Goal: Information Seeking & Learning: Compare options

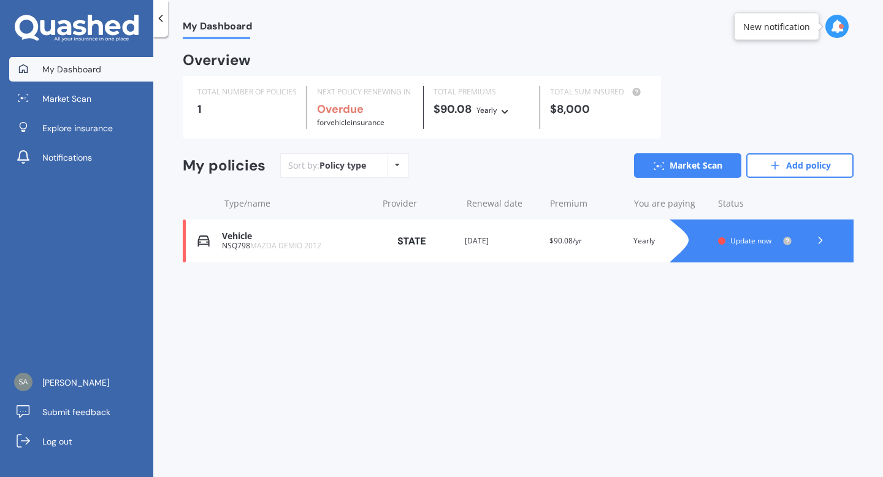
click at [503, 111] on icon at bounding box center [505, 109] width 9 height 7
click at [280, 121] on div "TOTAL NUMBER OF POLICIES 1" at bounding box center [248, 107] width 120 height 43
click at [94, 83] on div "My Dashboard Market Scan Explore insurance Notifications" at bounding box center [76, 116] width 153 height 118
click at [94, 90] on link "Market Scan" at bounding box center [81, 98] width 144 height 25
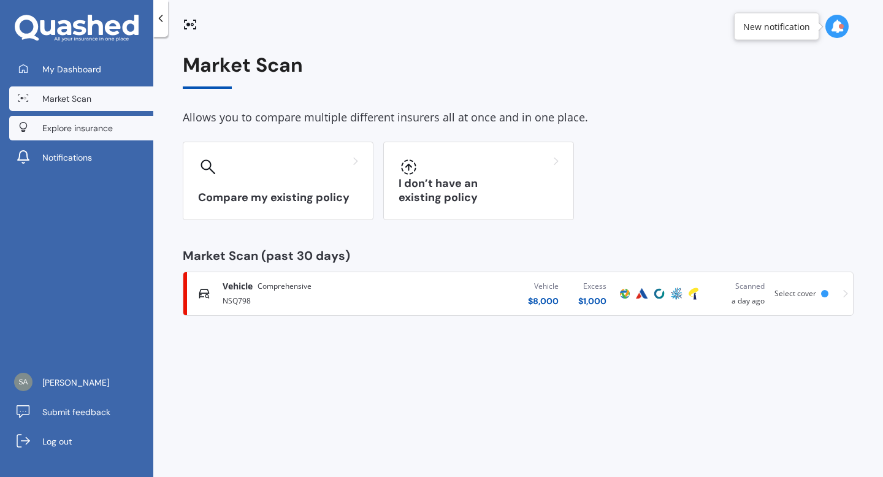
click at [96, 116] on link "Explore insurance" at bounding box center [81, 128] width 144 height 25
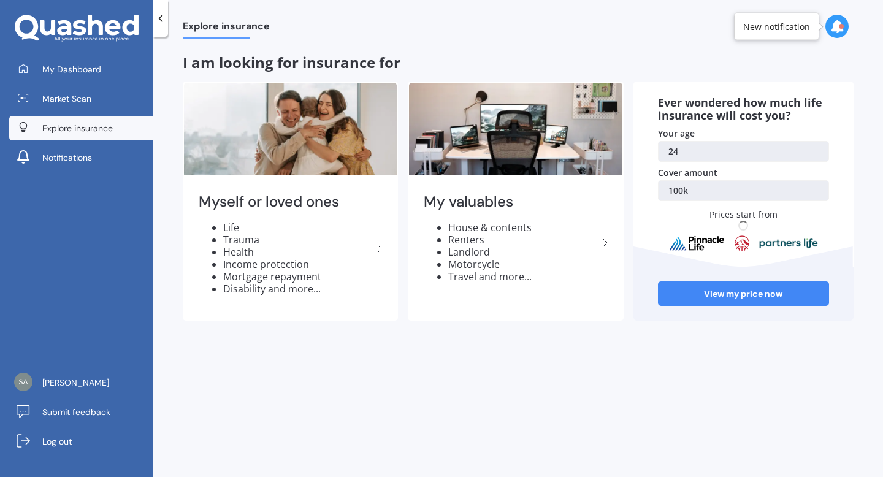
click at [99, 143] on div "My Dashboard Market Scan Explore insurance Notifications" at bounding box center [76, 116] width 153 height 118
click at [102, 150] on link "Notifications" at bounding box center [81, 157] width 144 height 25
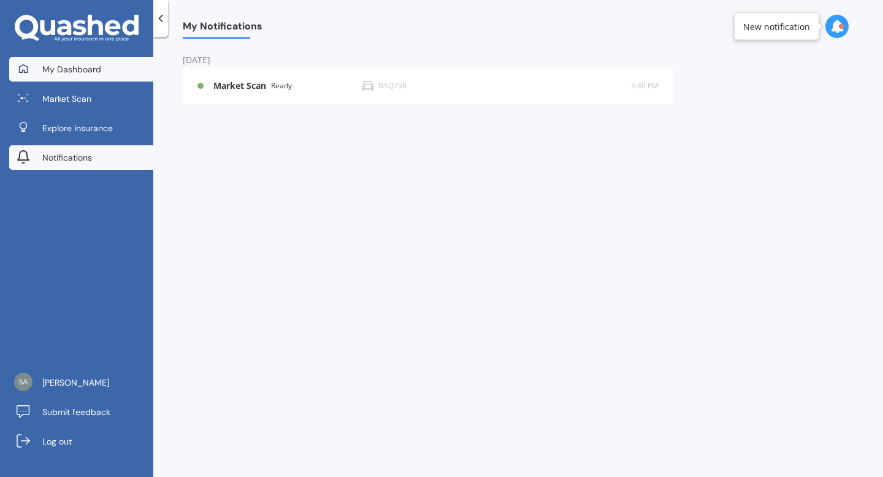
click at [103, 72] on link "My Dashboard" at bounding box center [81, 69] width 144 height 25
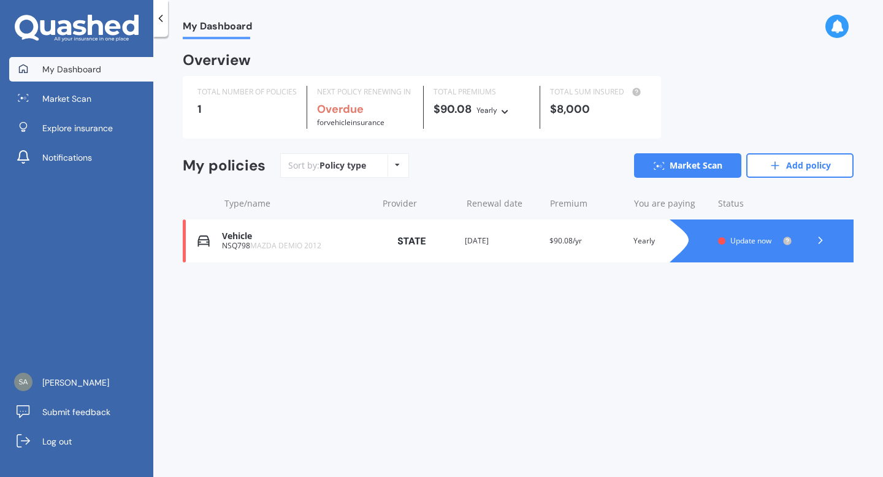
click at [446, 243] on div "Provider" at bounding box center [418, 241] width 74 height 22
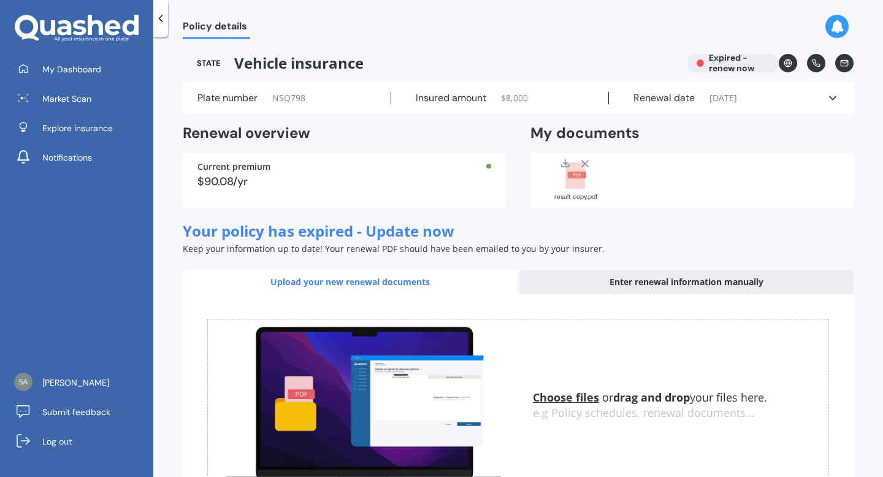
click at [547, 99] on div "Insured amount $ 8,000" at bounding box center [500, 98] width 218 height 12
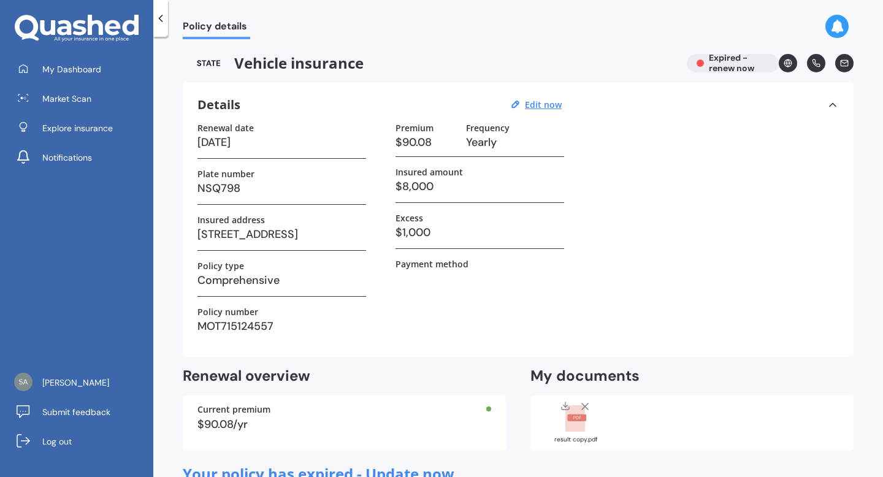
click at [419, 323] on div "Premium $90.08 Frequency Yearly Insured amount $8,000 Excess $1,000 Payment met…" at bounding box center [479, 232] width 169 height 219
click at [159, 18] on polyline at bounding box center [160, 18] width 3 height 6
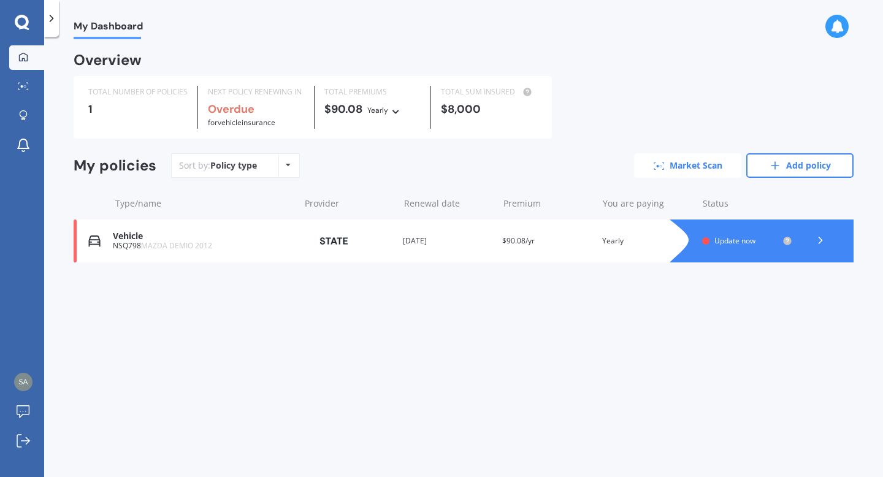
click at [711, 169] on link "Market Scan" at bounding box center [687, 165] width 107 height 25
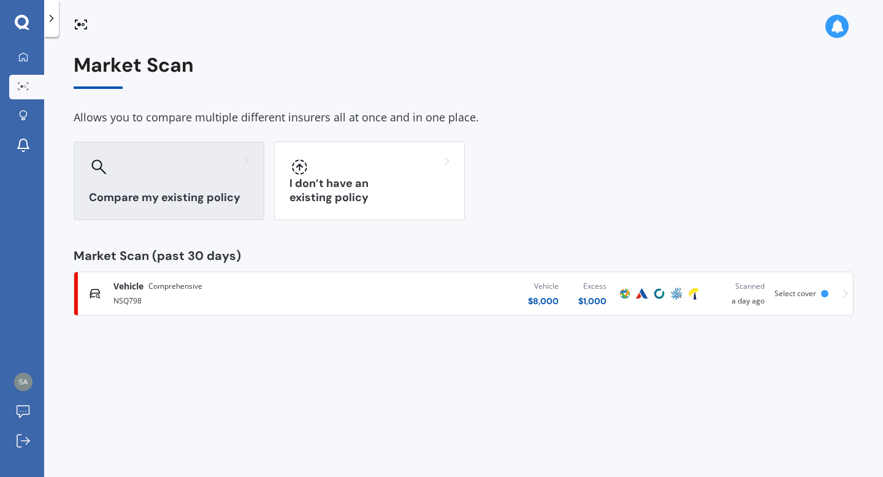
click at [163, 191] on h3 "Compare my existing policy" at bounding box center [169, 198] width 160 height 14
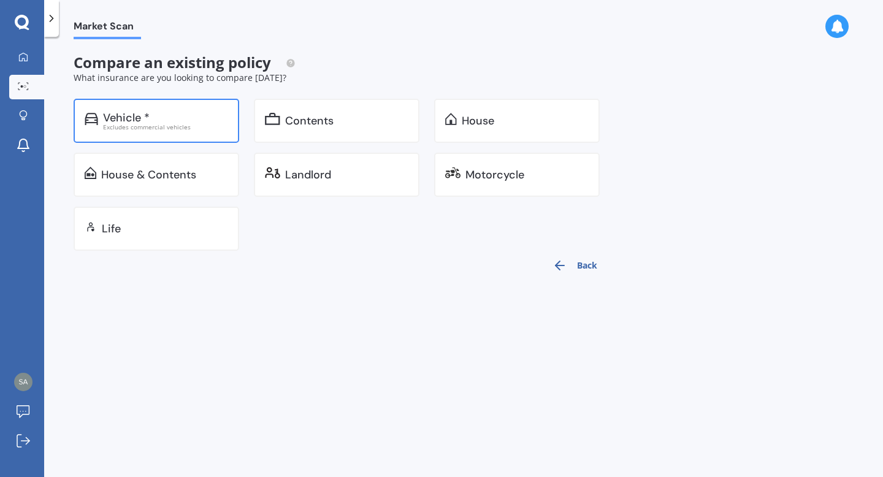
click at [170, 127] on div "Excludes commercial vehicles" at bounding box center [165, 127] width 125 height 6
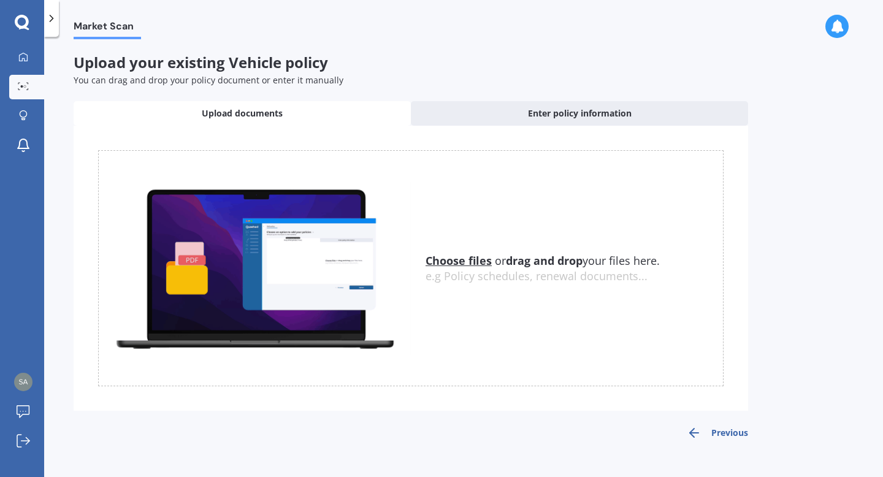
click at [494, 271] on div "e.g Policy schedules, renewal documents..." at bounding box center [573, 276] width 297 height 13
click at [483, 264] on u "Choose files" at bounding box center [458, 260] width 66 height 15
click at [446, 258] on u "Choose files" at bounding box center [458, 260] width 66 height 15
click at [400, 248] on img at bounding box center [255, 268] width 312 height 172
click at [503, 266] on span "Choose files or drag and drop your files here." at bounding box center [542, 260] width 234 height 15
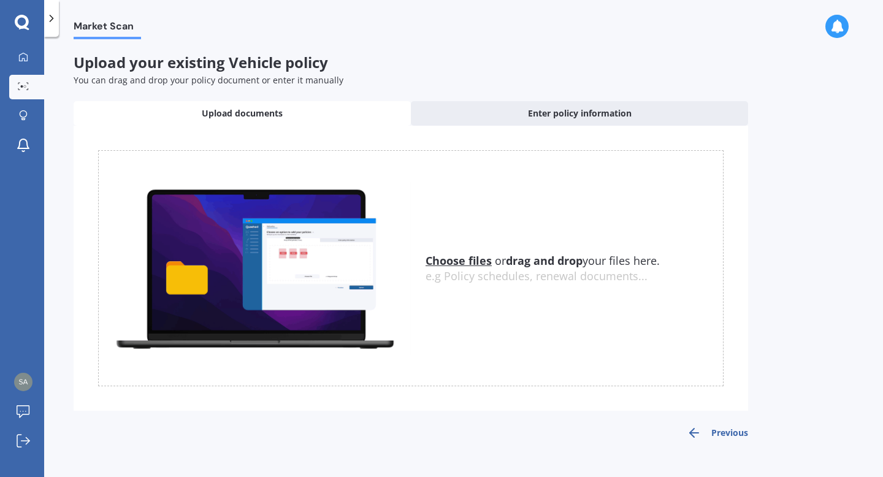
click at [489, 266] on u "Choose files" at bounding box center [458, 260] width 66 height 15
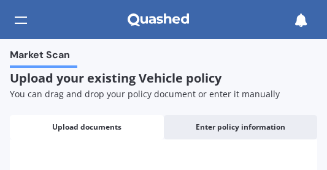
click at [164, 94] on span "You can drag and drop your policy document or enter it manually" at bounding box center [145, 94] width 270 height 12
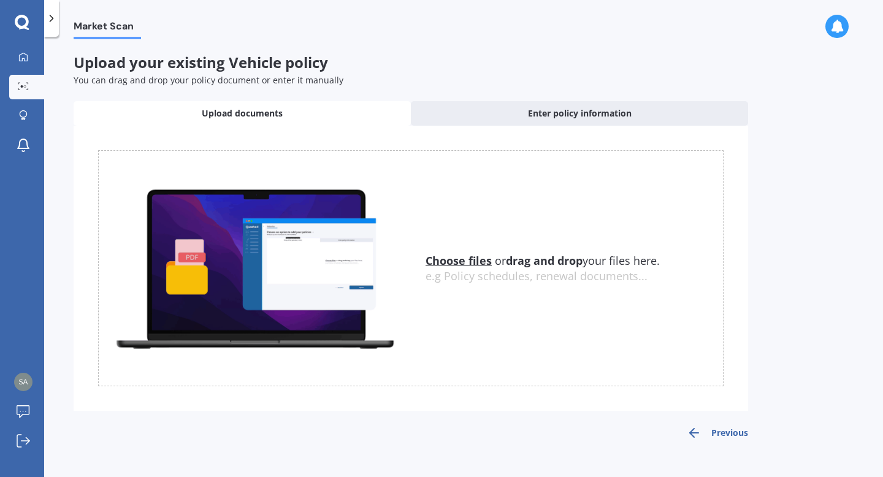
click at [454, 263] on u "Choose files" at bounding box center [458, 260] width 66 height 15
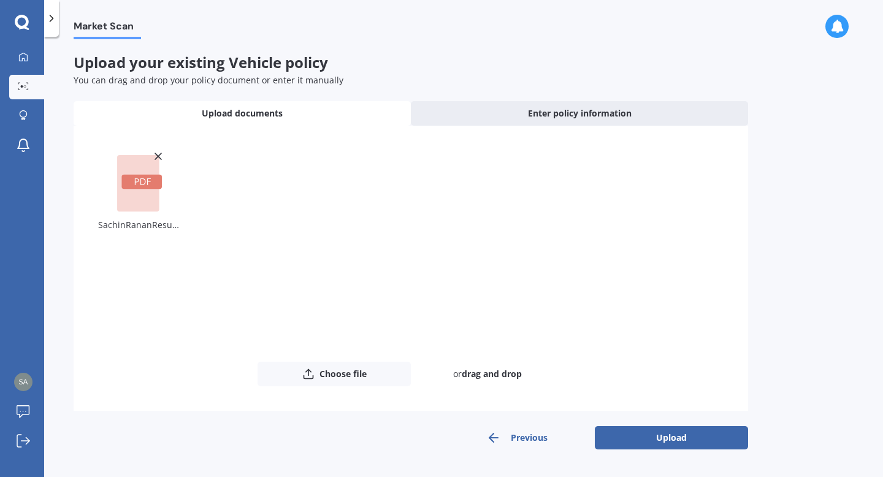
click at [153, 158] on icon at bounding box center [158, 156] width 12 height 12
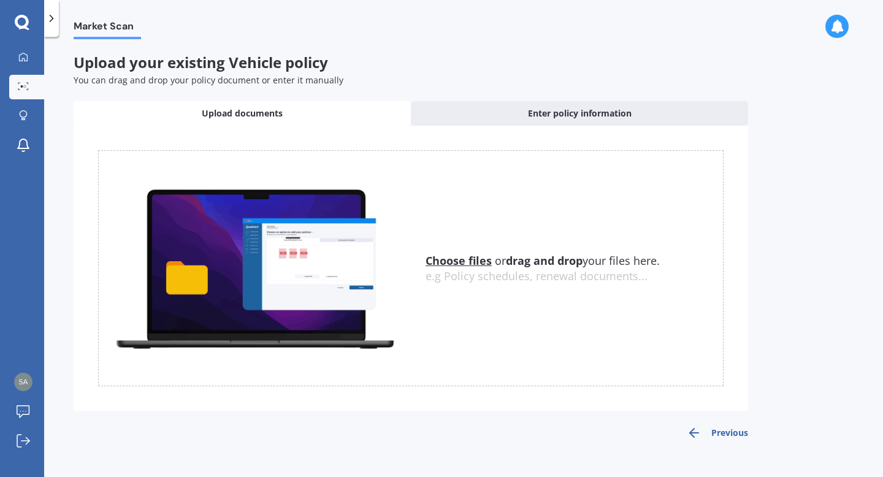
click at [475, 256] on u "Choose files" at bounding box center [458, 260] width 66 height 15
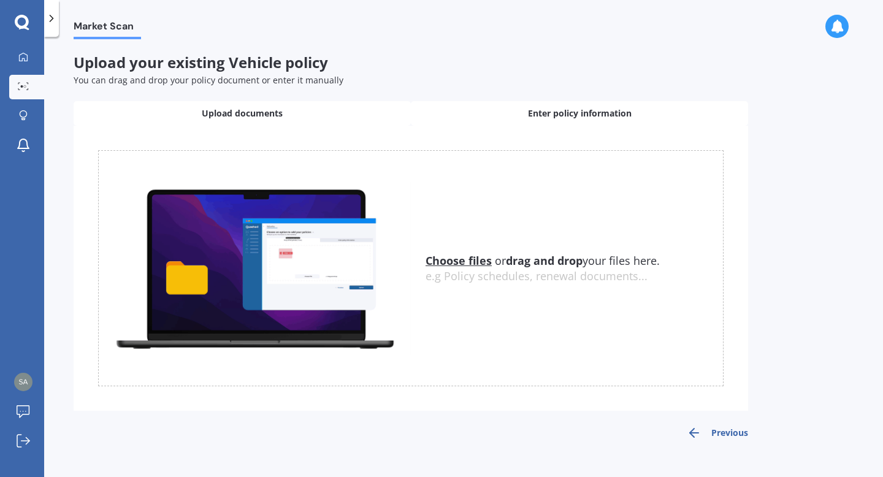
click at [473, 105] on div "Enter policy information" at bounding box center [579, 113] width 337 height 25
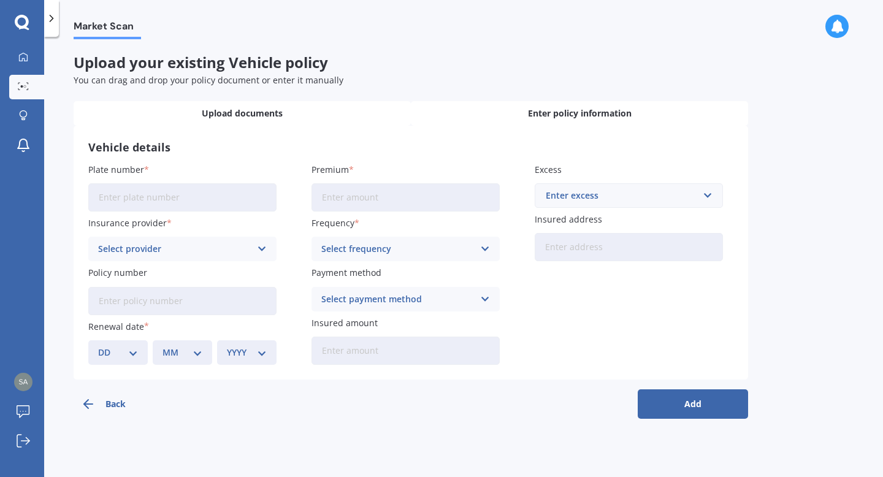
click at [304, 107] on div "Upload documents" at bounding box center [242, 113] width 337 height 25
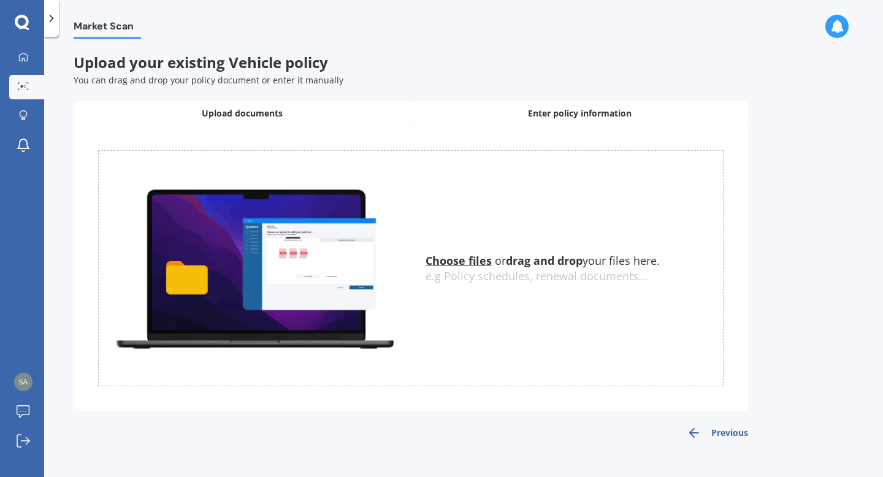
click at [584, 103] on div "Enter policy information" at bounding box center [579, 113] width 337 height 25
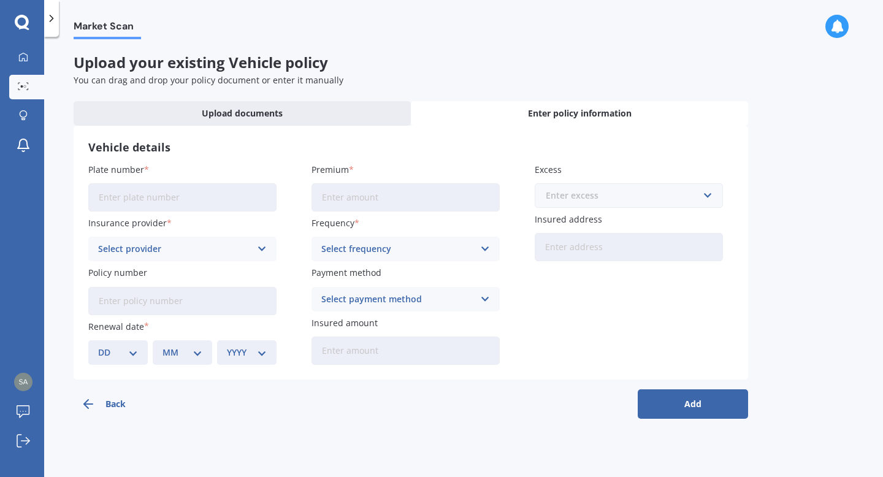
click at [573, 186] on input "text" at bounding box center [624, 195] width 177 height 23
click at [657, 140] on h3 "Vehicle details" at bounding box center [410, 147] width 645 height 14
click at [191, 191] on input "Plate number" at bounding box center [182, 197] width 188 height 28
type input "NSQ798"
click at [212, 243] on div "Select provider" at bounding box center [174, 248] width 153 height 13
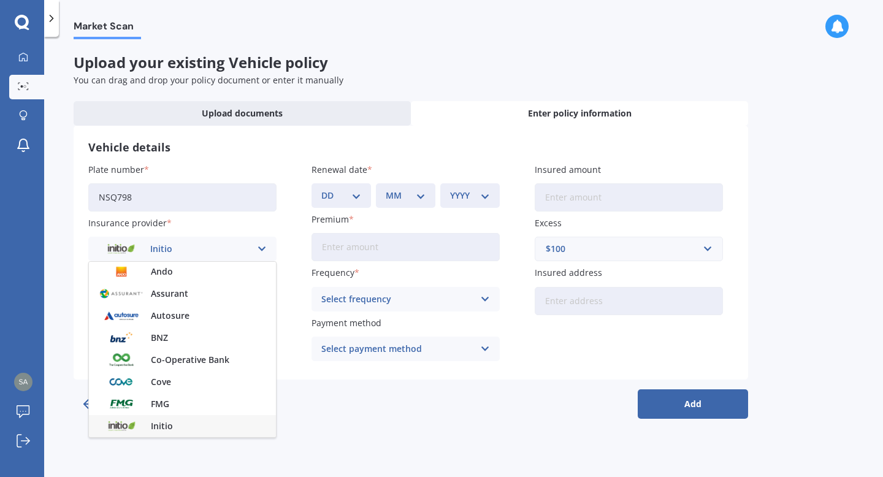
scroll to position [156, 0]
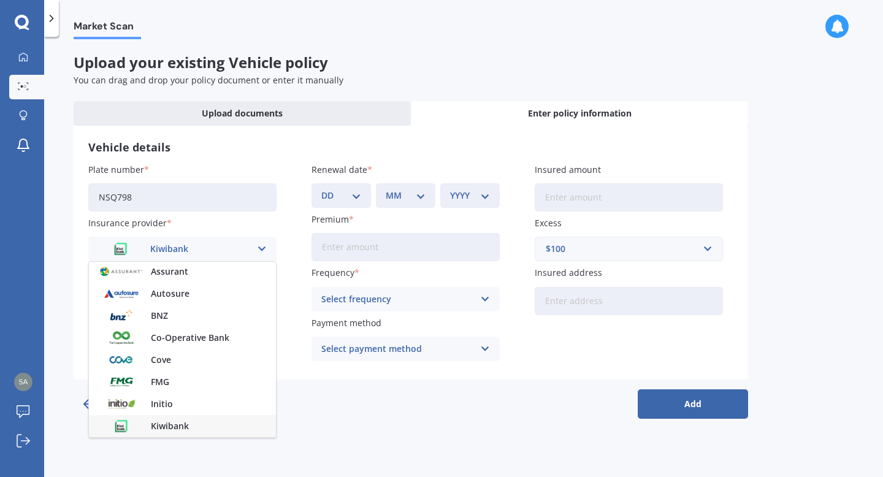
click at [245, 254] on div "Kiwibank" at bounding box center [174, 248] width 153 height 13
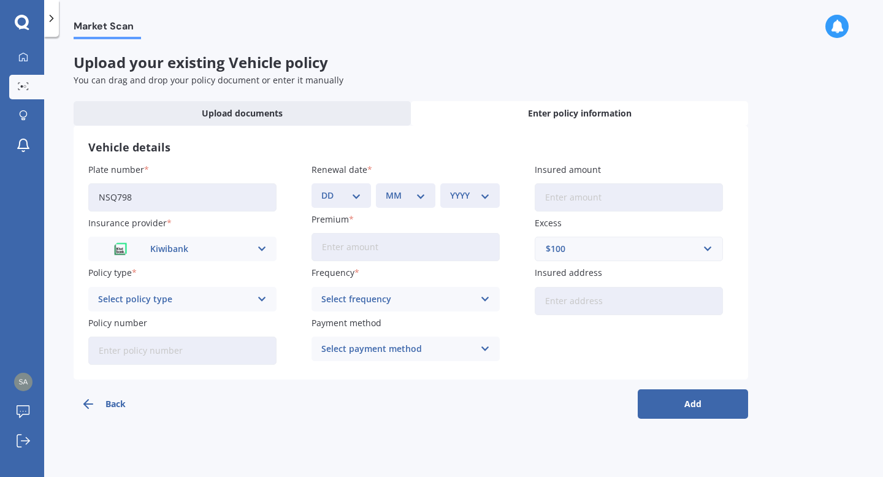
click at [245, 254] on div "Kiwibank" at bounding box center [174, 248] width 153 height 13
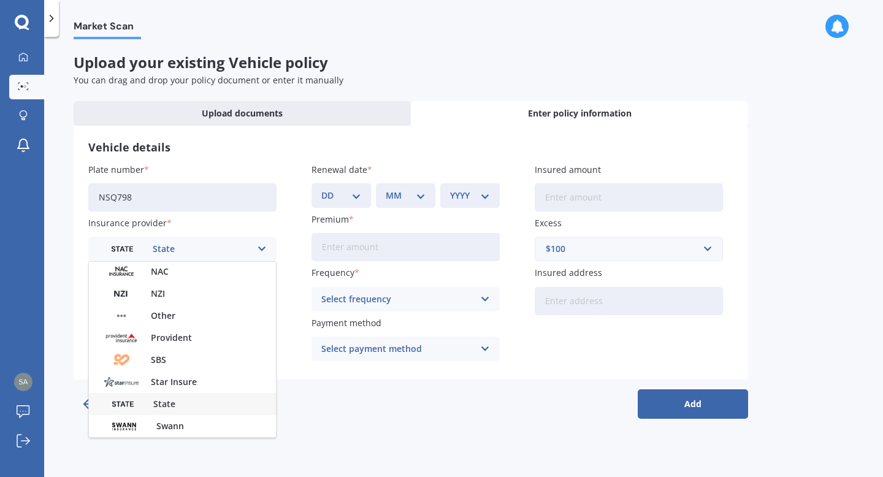
scroll to position [443, 0]
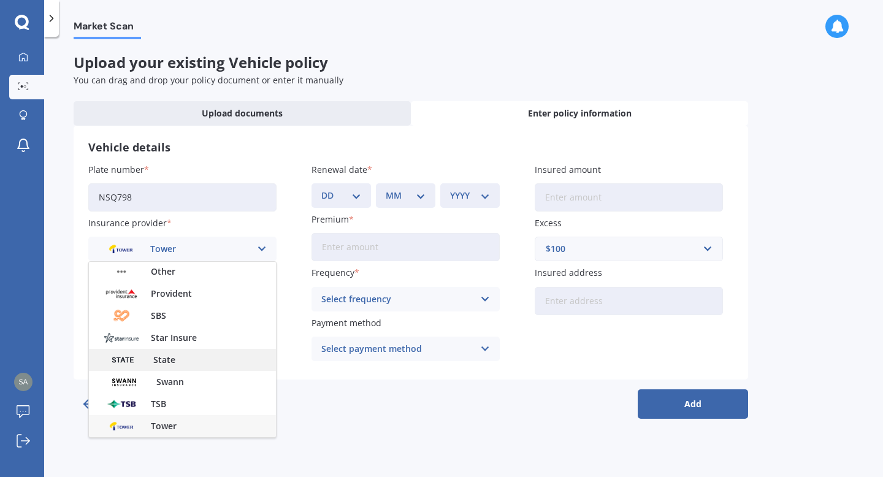
click at [204, 358] on div "State" at bounding box center [182, 360] width 187 height 22
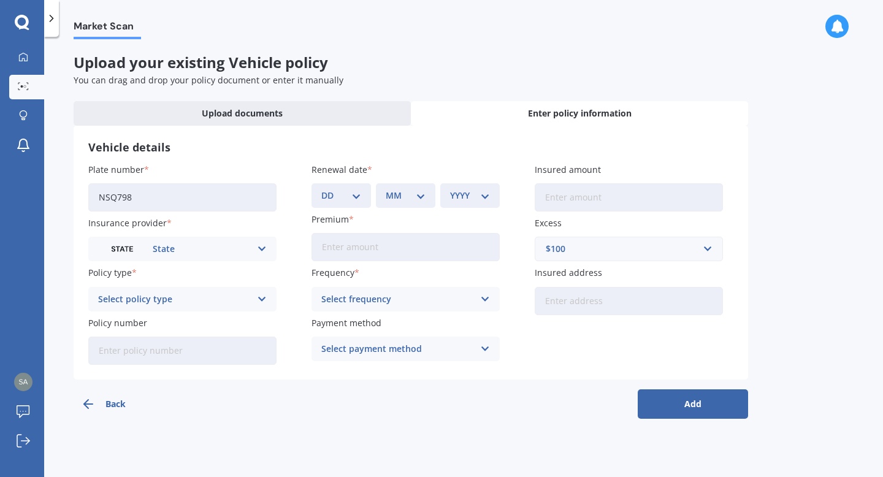
click at [242, 299] on div "Select policy type" at bounding box center [174, 298] width 153 height 13
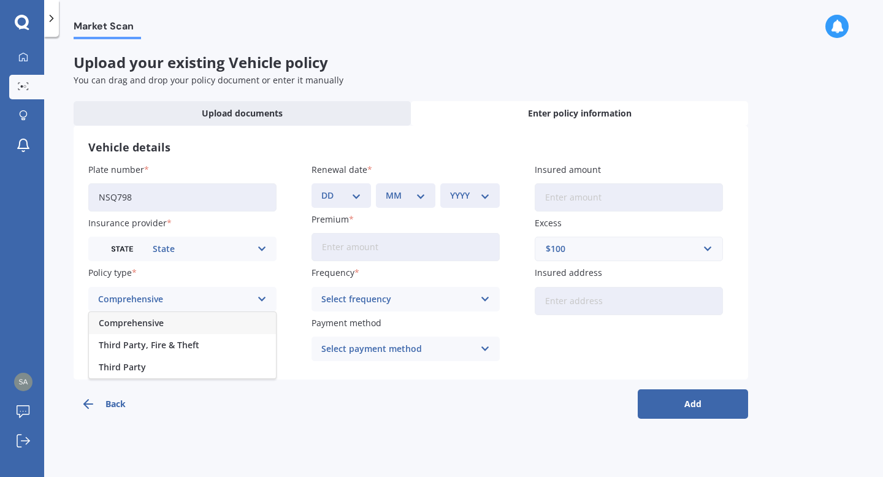
click at [230, 318] on div "Comprehensive" at bounding box center [182, 323] width 187 height 22
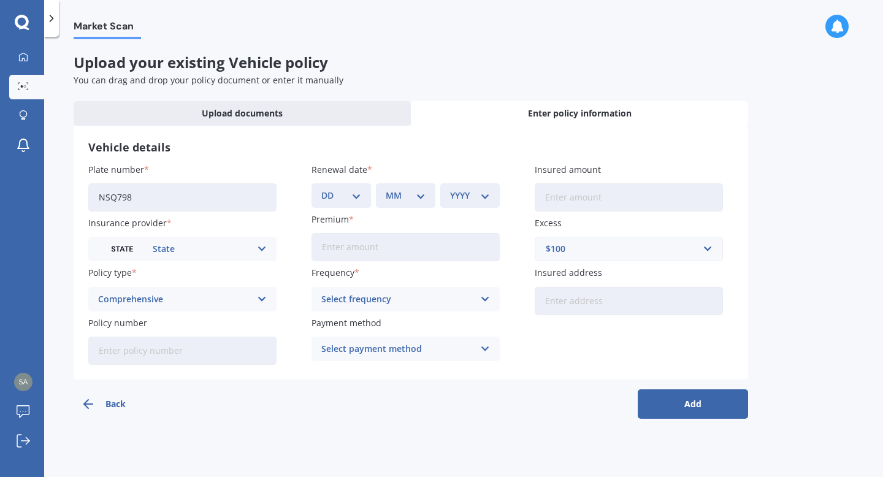
click at [225, 345] on input "Policy number" at bounding box center [182, 351] width 188 height 28
type input "MOTS01512618"
click at [364, 195] on div "DD 01 02 03 04 05 06 07 08 09 10 11 12 13 14 15 16 17 18 19 20 21 22 23 24 25 2…" at bounding box center [340, 195] width 59 height 25
click at [354, 196] on select "DD 01 02 03 04 05 06 07 08 09 10 11 12 13 14 15 16 17 18 19 20 21 22 23 24 25 2…" at bounding box center [341, 195] width 40 height 13
click at [357, 193] on select "DD 01 02 03 04 05 06 07 08 09 10 11 12 13 14 15 16 17 18 19 20 21 22 23 24 25 2…" at bounding box center [341, 195] width 40 height 13
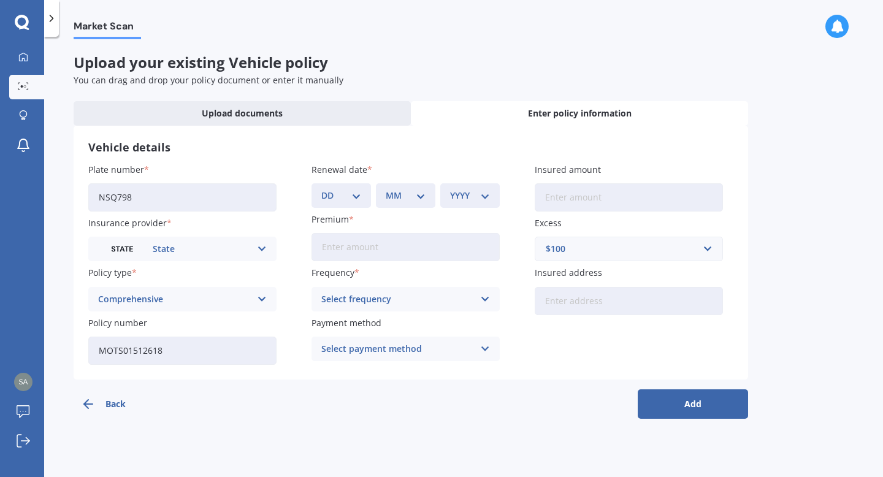
select select "27"
click at [321, 189] on select "DD 01 02 03 04 05 06 07 08 09 10 11 12 13 14 15 16 17 18 19 20 21 22 23 24 25 2…" at bounding box center [341, 195] width 40 height 13
click at [409, 187] on div "MM 01 02 03 04 05 06 07 08 09 10 11 12" at bounding box center [405, 195] width 59 height 25
click at [414, 197] on select "MM 01 02 03 04 05 06 07 08 09 10 11 12" at bounding box center [406, 195] width 40 height 13
select select "09"
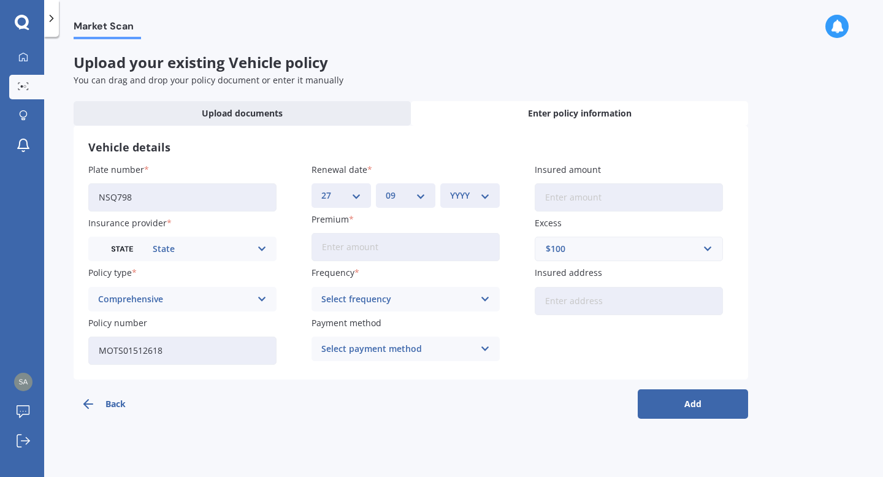
click at [386, 189] on select "MM 01 02 03 04 05 06 07 08 09 10 11 12" at bounding box center [406, 195] width 40 height 13
click at [471, 194] on select "YYYY 2027 2026 2025 2024 2023 2022 2021 2020 2019 2018 2017 2016 2015 2014 2013…" at bounding box center [470, 195] width 40 height 13
select select "2025"
click at [450, 189] on select "YYYY 2027 2026 2025 2024 2023 2022 2021 2020 2019 2018 2017 2016 2015 2014 2013…" at bounding box center [470, 195] width 40 height 13
click at [444, 236] on input "Premium" at bounding box center [405, 247] width 188 height 28
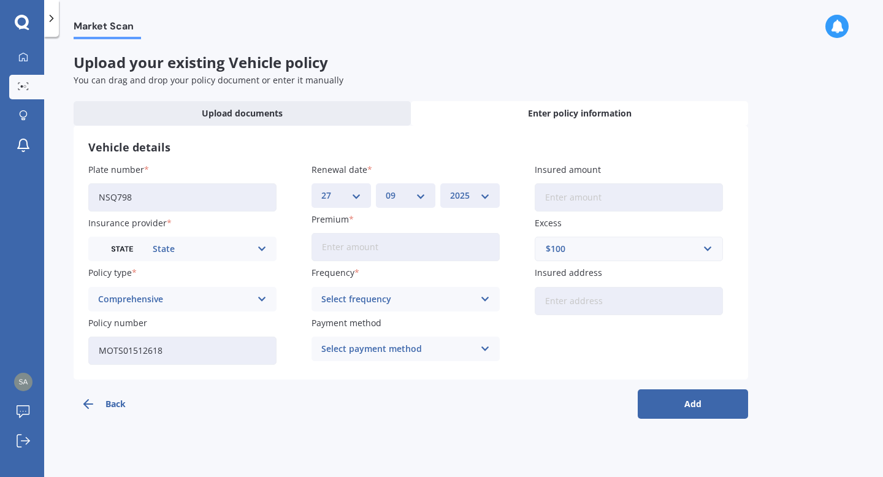
click at [416, 239] on input "Premium" at bounding box center [405, 247] width 188 height 28
click at [362, 241] on input "Premium" at bounding box center [405, 247] width 188 height 28
click at [360, 302] on div "Select frequency" at bounding box center [397, 298] width 153 height 13
click at [362, 243] on input "Premium" at bounding box center [405, 247] width 188 height 28
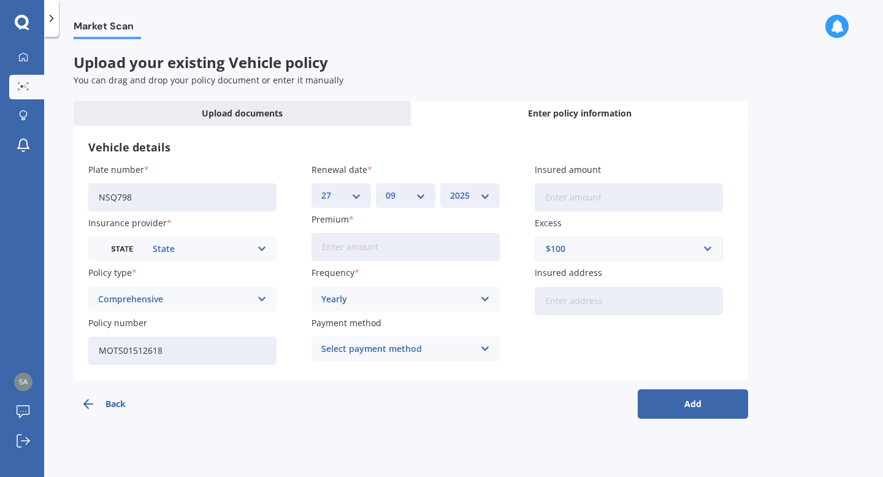
click at [362, 245] on input "Premium" at bounding box center [405, 247] width 188 height 28
click at [362, 252] on input "Premium" at bounding box center [405, 247] width 188 height 28
click at [411, 245] on input "Premium" at bounding box center [405, 247] width 188 height 28
type input "$1,198.09"
click at [410, 303] on div "Yearly" at bounding box center [397, 298] width 153 height 13
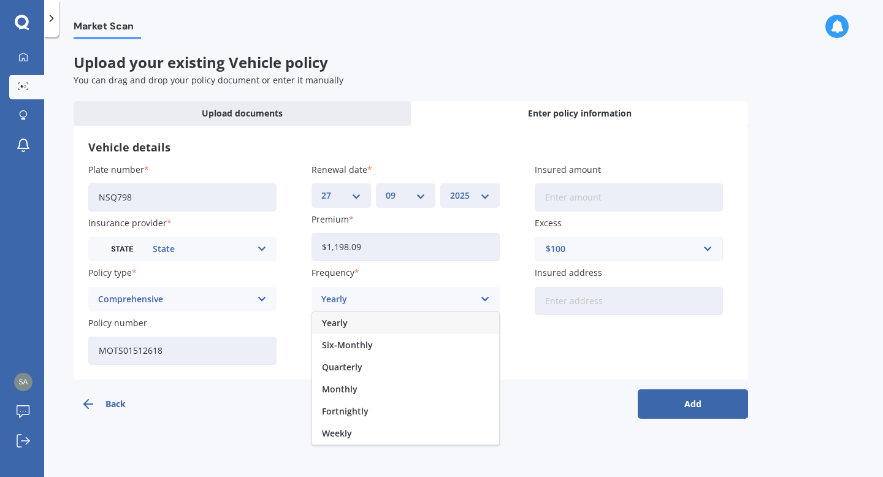
click at [384, 323] on div "Yearly" at bounding box center [405, 323] width 187 height 22
click at [406, 353] on div "Select payment method" at bounding box center [397, 348] width 153 height 13
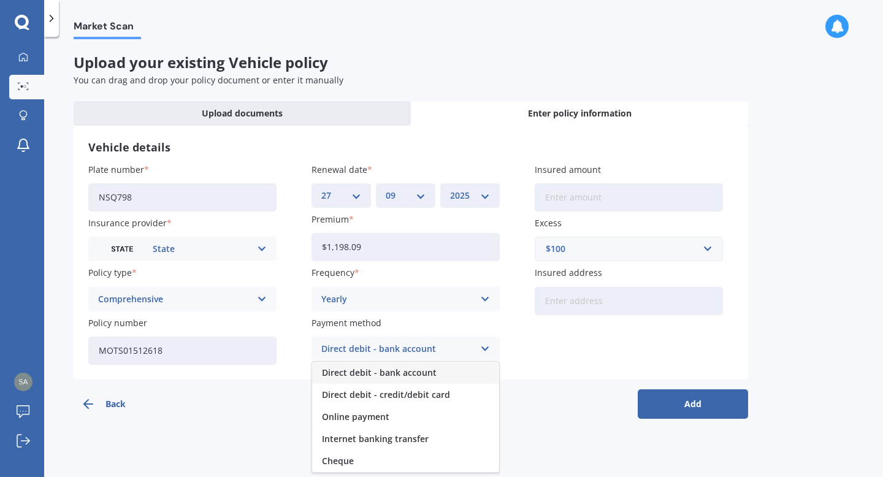
click at [404, 376] on span "Direct debit - bank account" at bounding box center [379, 372] width 115 height 9
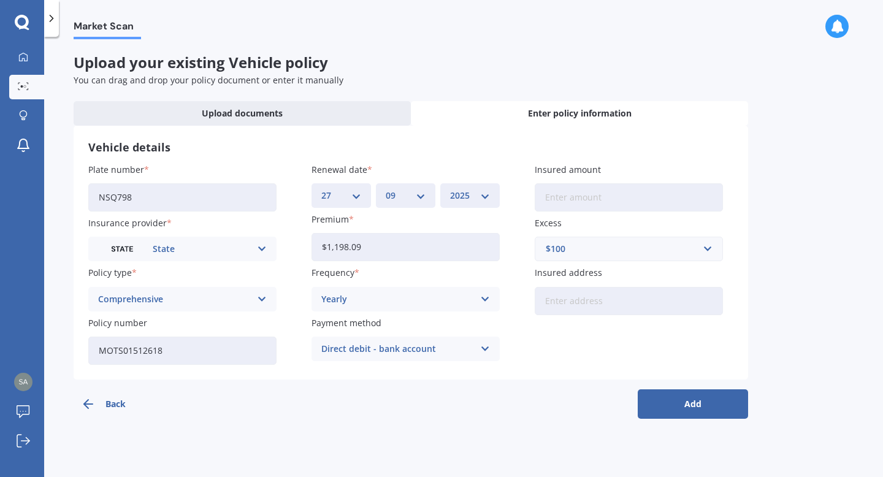
click at [574, 193] on input "Insured amount" at bounding box center [629, 197] width 188 height 28
type input "$5,900"
click at [579, 245] on div "$100" at bounding box center [621, 248] width 151 height 13
click at [782, 234] on div "Market Scan Upload your existing Vehicle policy You can drag and drop your poli…" at bounding box center [463, 259] width 839 height 440
click at [683, 406] on button "Add" at bounding box center [693, 403] width 110 height 29
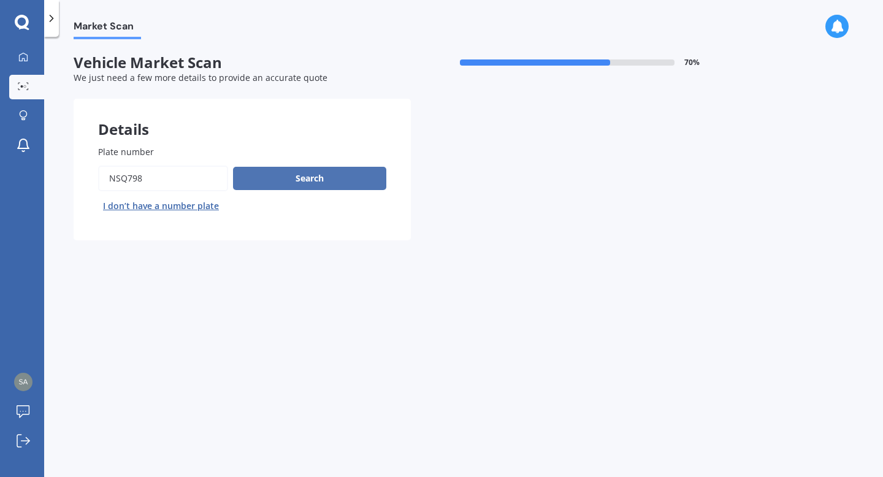
click at [320, 183] on button "Search" at bounding box center [309, 178] width 153 height 23
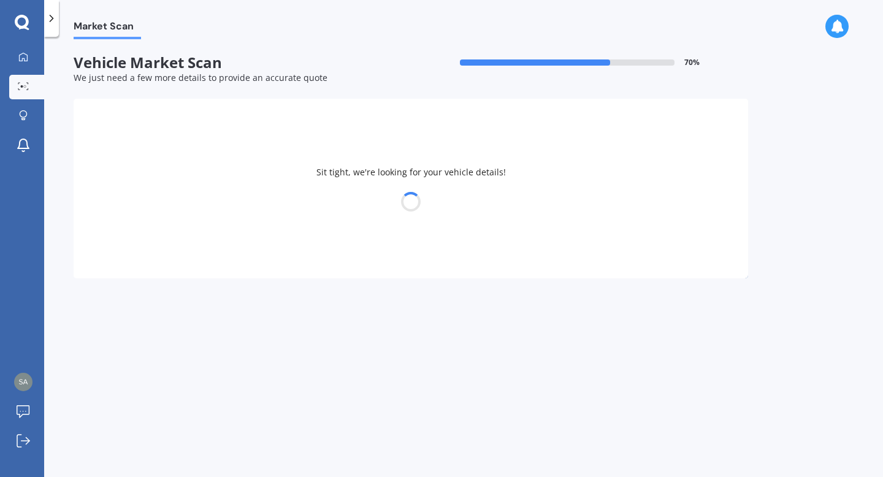
select select "MAZDA"
select select "DEMIO"
select select "15"
select select "07"
select select "2001"
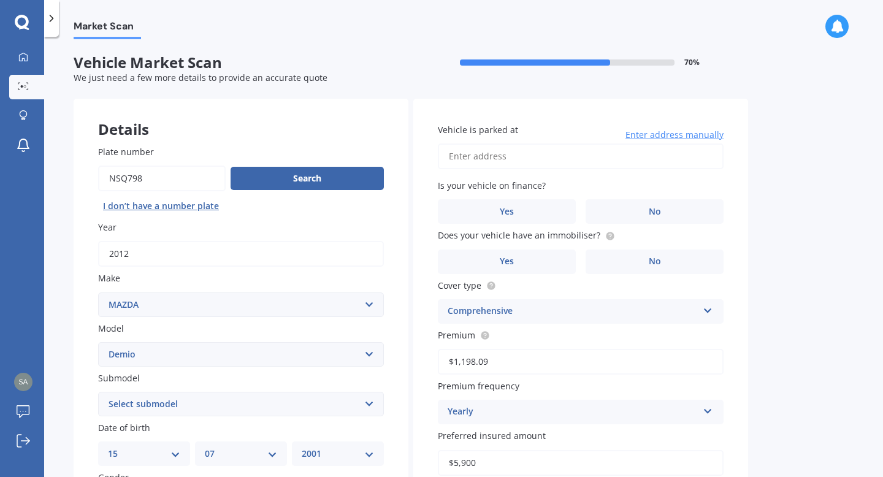
click at [47, 228] on div "Market Scan Vehicle Market Scan 70 % We just need a few more details to provide…" at bounding box center [463, 259] width 839 height 440
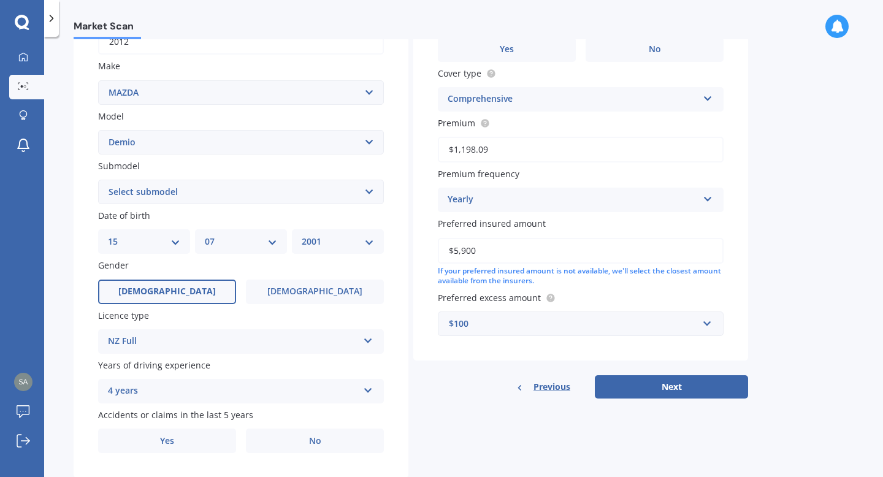
scroll to position [221, 0]
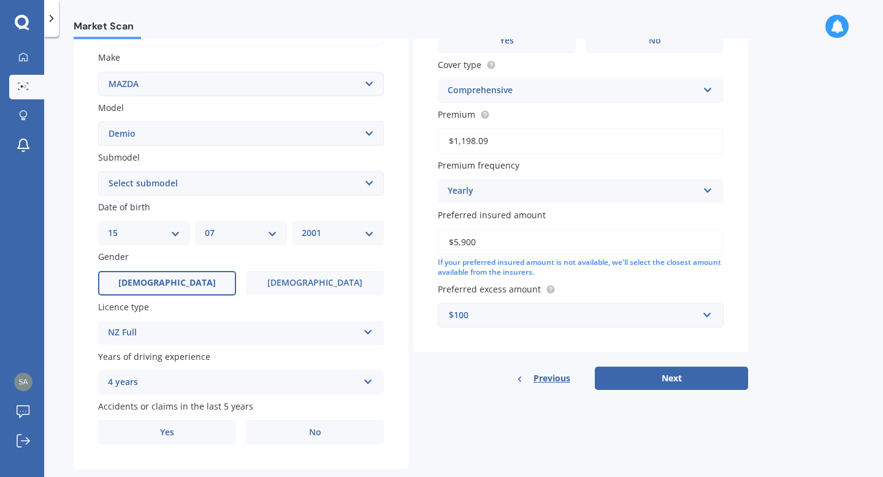
click at [363, 185] on select "Select submodel (All) Diesel Petrol XD Touring Turbo Diesel" at bounding box center [241, 183] width 286 height 25
select select "PETROL"
click at [98, 172] on select "Select submodel (All) Diesel Petrol XD Touring Turbo Diesel" at bounding box center [241, 183] width 286 height 25
click at [674, 382] on button "Next" at bounding box center [671, 378] width 153 height 23
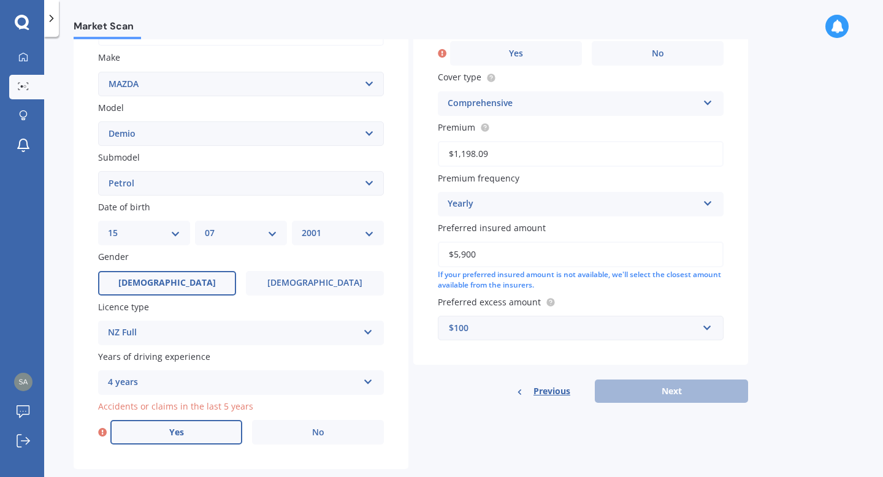
click at [222, 438] on label "Yes" at bounding box center [176, 432] width 132 height 25
click at [0, 0] on input "Yes" at bounding box center [0, 0] width 0 height 0
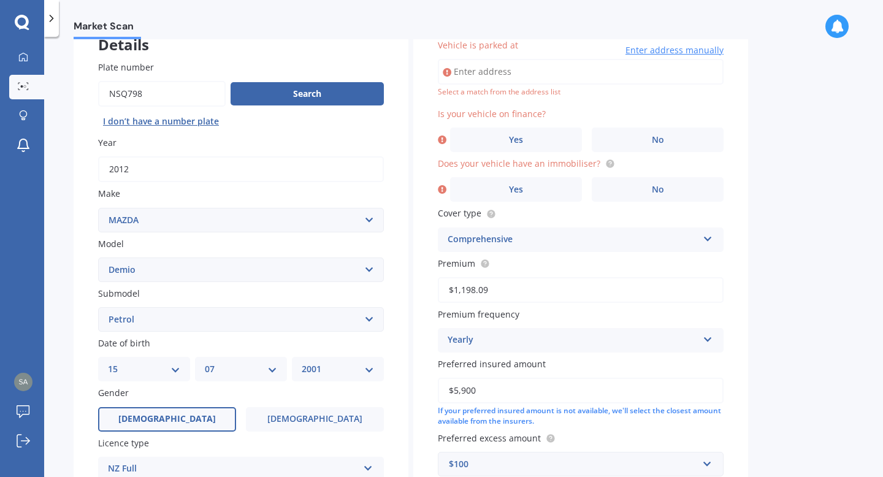
scroll to position [84, 0]
click at [633, 142] on label "No" at bounding box center [658, 140] width 132 height 25
click at [0, 0] on input "No" at bounding box center [0, 0] width 0 height 0
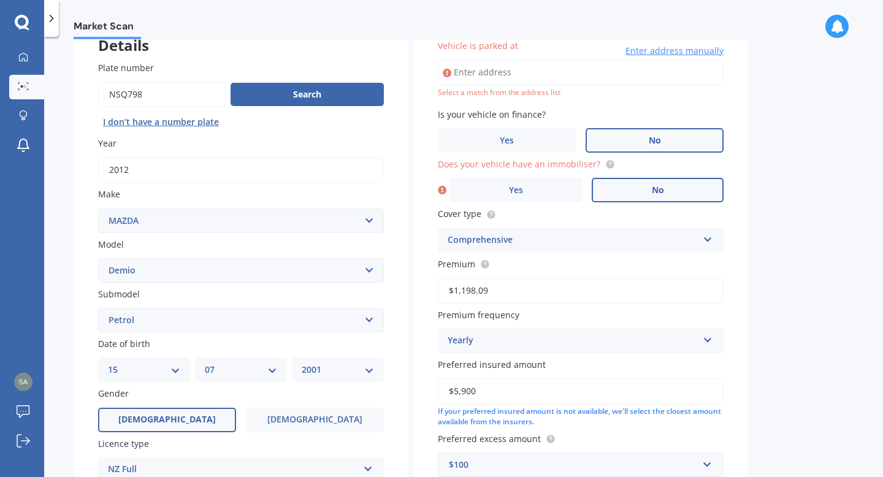
click at [631, 188] on label "No" at bounding box center [658, 190] width 132 height 25
click at [0, 0] on input "No" at bounding box center [0, 0] width 0 height 0
click at [754, 166] on div "Market Scan Vehicle Market Scan 70 % We just need a few more details to provide…" at bounding box center [463, 259] width 839 height 440
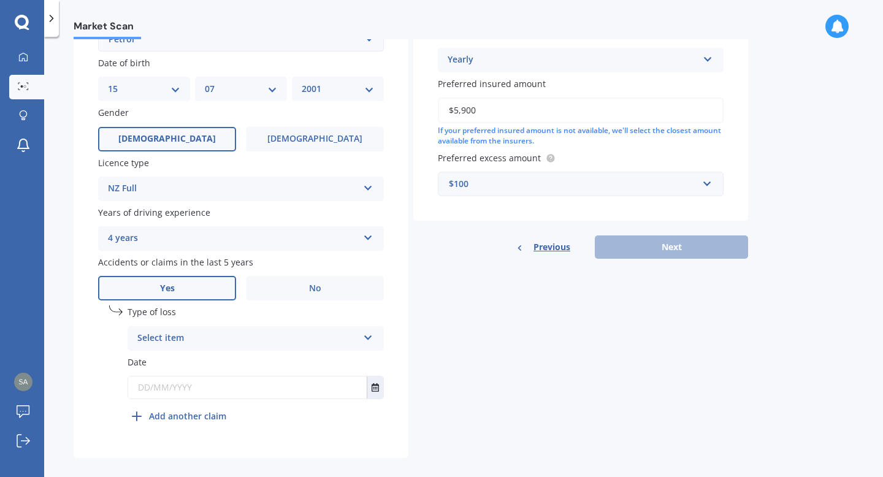
scroll to position [381, 0]
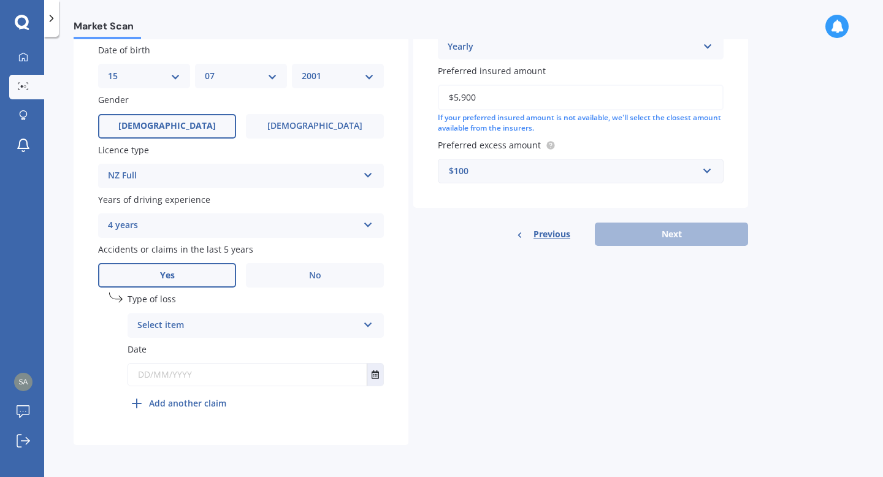
click at [310, 319] on div "Select item" at bounding box center [247, 325] width 221 height 15
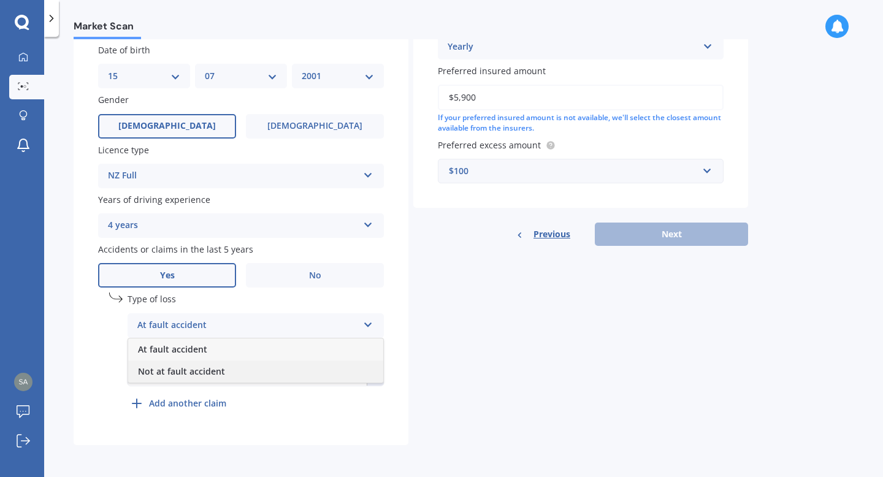
click at [343, 368] on div "Not at fault accident" at bounding box center [255, 372] width 255 height 22
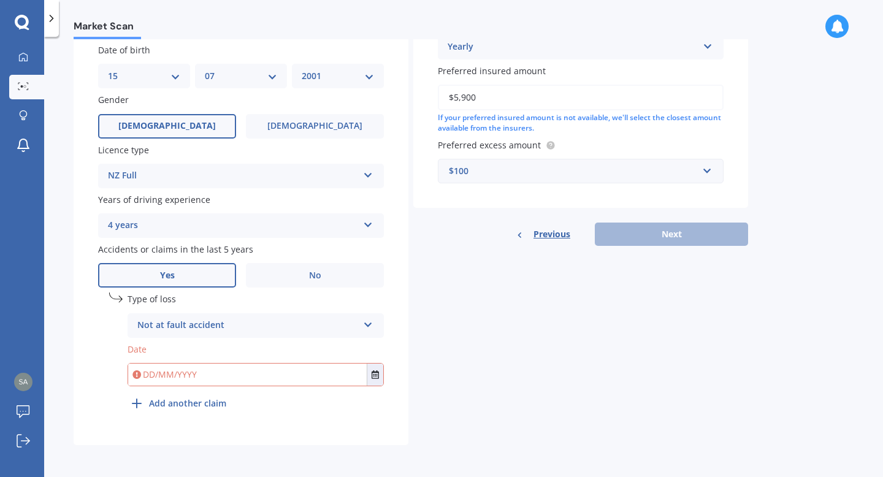
click at [343, 376] on input "text" at bounding box center [247, 375] width 238 height 22
click at [345, 375] on input "text" at bounding box center [247, 375] width 238 height 22
click at [347, 283] on label "No" at bounding box center [315, 275] width 138 height 25
click at [0, 0] on input "No" at bounding box center [0, 0] width 0 height 0
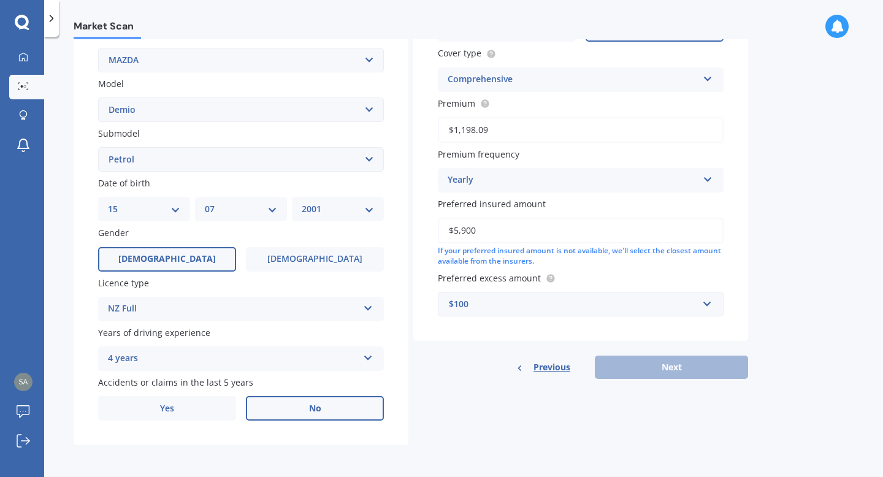
click at [678, 391] on div "Details Plate number Search I don’t have a number plate Year [DATE] Make Select…" at bounding box center [411, 150] width 674 height 592
click at [678, 373] on div "Previous Next" at bounding box center [580, 367] width 335 height 23
click at [848, 296] on div "Market Scan Vehicle Market Scan 70 % We just need a few more details to provide…" at bounding box center [463, 259] width 839 height 440
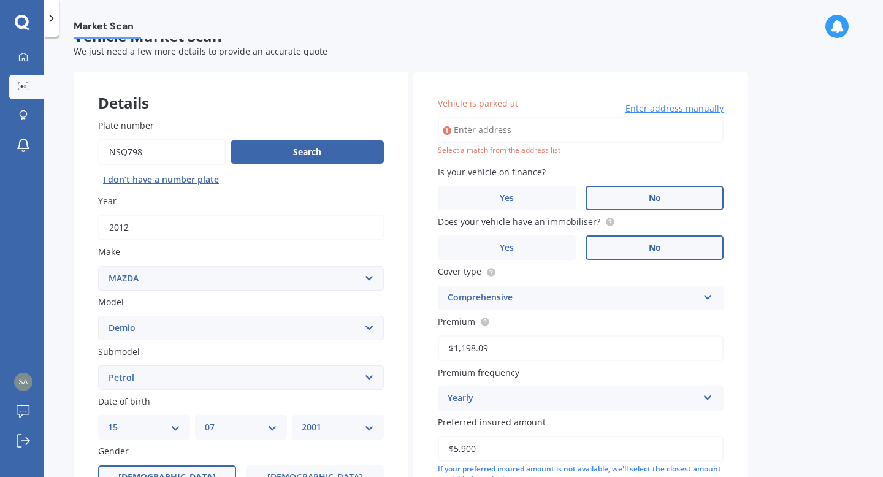
scroll to position [0, 0]
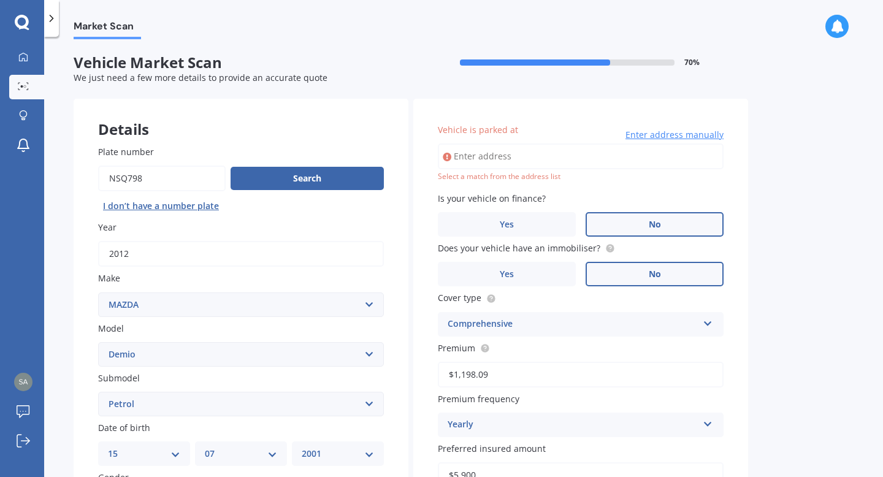
click at [551, 156] on input "Vehicle is parked at" at bounding box center [581, 156] width 286 height 26
click at [517, 156] on input "[STREET_ADDRESS]" at bounding box center [581, 156] width 286 height 26
click at [511, 156] on input "[STREET_ADDRESS]" at bounding box center [581, 156] width 286 height 26
type input "[STREET_ADDRESS]"
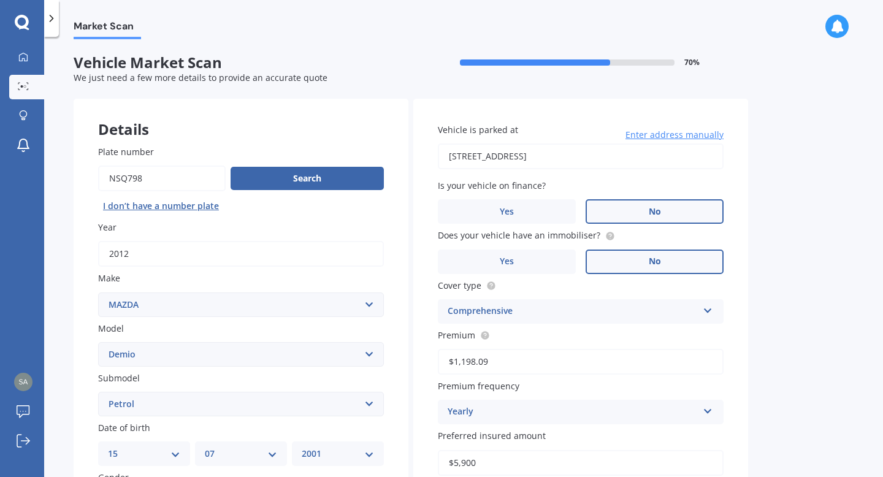
click at [749, 279] on div "Market Scan Vehicle Market Scan 70 % We just need a few more details to provide…" at bounding box center [463, 259] width 839 height 440
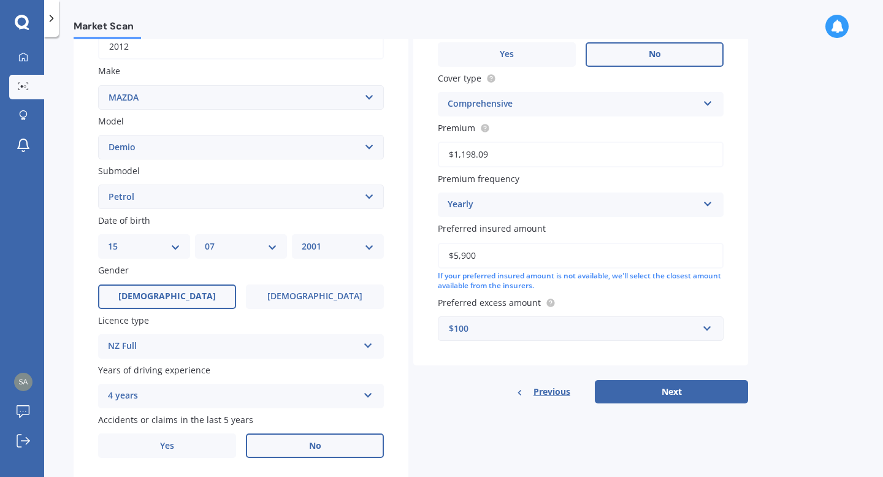
scroll to position [248, 0]
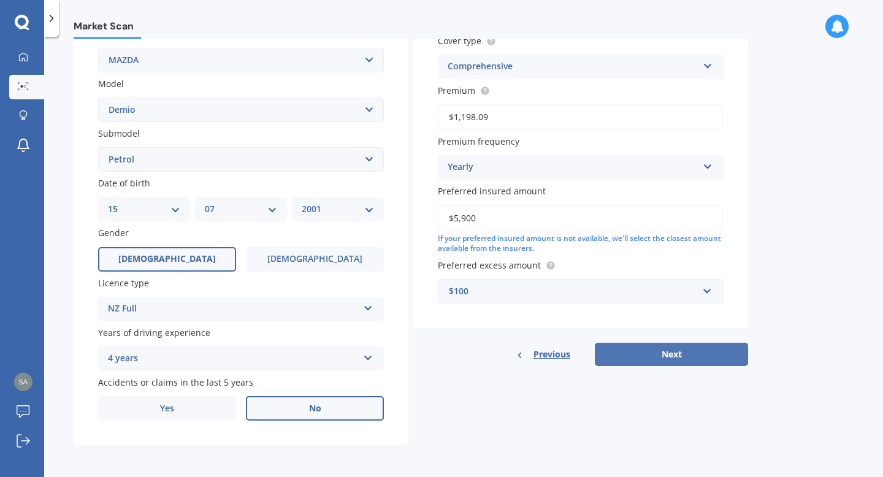
click at [693, 359] on button "Next" at bounding box center [671, 354] width 153 height 23
select select "15"
select select "07"
select select "2001"
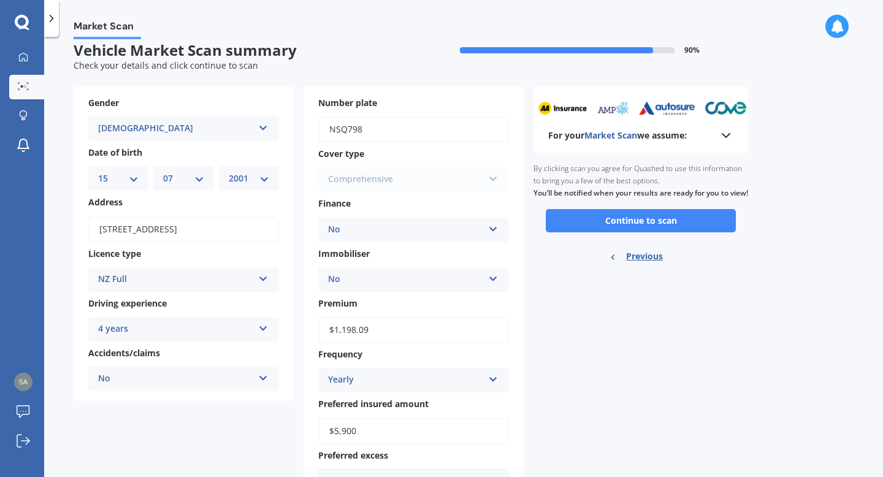
scroll to position [0, 0]
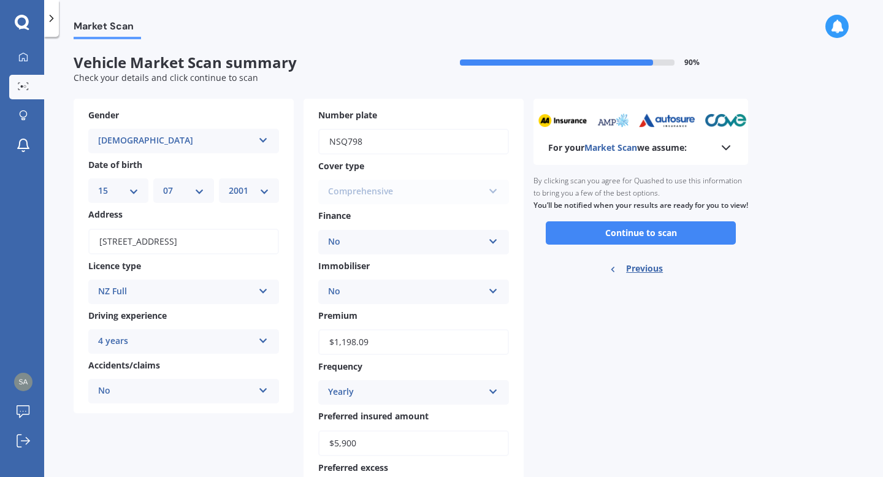
click at [582, 361] on div "For your Market Scan we assume: Ready to go By clicking scan you agree for Quas…" at bounding box center [640, 307] width 215 height 417
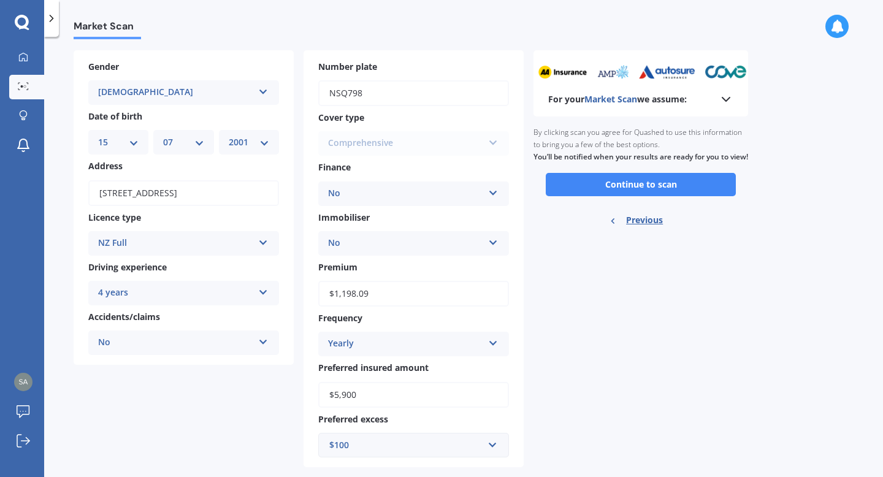
scroll to position [49, 0]
click at [251, 349] on div "No" at bounding box center [175, 342] width 155 height 15
click at [216, 362] on div "Yes" at bounding box center [183, 366] width 189 height 22
click at [484, 143] on div "Comprehensive Comprehensive Third Party, Fire & Theft Third Party" at bounding box center [413, 143] width 191 height 25
click at [469, 143] on div "Comprehensive Comprehensive Third Party, Fire & Theft Third Party" at bounding box center [413, 143] width 191 height 25
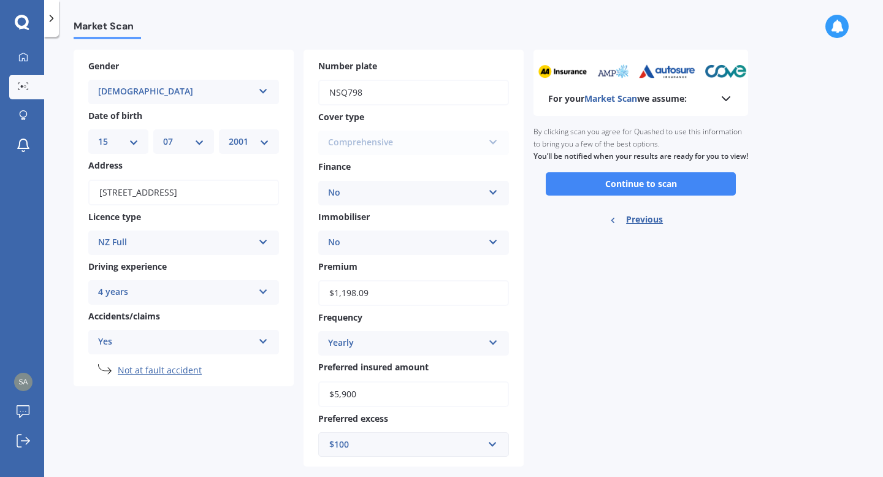
click at [426, 143] on div "Comprehensive Comprehensive Third Party, Fire & Theft Third Party" at bounding box center [413, 143] width 191 height 25
click at [632, 196] on button "Continue to scan" at bounding box center [641, 183] width 190 height 23
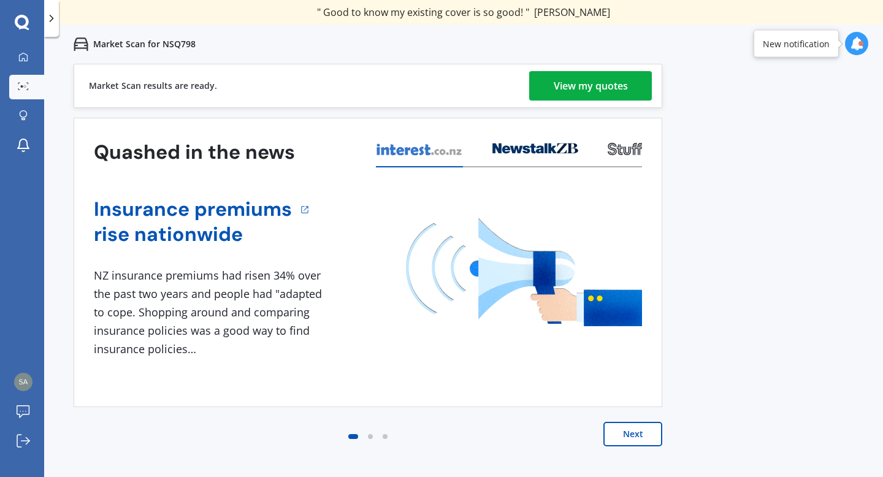
click at [771, 277] on div "Previous 80,000+ Kiwis have signed up to shop and save on insurance with us " H…" at bounding box center [463, 302] width 839 height 477
click at [577, 82] on div "View my quotes" at bounding box center [591, 85] width 74 height 29
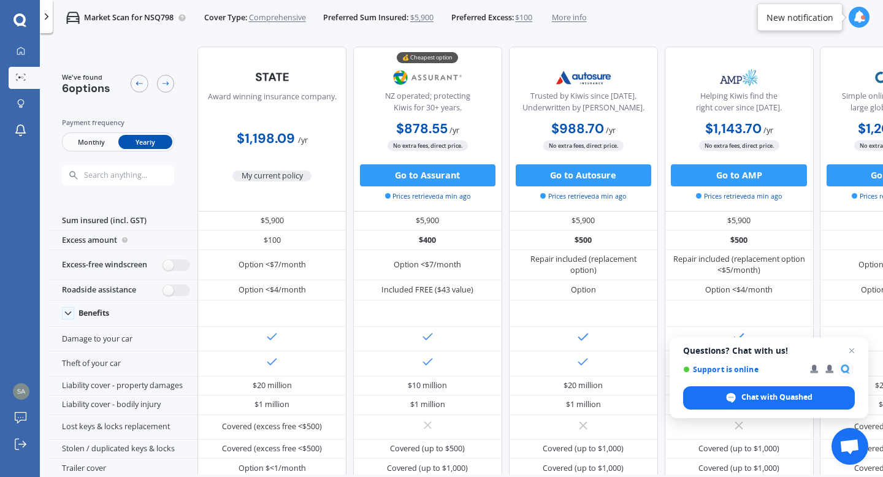
click at [44, 183] on div "Market Scan for NSQ798 Cover Type: Comprehensive Preferred Sum Insured: $5,900 …" at bounding box center [461, 274] width 843 height 477
click at [348, 131] on div "Award winning insurance company. $1,198.09 / yr My current policy 💰 Cheapest op…" at bounding box center [660, 129] width 927 height 164
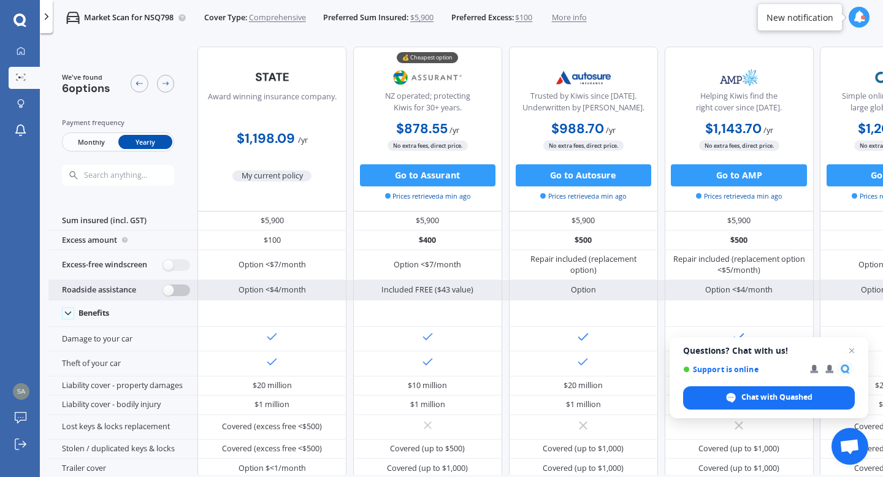
click at [169, 292] on label at bounding box center [176, 290] width 27 height 12
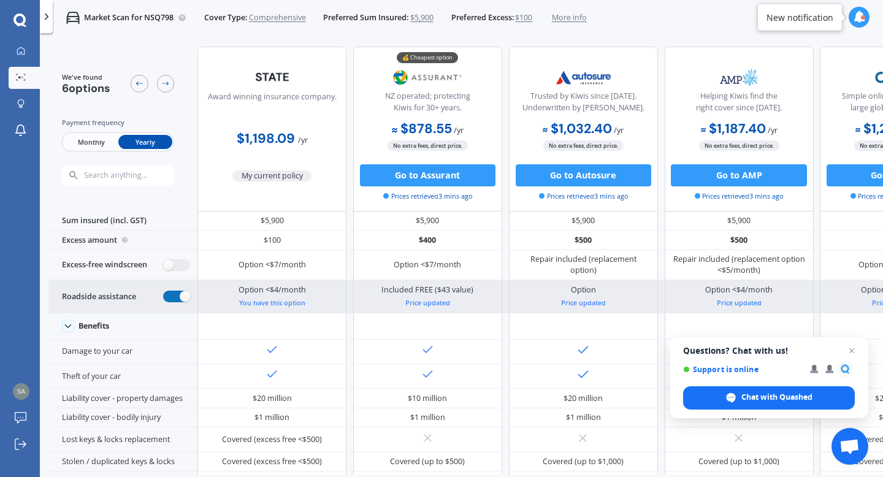
click at [171, 292] on label at bounding box center [176, 297] width 27 height 12
radio input "false"
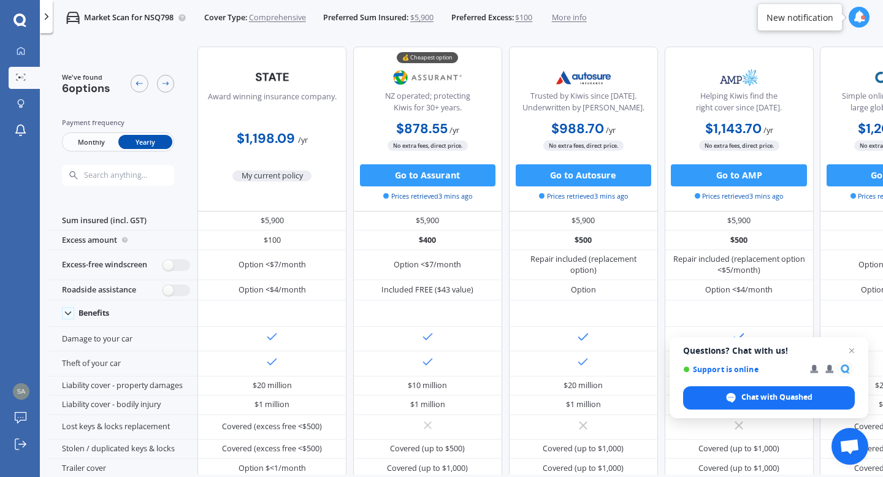
click at [90, 138] on span "Monthly" at bounding box center [91, 142] width 54 height 14
click at [143, 139] on span "Yearly" at bounding box center [145, 142] width 54 height 14
click at [76, 140] on span "Monthly" at bounding box center [91, 142] width 54 height 14
click at [137, 140] on span "Yearly" at bounding box center [145, 142] width 54 height 14
click at [152, 48] on div "We've found 6 options Payment frequency Monthly Yearly" at bounding box center [122, 129] width 149 height 164
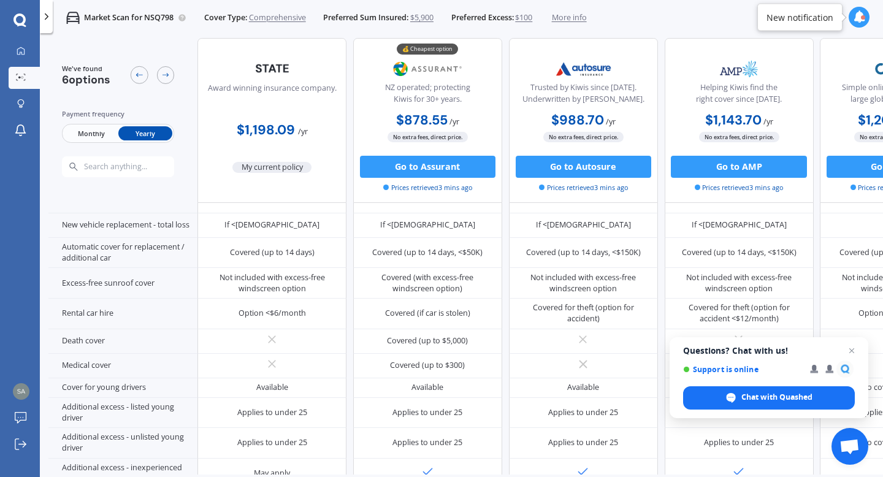
scroll to position [407, 0]
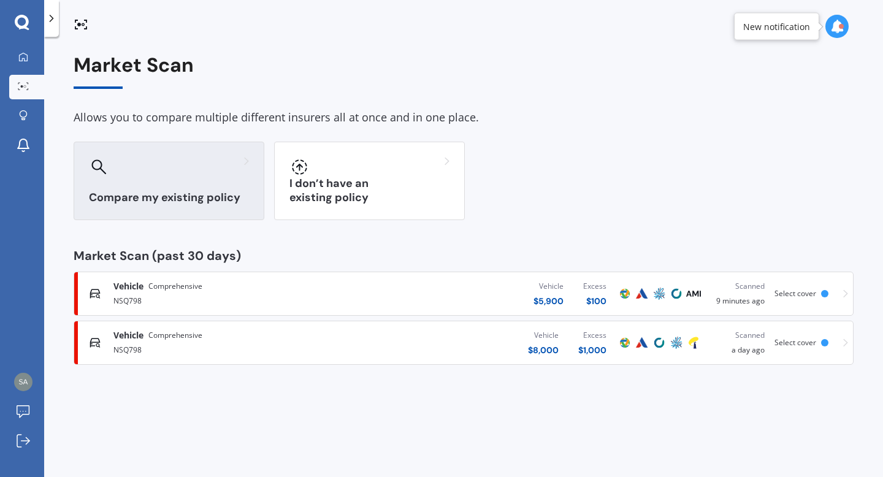
click at [144, 166] on div at bounding box center [169, 167] width 160 height 20
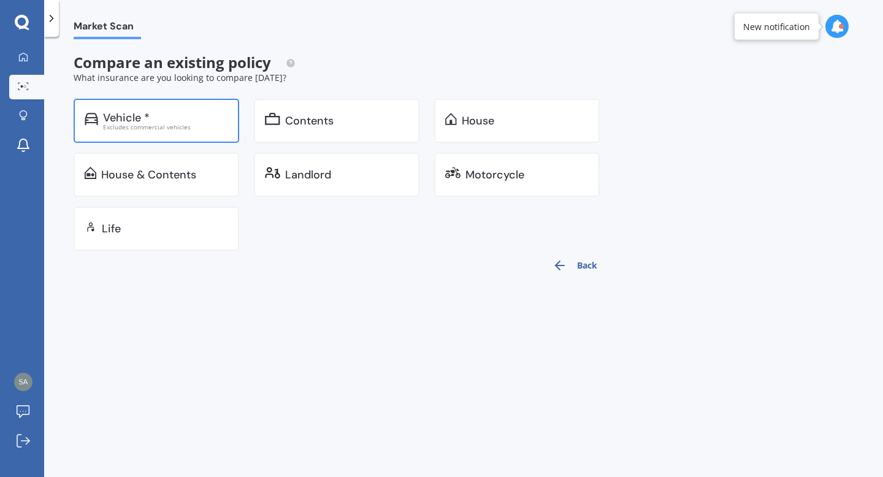
click at [219, 120] on div "Vehicle *" at bounding box center [165, 118] width 125 height 12
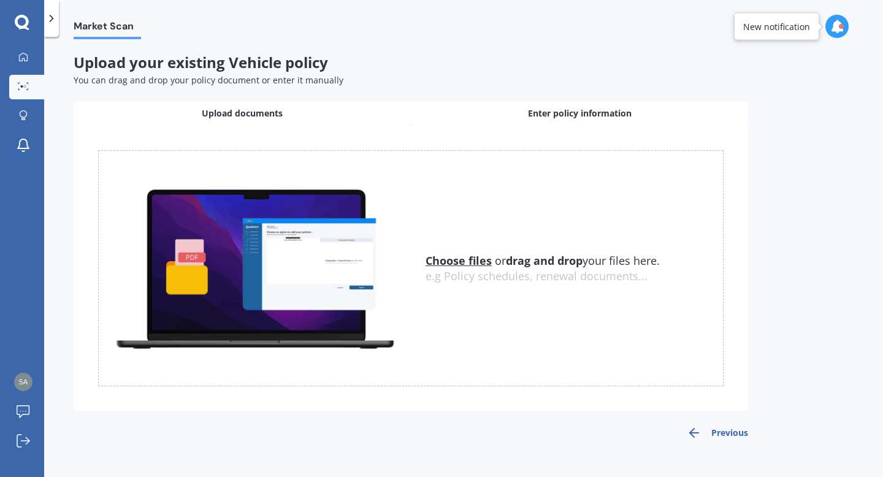
click at [451, 107] on div "Enter policy information" at bounding box center [579, 113] width 337 height 25
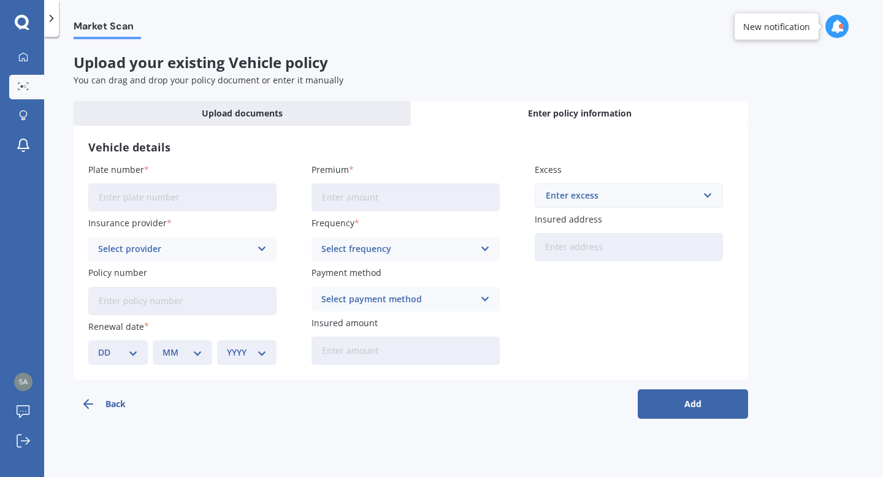
click at [248, 202] on input "Plate number" at bounding box center [182, 197] width 188 height 28
type input "NSQ798"
click at [341, 205] on input "Premium" at bounding box center [405, 197] width 188 height 28
type input "$1,198.09"
click at [264, 253] on icon at bounding box center [262, 248] width 10 height 13
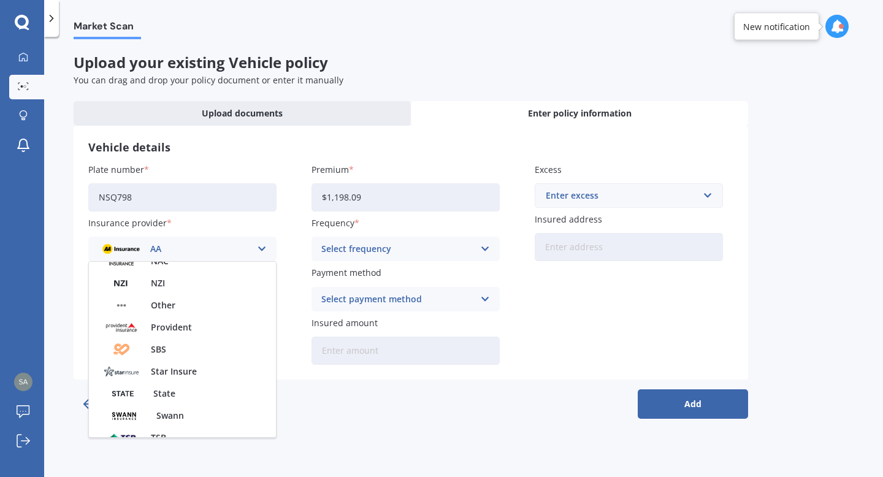
scroll to position [531, 0]
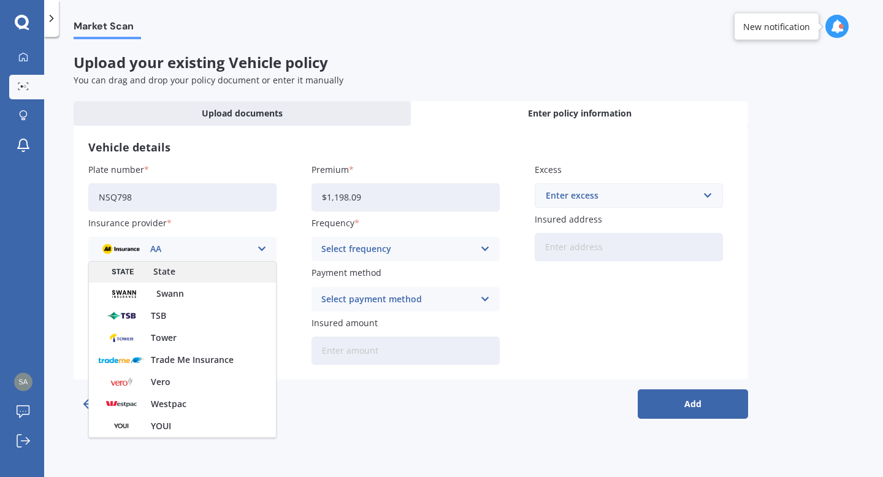
click at [182, 279] on div "State" at bounding box center [182, 272] width 187 height 22
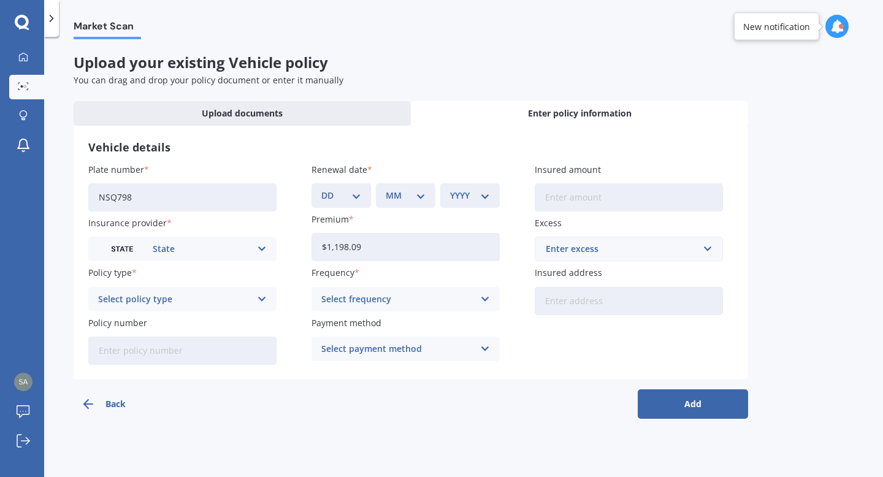
click at [258, 301] on icon at bounding box center [262, 298] width 10 height 13
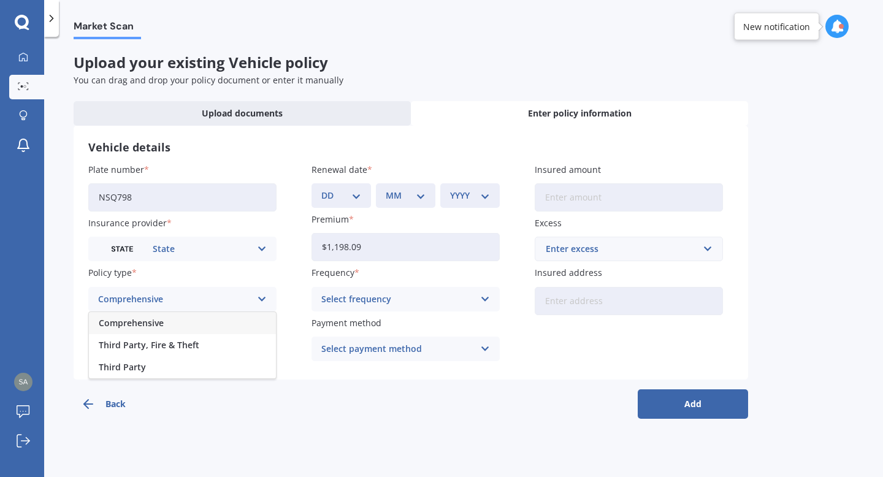
click at [189, 325] on div "Comprehensive" at bounding box center [182, 323] width 187 height 22
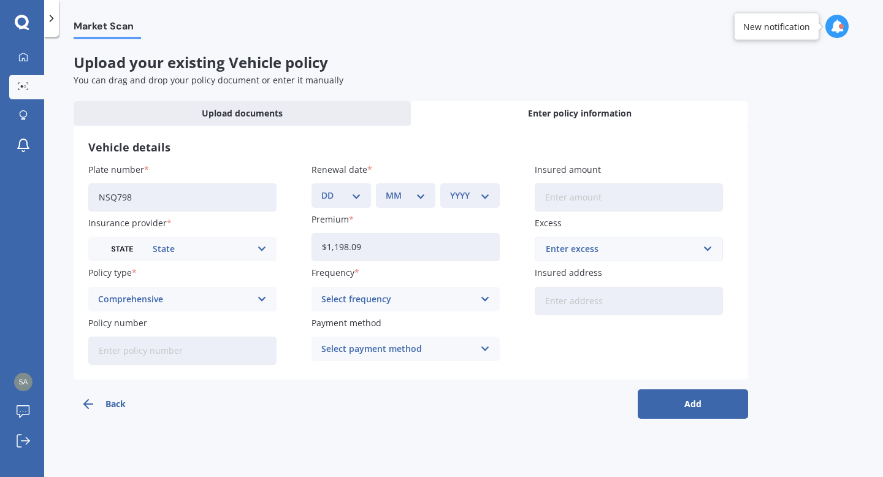
click at [186, 353] on input "Policy number" at bounding box center [182, 351] width 188 height 28
type input "MOTS01512618"
click at [481, 304] on icon at bounding box center [485, 298] width 10 height 13
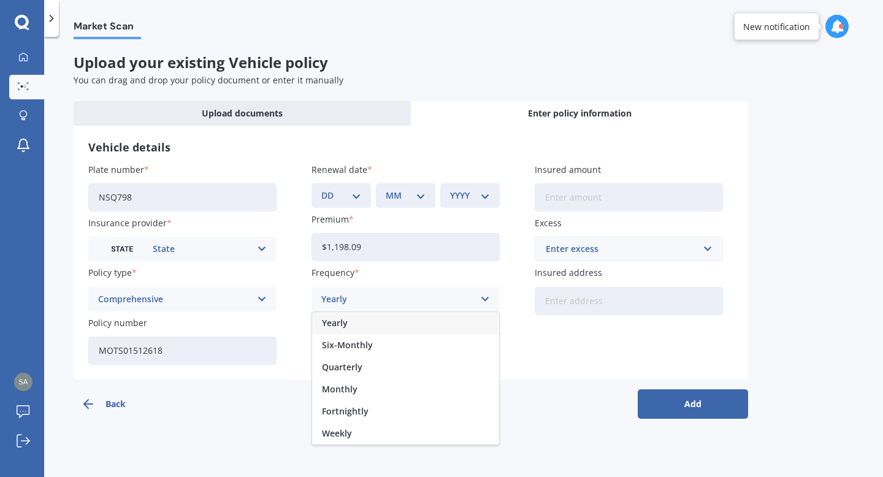
click at [383, 327] on div "Yearly" at bounding box center [405, 323] width 187 height 22
click at [627, 205] on input "Insured amount" at bounding box center [629, 197] width 188 height 28
type input "$5,900"
click at [362, 193] on div "DD 01 02 03 04 05 06 07 08 09 10 11 12 13 14 15 16 17 18 19 20 21 22 23 24 25 2…" at bounding box center [340, 195] width 59 height 25
click at [351, 202] on div "DD 01 02 03 04 05 06 07 08 09 10 11 12 13 14 15 16 17 18 19 20 21 22 23 24 25 2…" at bounding box center [340, 195] width 59 height 25
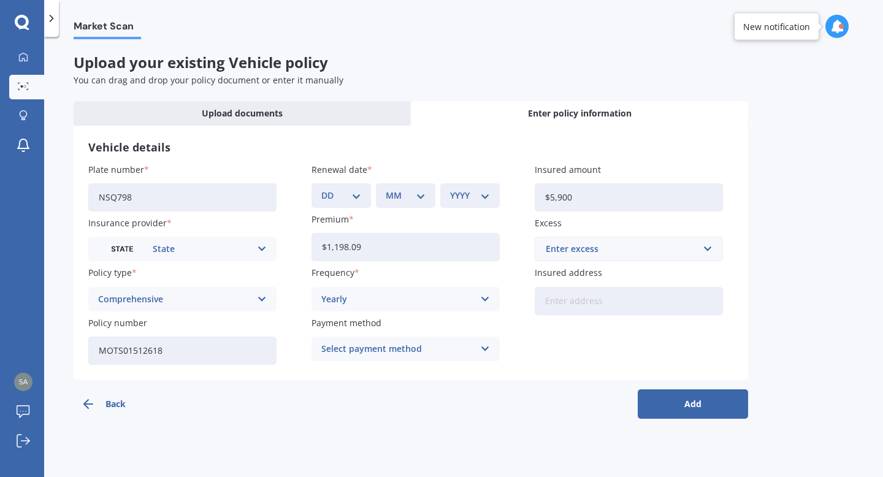
click at [351, 203] on div "DD 01 02 03 04 05 06 07 08 09 10 11 12 13 14 15 16 17 18 19 20 21 22 23 24 25 2…" at bounding box center [340, 195] width 59 height 25
click at [360, 196] on select "DD 01 02 03 04 05 06 07 08 09 10 11 12 13 14 15 16 17 18 19 20 21 22 23 24 25 2…" at bounding box center [341, 195] width 40 height 13
select select "27"
click at [321, 189] on select "DD 01 02 03 04 05 06 07 08 09 10 11 12 13 14 15 16 17 18 19 20 21 22 23 24 25 2…" at bounding box center [341, 195] width 40 height 13
click at [424, 198] on select "MM 01 02 03 04 05 06 07 08 09 10 11 12" at bounding box center [406, 195] width 40 height 13
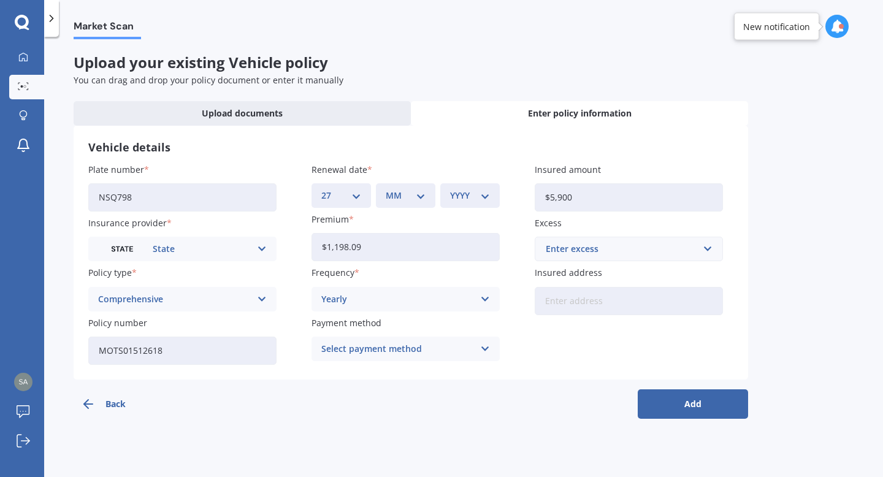
select select "09"
click at [386, 189] on select "MM 01 02 03 04 05 06 07 08 09 10 11 12" at bounding box center [406, 195] width 40 height 13
click at [490, 196] on div "YYYY 2027 2026 2025 2024 2023 2022 2021 2020 2019 2018 2017 2016 2015 2014 2013…" at bounding box center [469, 195] width 59 height 25
click at [474, 200] on select "YYYY 2027 2026 2025 2024 2023 2022 2021 2020 2019 2018 2017 2016 2015 2014 2013…" at bounding box center [470, 195] width 40 height 13
select select "2025"
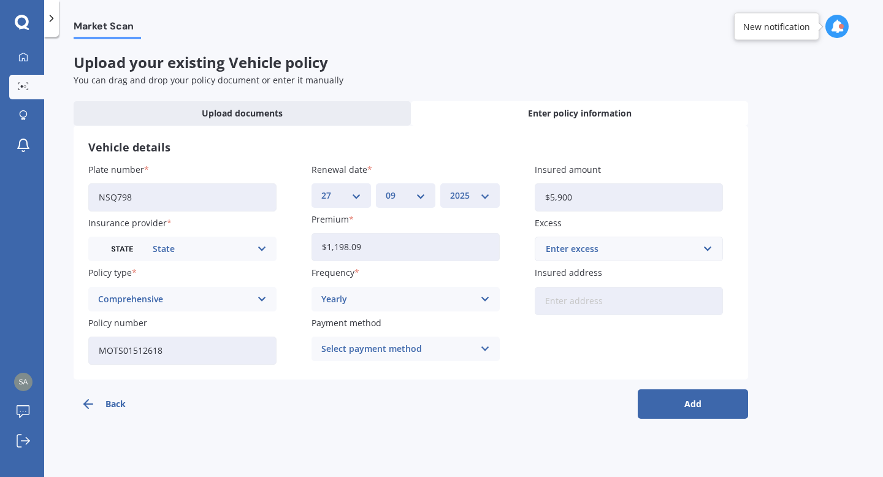
click at [450, 189] on select "YYYY 2027 2026 2025 2024 2023 2022 2021 2020 2019 2018 2017 2016 2015 2014 2013…" at bounding box center [470, 195] width 40 height 13
click at [711, 253] on input "text" at bounding box center [624, 248] width 177 height 23
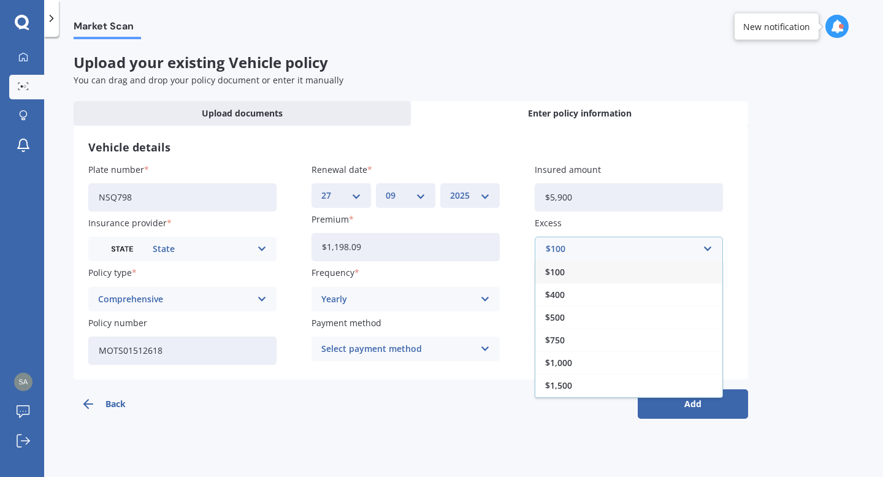
click at [627, 280] on div "$100" at bounding box center [628, 272] width 187 height 23
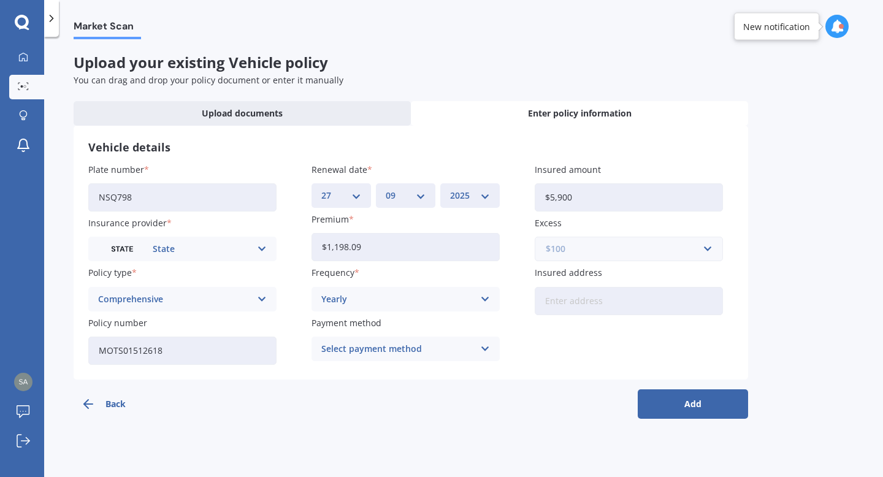
click at [708, 254] on input "text" at bounding box center [624, 248] width 177 height 23
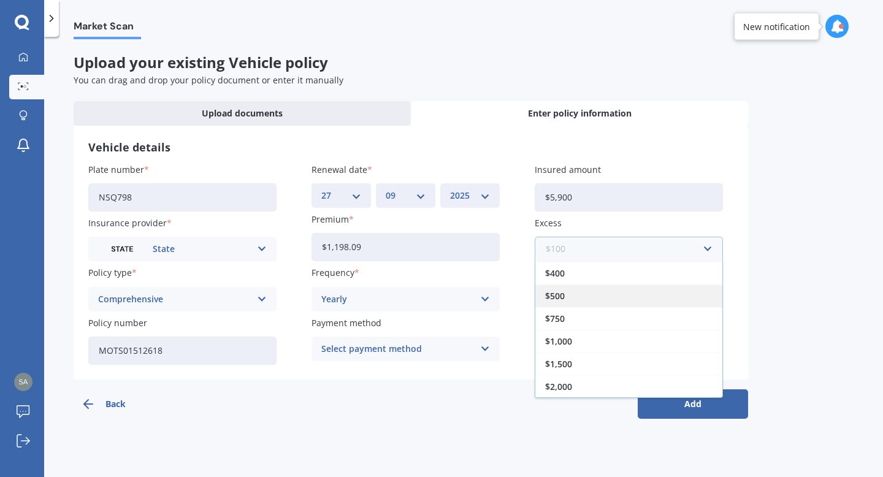
scroll to position [0, 0]
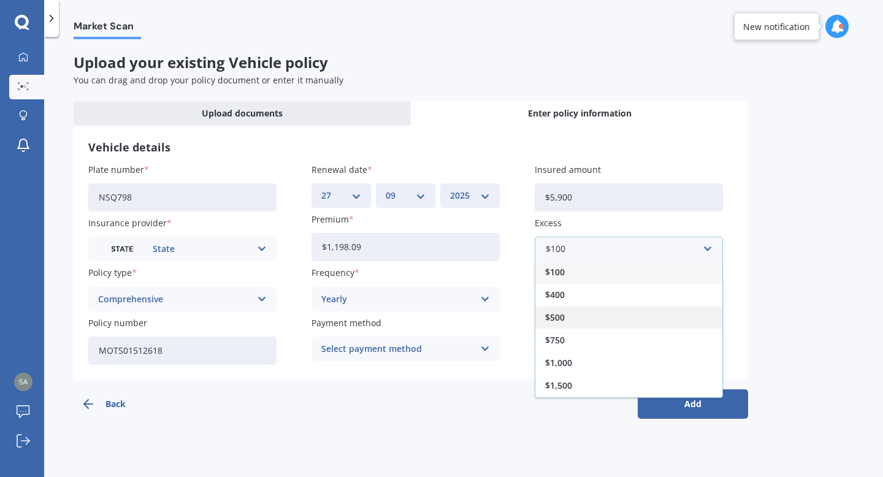
click at [567, 318] on div "$500" at bounding box center [628, 317] width 187 height 23
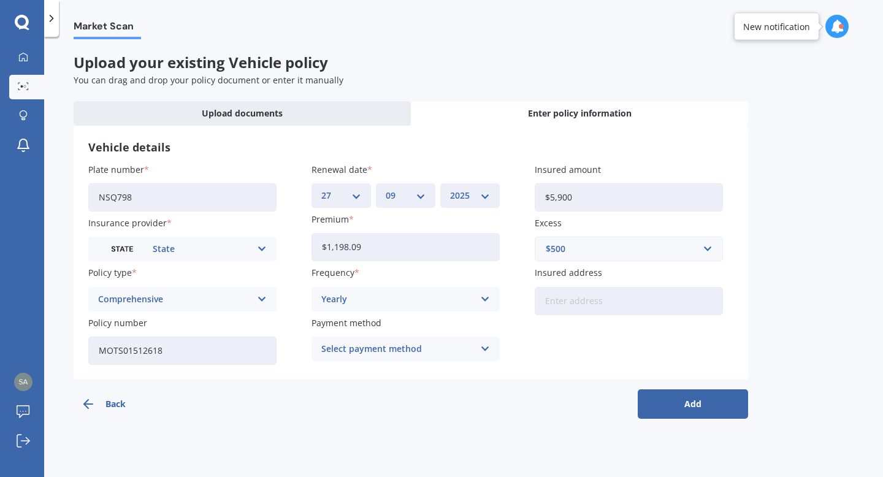
click at [684, 396] on button "Add" at bounding box center [693, 403] width 110 height 29
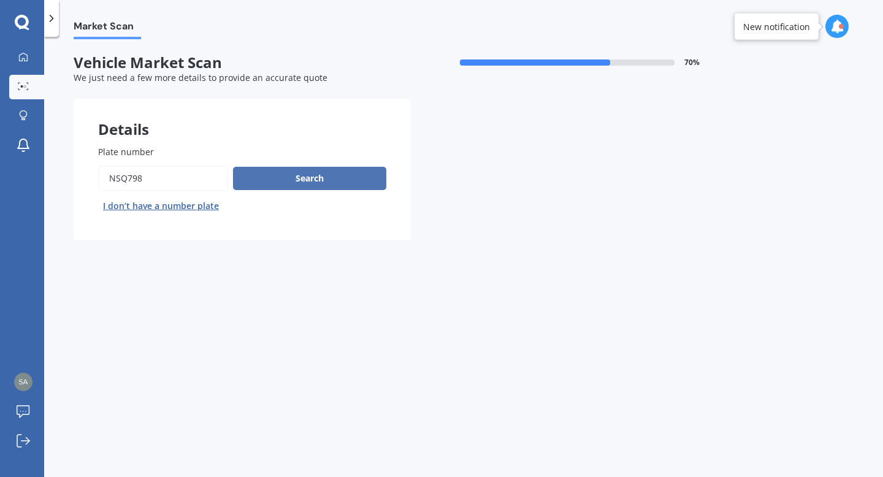
click at [283, 177] on button "Search" at bounding box center [309, 178] width 153 height 23
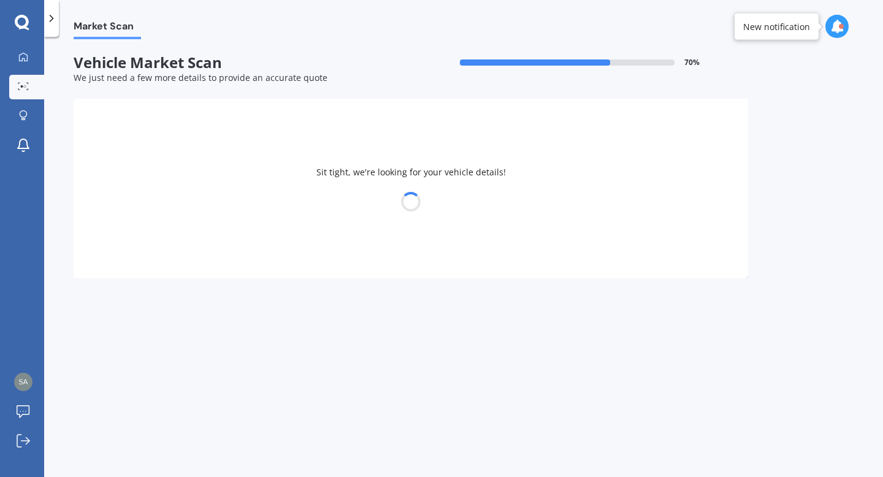
select select "MAZDA"
select select "DEMIO"
select select "15"
select select "07"
select select "2001"
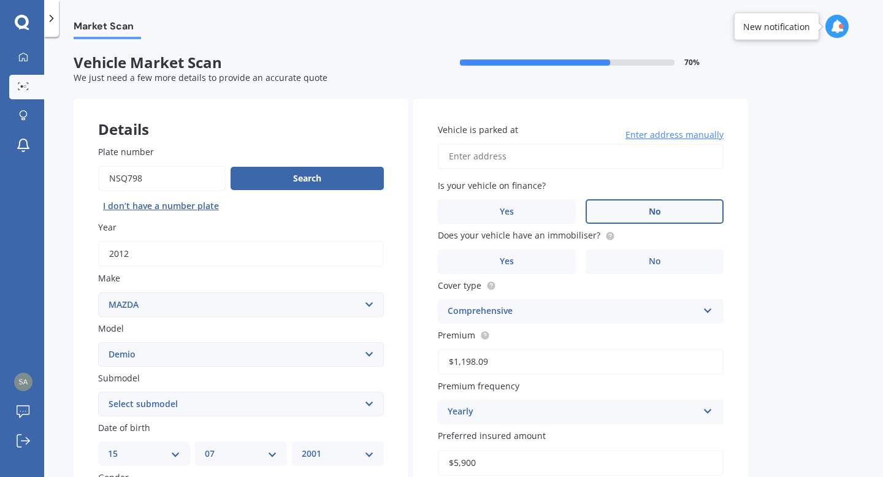
click at [637, 205] on label "No" at bounding box center [655, 211] width 138 height 25
click at [0, 0] on input "No" at bounding box center [0, 0] width 0 height 0
click at [616, 254] on label "No" at bounding box center [655, 262] width 138 height 25
click at [0, 0] on input "No" at bounding box center [0, 0] width 0 height 0
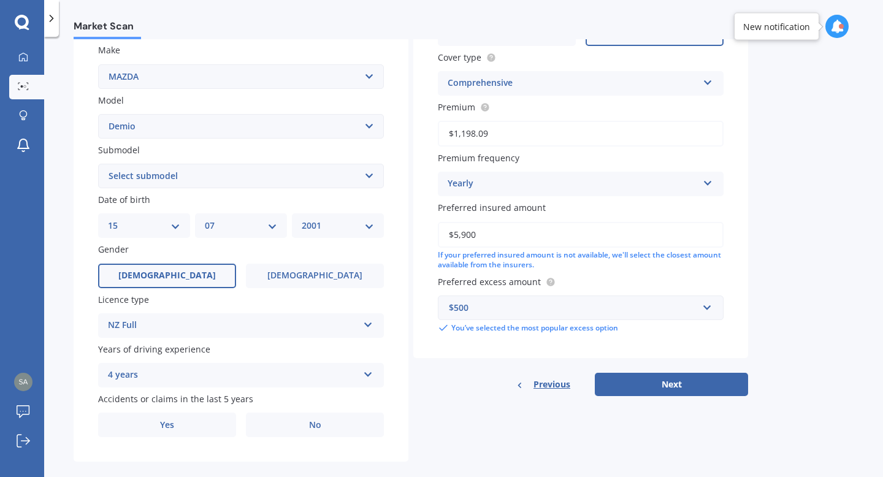
scroll to position [229, 0]
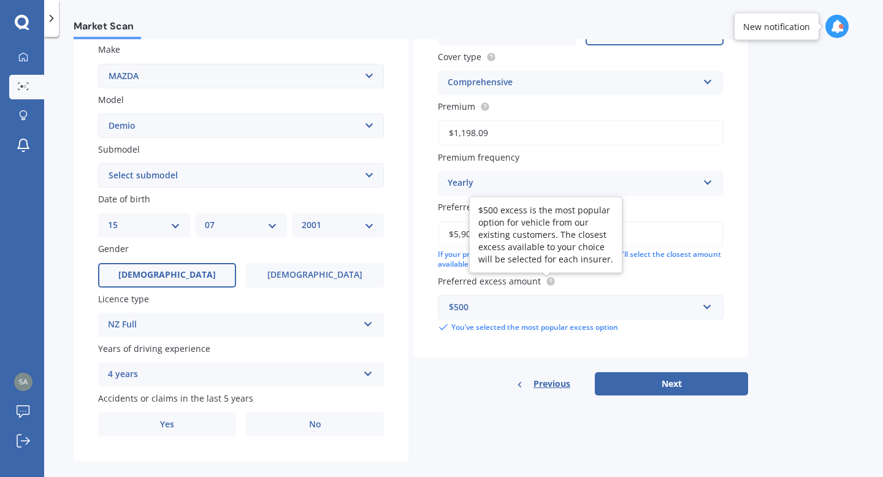
click at [550, 286] on circle at bounding box center [550, 282] width 8 height 8
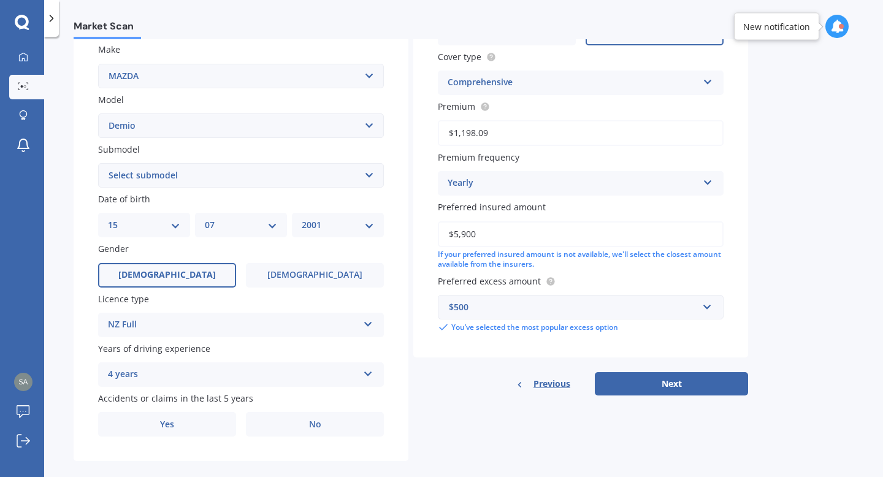
click at [582, 308] on div "$500" at bounding box center [573, 306] width 249 height 13
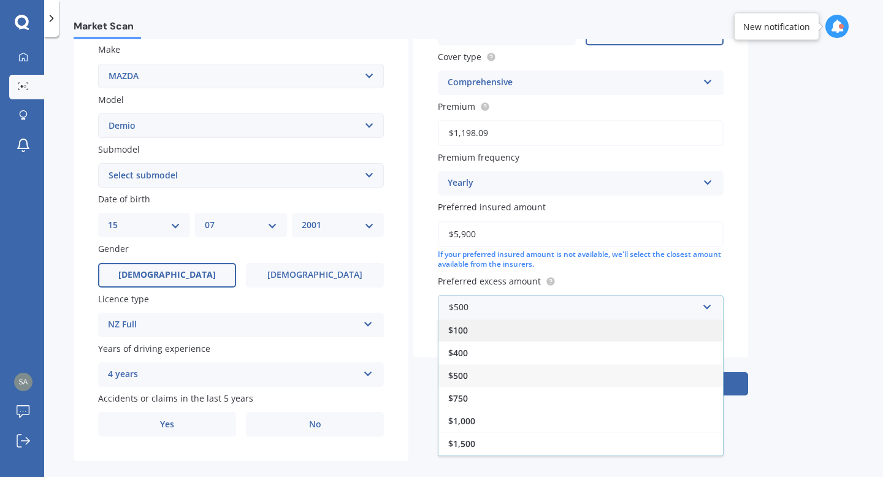
click at [502, 331] on div "$100" at bounding box center [580, 330] width 284 height 23
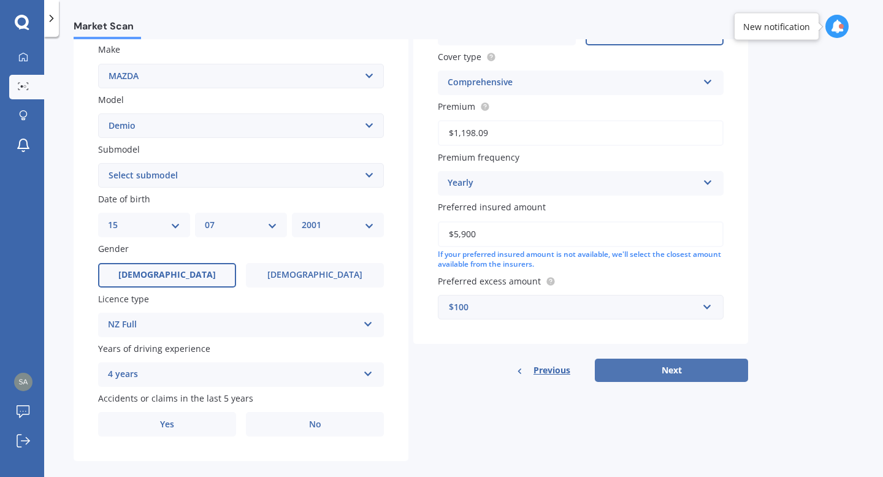
click at [643, 380] on button "Next" at bounding box center [671, 370] width 153 height 23
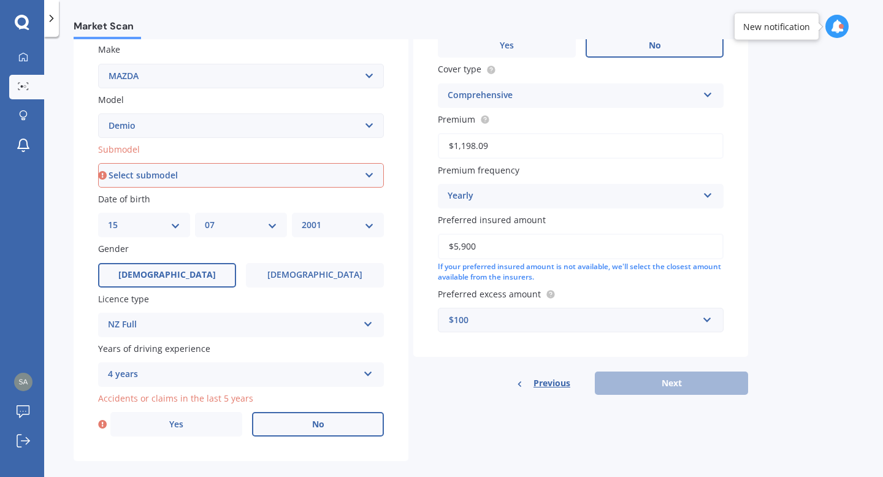
click at [341, 432] on label "No" at bounding box center [318, 424] width 132 height 25
click at [0, 0] on input "No" at bounding box center [0, 0] width 0 height 0
click at [373, 178] on select "Select submodel (All) Diesel Petrol XD Touring Turbo Diesel" at bounding box center [241, 175] width 286 height 25
select select "PETROL"
click at [98, 164] on select "Select submodel (All) Diesel Petrol XD Touring Turbo Diesel" at bounding box center [241, 175] width 286 height 25
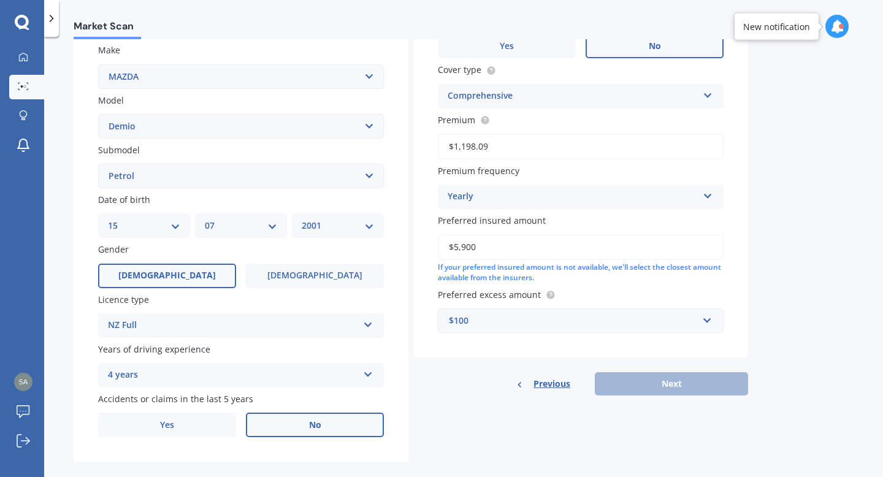
scroll to position [248, 0]
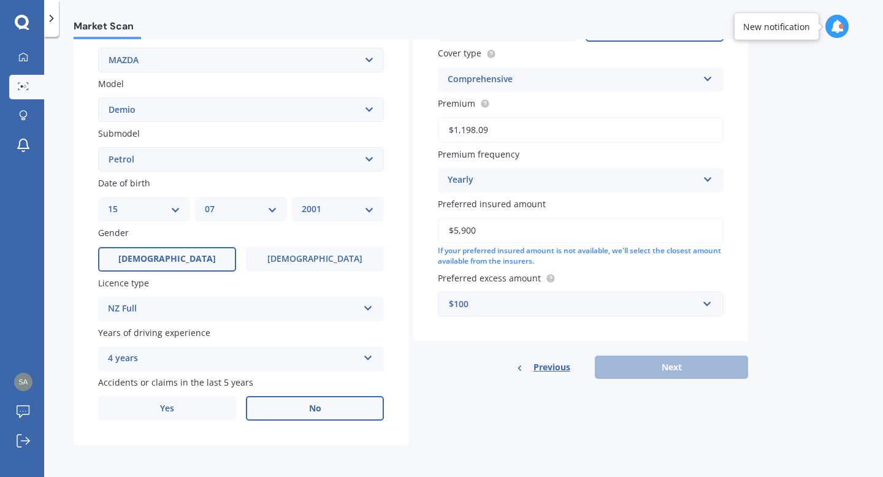
click at [376, 164] on select "Select submodel (All) Diesel Petrol XD Touring Turbo Diesel" at bounding box center [241, 159] width 286 height 25
click at [98, 147] on select "Select submodel (All) Diesel Petrol XD Touring Turbo Diesel" at bounding box center [241, 159] width 286 height 25
click at [521, 310] on input "text" at bounding box center [576, 303] width 275 height 23
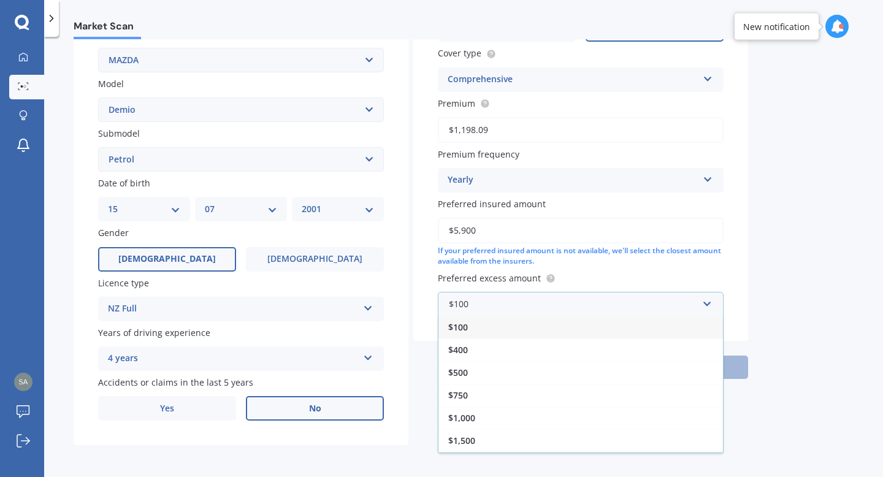
click at [475, 335] on div "$100" at bounding box center [580, 327] width 284 height 23
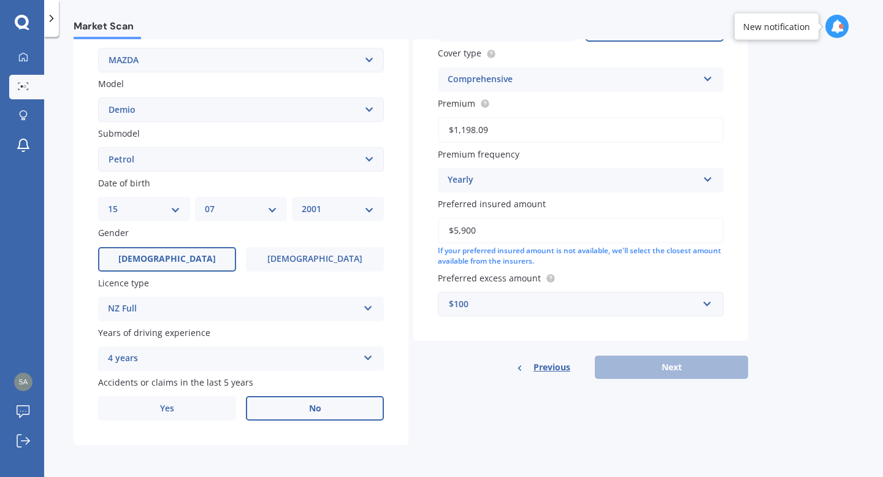
scroll to position [0, 0]
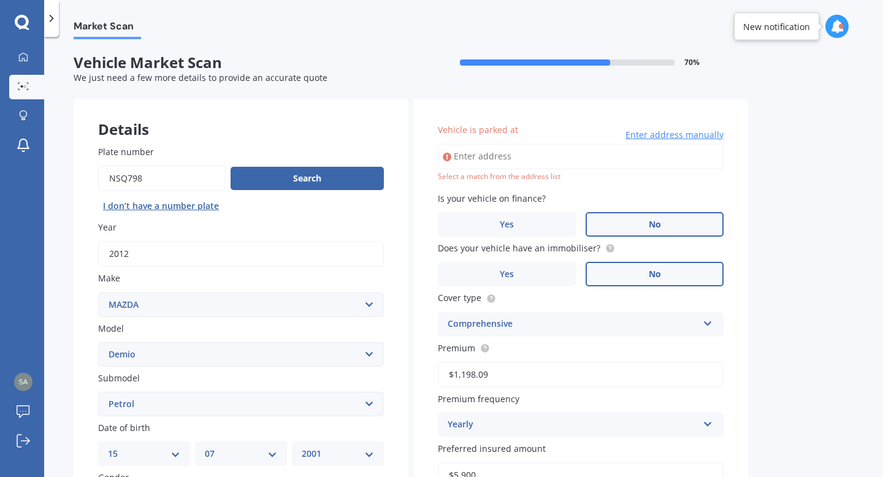
click at [500, 159] on input "Vehicle is parked at" at bounding box center [581, 156] width 286 height 26
click at [446, 156] on icon at bounding box center [447, 157] width 9 height 12
click at [529, 164] on input "[STREET_ADDRESS]" at bounding box center [581, 156] width 286 height 26
click at [516, 161] on input "[STREET_ADDRESS]" at bounding box center [581, 156] width 286 height 26
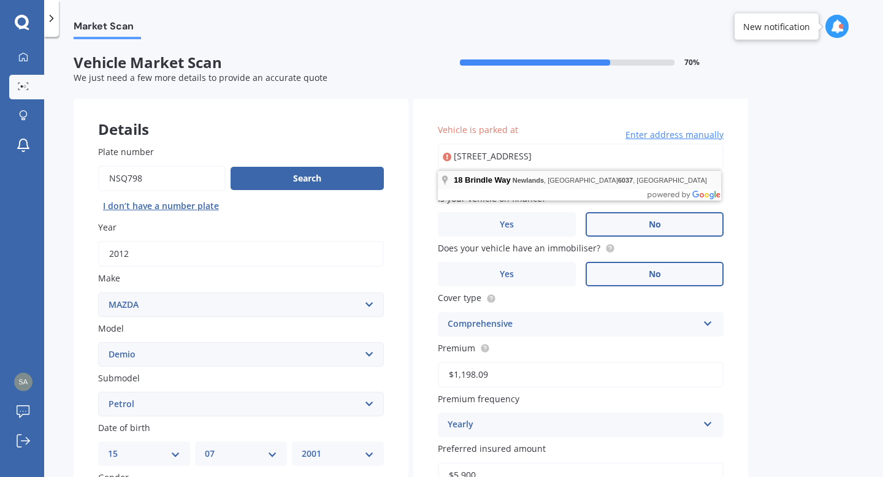
type input "[STREET_ADDRESS]"
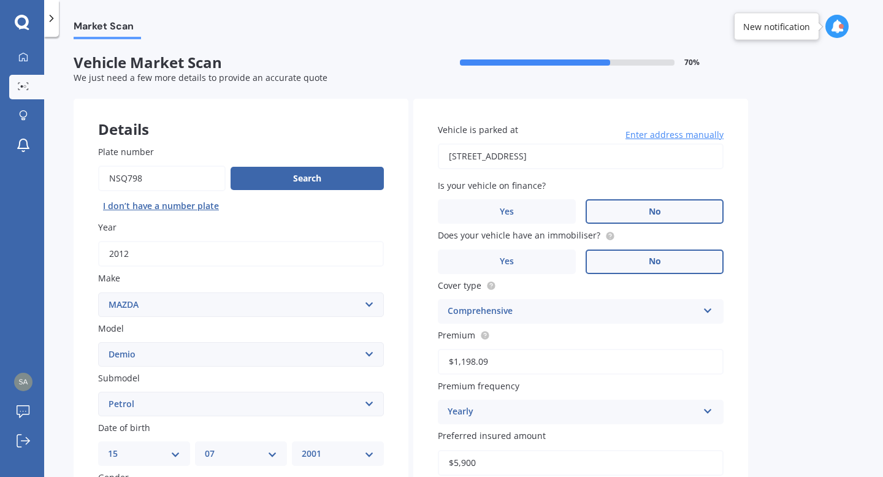
scroll to position [248, 0]
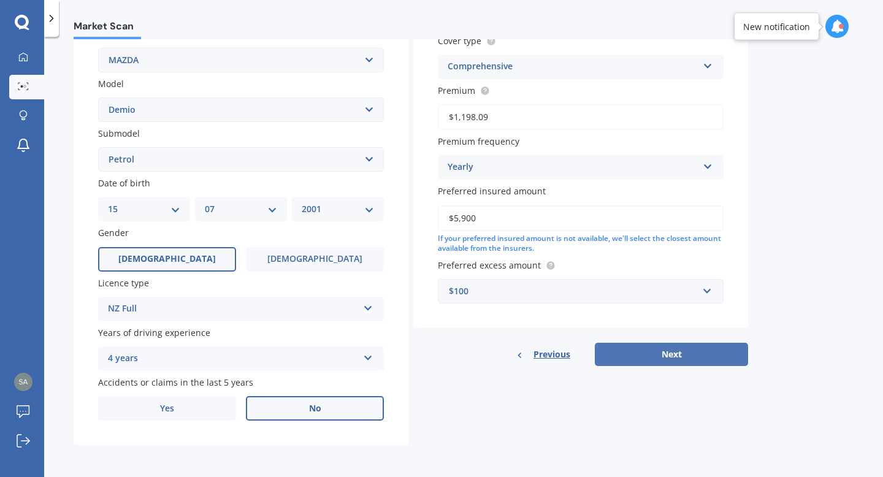
click at [643, 359] on button "Next" at bounding box center [671, 354] width 153 height 23
select select "15"
select select "07"
select select "2001"
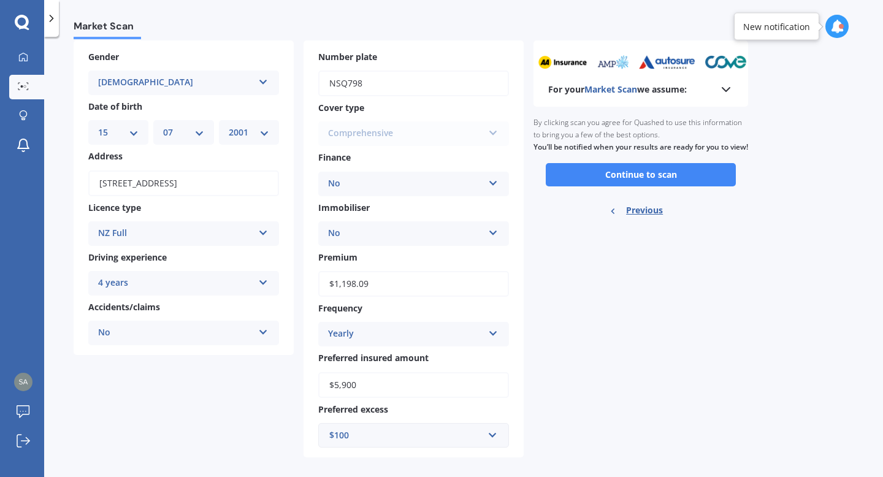
scroll to position [72, 0]
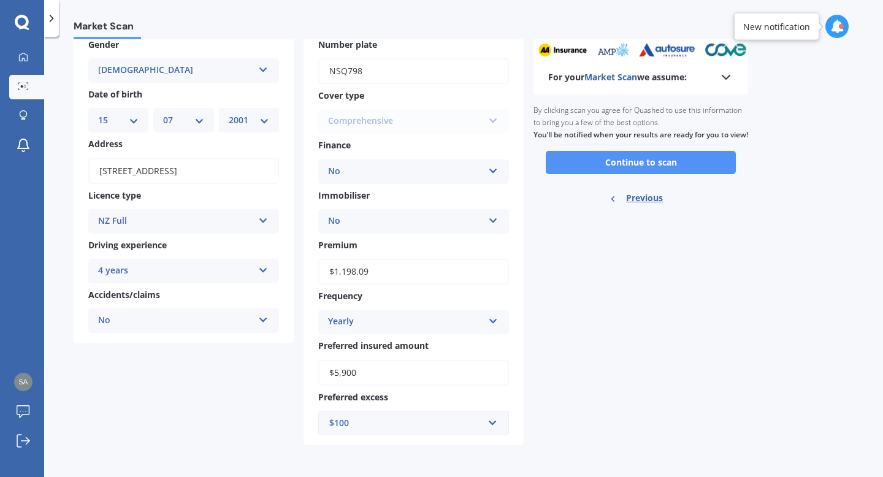
click at [695, 174] on button "Continue to scan" at bounding box center [641, 162] width 190 height 23
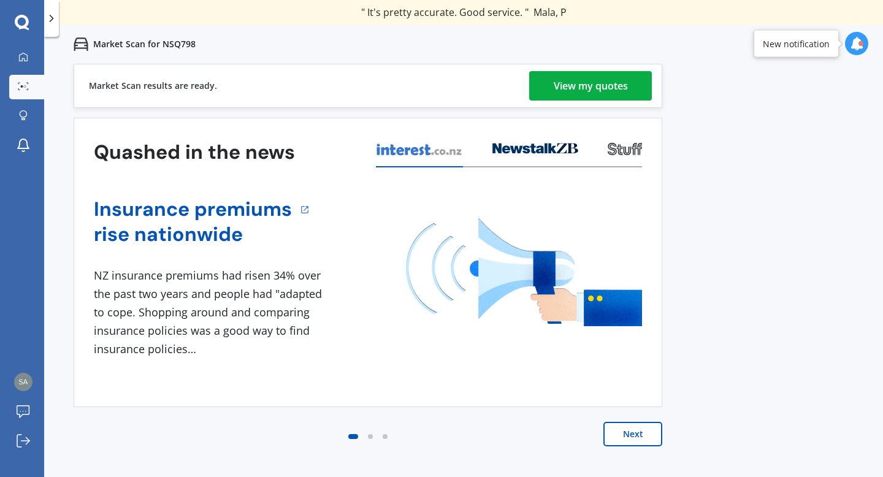
click at [597, 75] on div "View my quotes" at bounding box center [591, 85] width 74 height 29
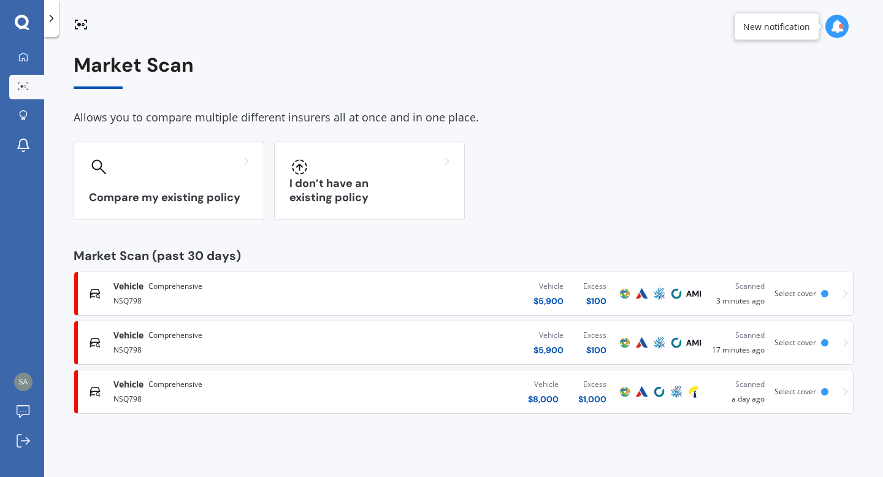
click at [843, 394] on icon at bounding box center [845, 391] width 5 height 9
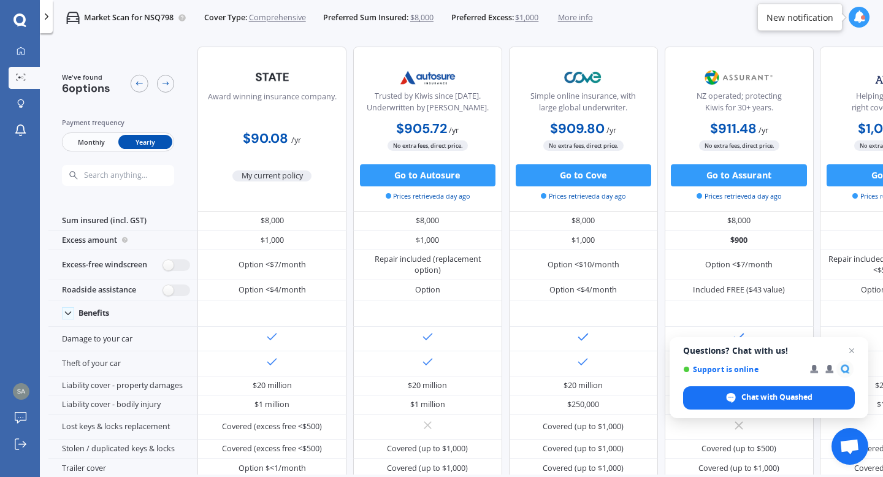
click at [267, 137] on b "$90.08" at bounding box center [265, 138] width 45 height 17
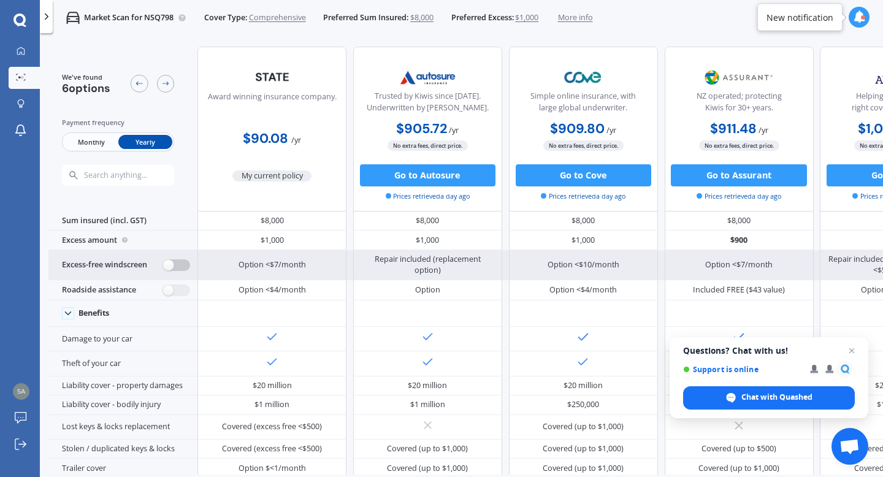
click at [186, 268] on label at bounding box center [176, 265] width 27 height 12
radio input "true"
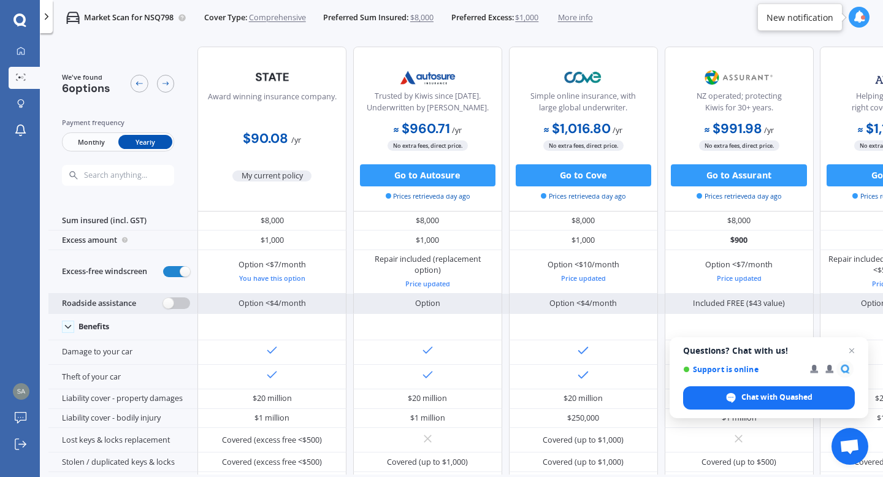
click at [186, 302] on label at bounding box center [176, 303] width 27 height 12
radio input "true"
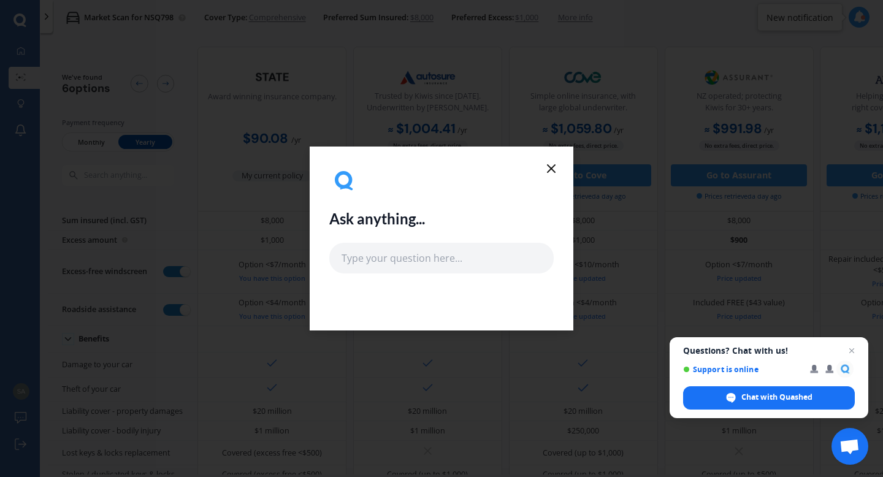
click at [547, 171] on icon at bounding box center [551, 168] width 15 height 15
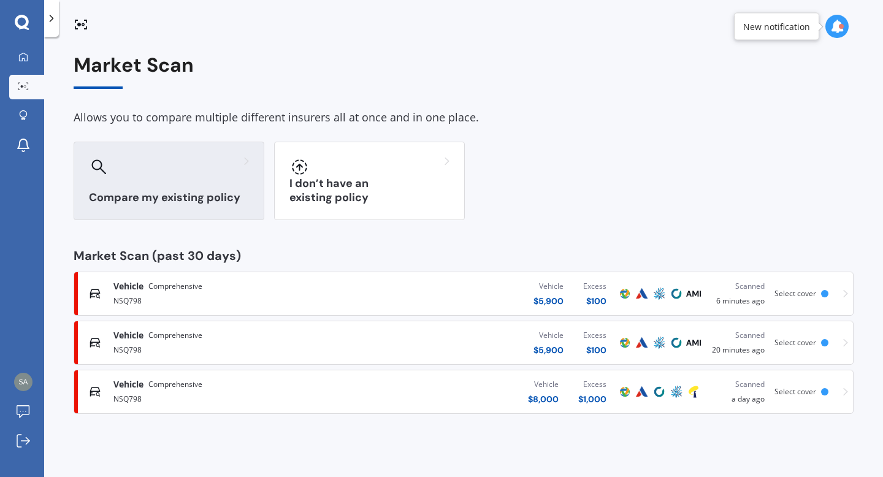
click at [127, 200] on h3 "Compare my existing policy" at bounding box center [169, 198] width 160 height 14
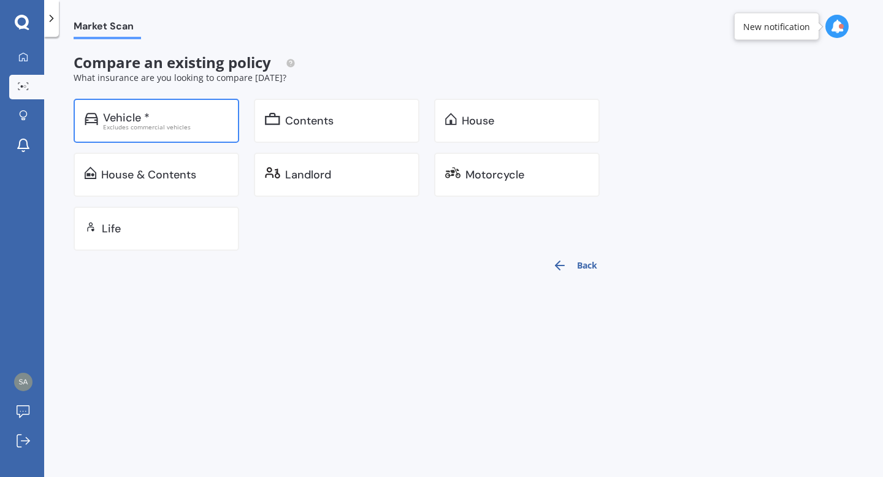
click at [129, 117] on div "Vehicle *" at bounding box center [126, 118] width 47 height 12
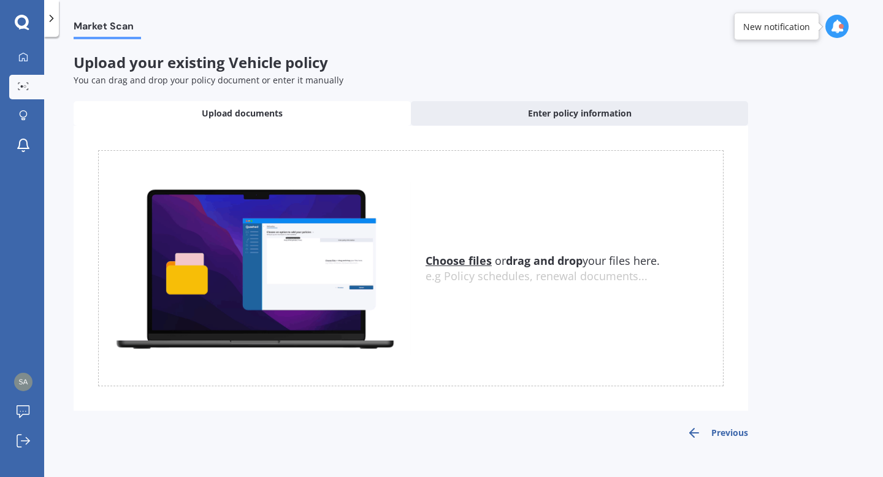
click at [485, 264] on u "Choose files" at bounding box center [458, 260] width 66 height 15
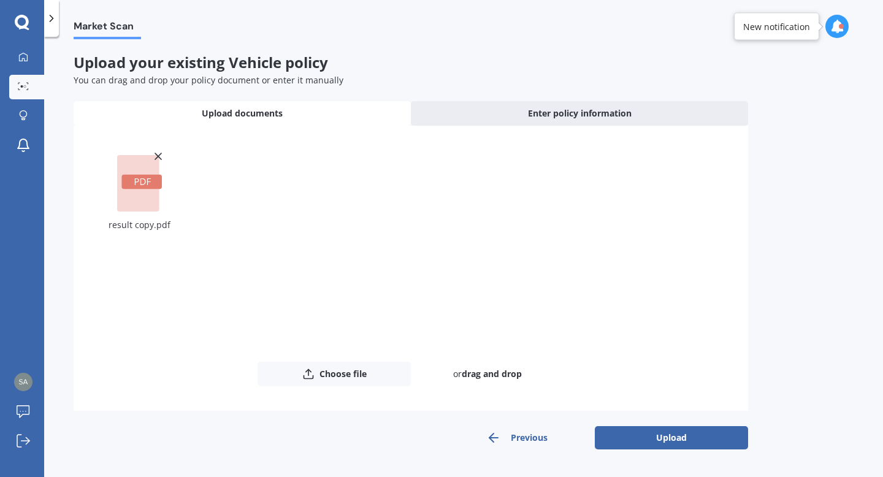
click at [140, 186] on rect at bounding box center [141, 182] width 40 height 15
click at [157, 151] on icon at bounding box center [158, 156] width 12 height 12
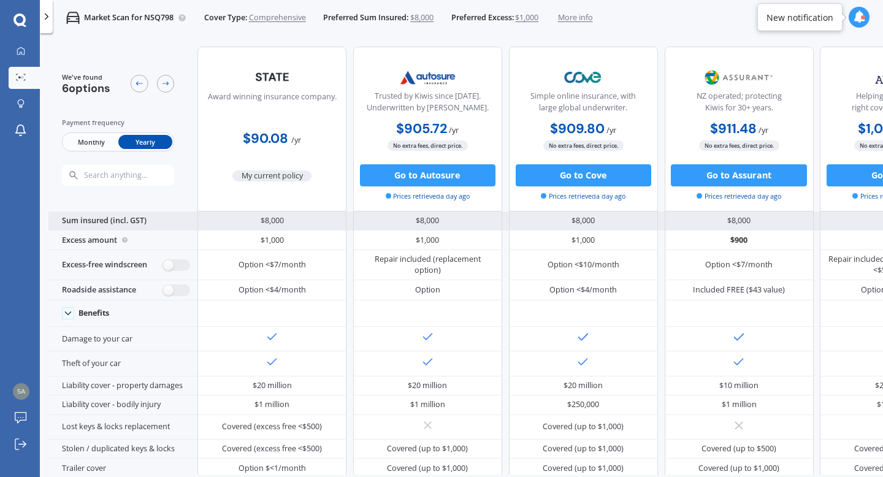
click at [503, 216] on div "$8,000 $8,000 $8,000 $8,000 $8,000 $8,000" at bounding box center [660, 222] width 927 height 20
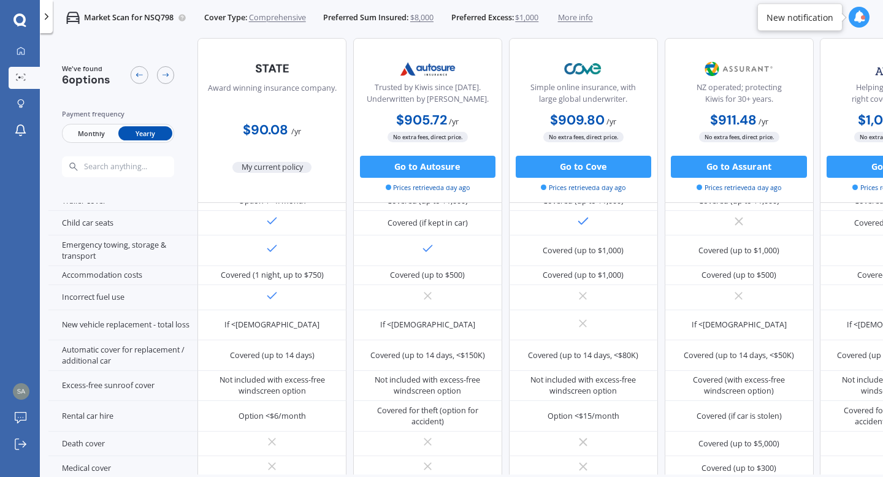
scroll to position [253, 0]
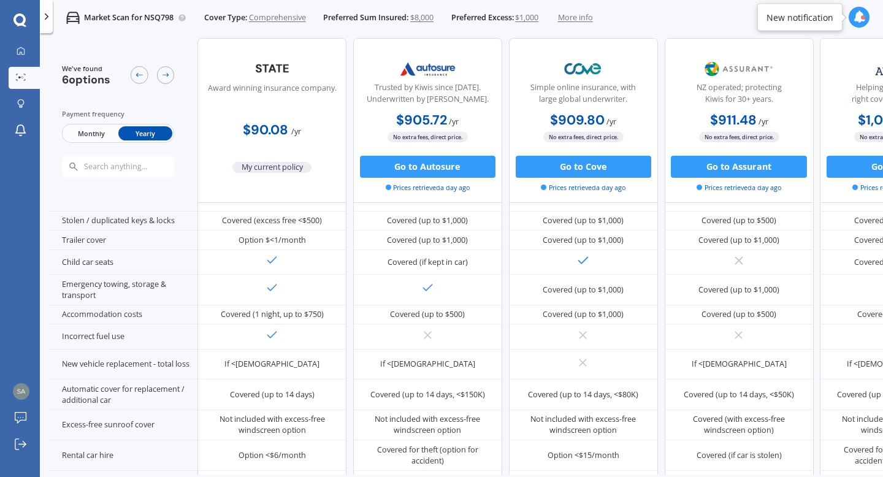
click at [576, 20] on span "More info" at bounding box center [575, 17] width 35 height 11
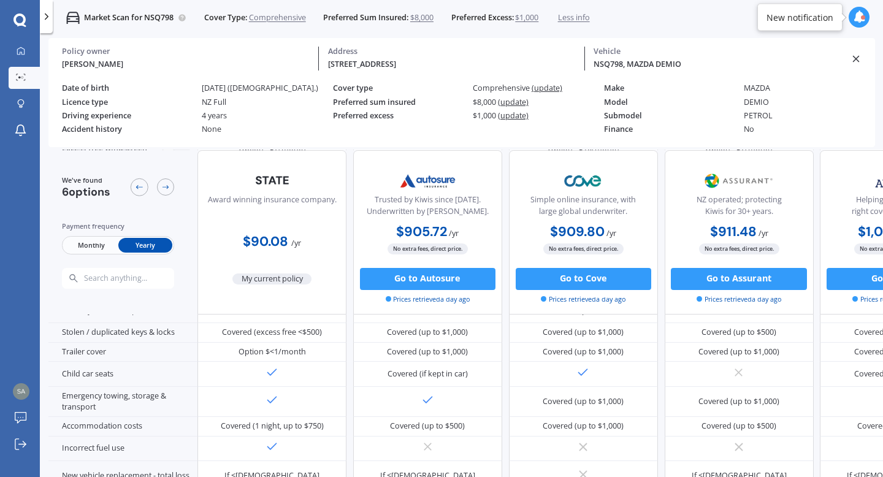
click at [856, 62] on icon at bounding box center [855, 58] width 11 height 11
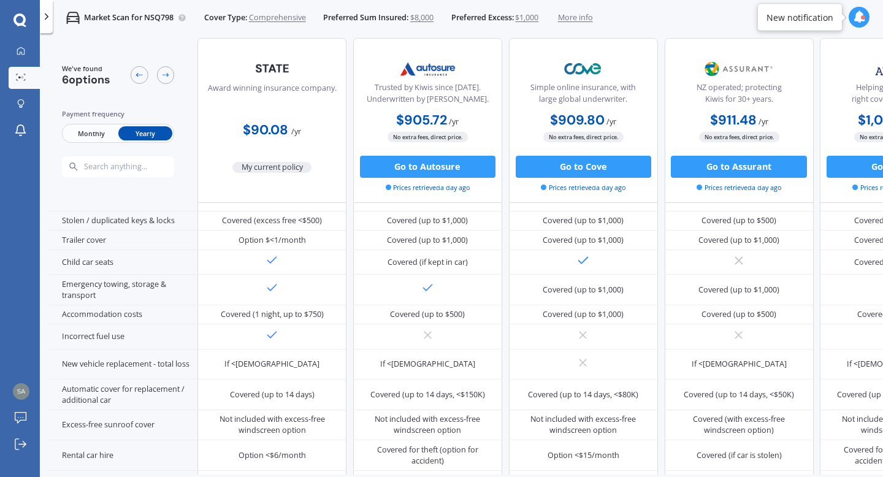
click at [423, 99] on div "Trusted by Kiwis since [DATE]. Underwritten by [PERSON_NAME]." at bounding box center [427, 96] width 130 height 28
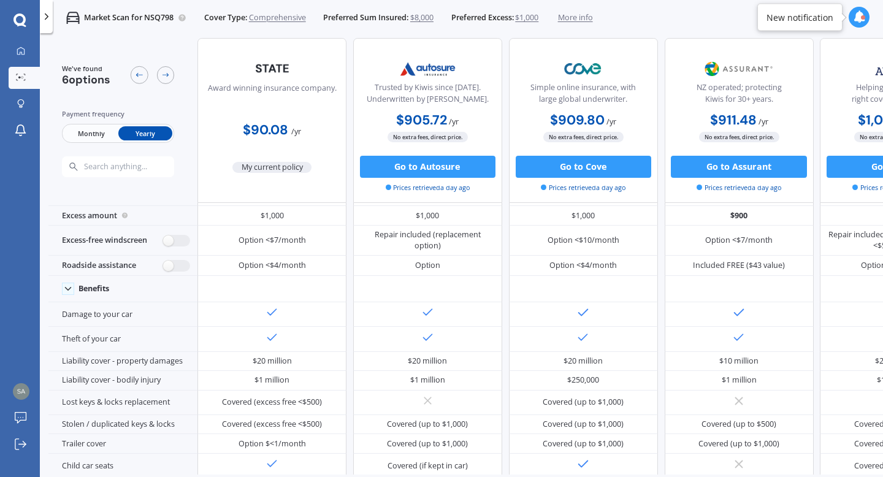
scroll to position [0, 0]
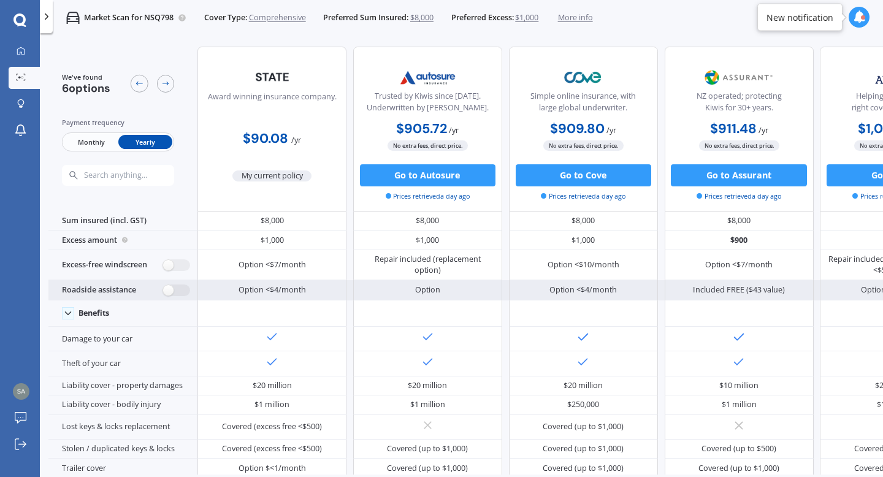
click at [197, 283] on div "Roadside assistance" at bounding box center [122, 290] width 149 height 20
click at [166, 288] on label at bounding box center [176, 290] width 27 height 12
radio input "true"
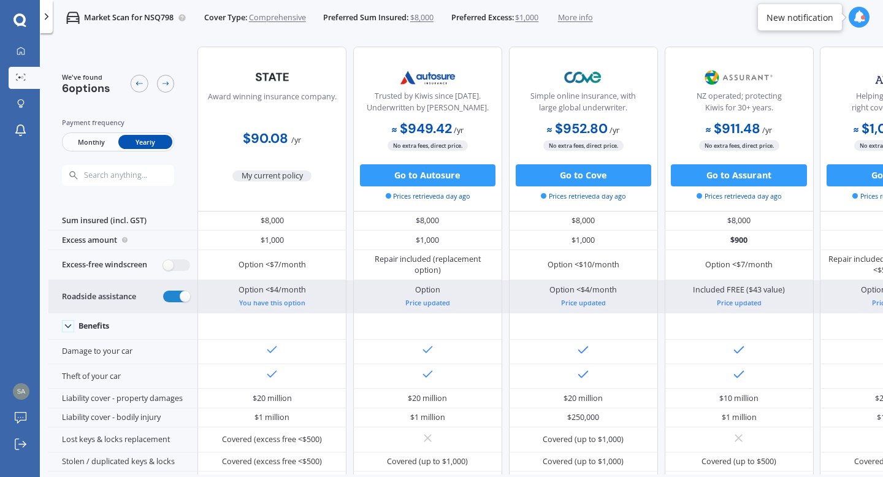
click at [418, 304] on div "Price updated" at bounding box center [427, 302] width 45 height 11
click at [423, 303] on div "Price updated" at bounding box center [427, 302] width 45 height 11
click at [448, 301] on div "Price updated" at bounding box center [427, 302] width 45 height 11
click at [437, 301] on div "Price updated" at bounding box center [427, 302] width 45 height 11
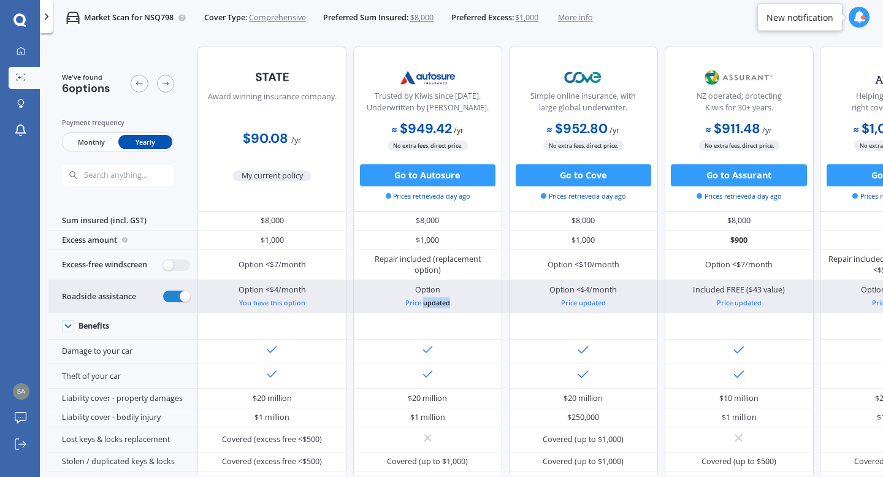
click at [437, 301] on div "Price updated" at bounding box center [427, 302] width 45 height 11
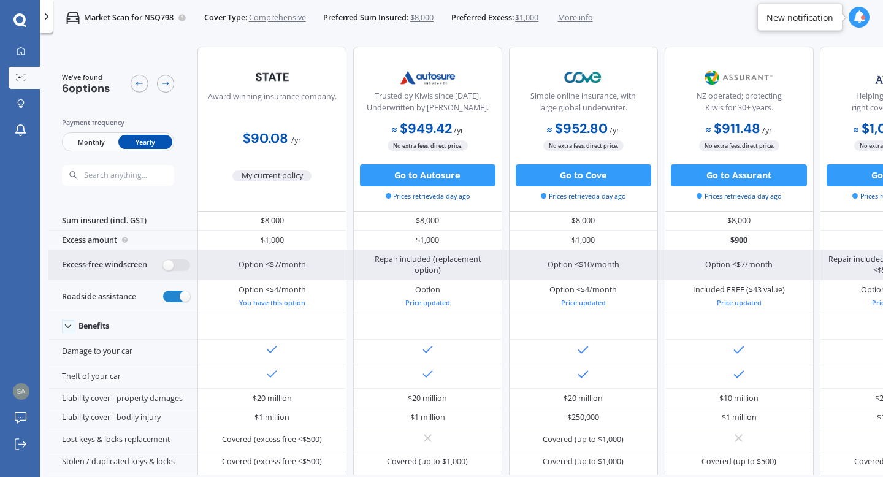
click at [197, 262] on div "Excess-free windscreen" at bounding box center [122, 265] width 149 height 31
click at [183, 262] on label at bounding box center [176, 265] width 27 height 12
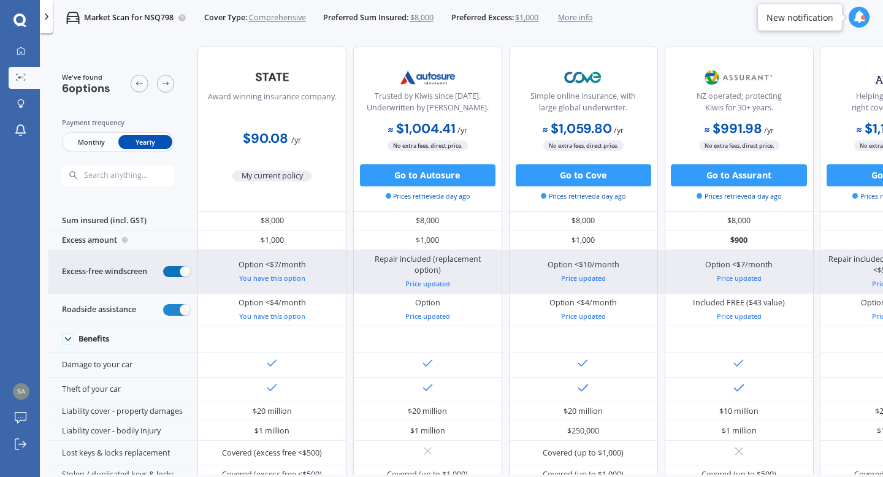
click at [176, 266] on label at bounding box center [176, 272] width 27 height 12
radio input "false"
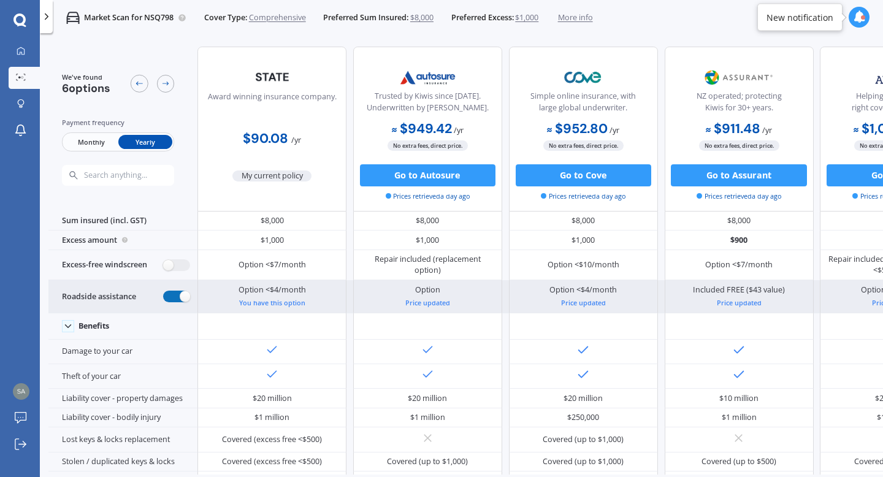
click at [180, 292] on label at bounding box center [176, 297] width 27 height 12
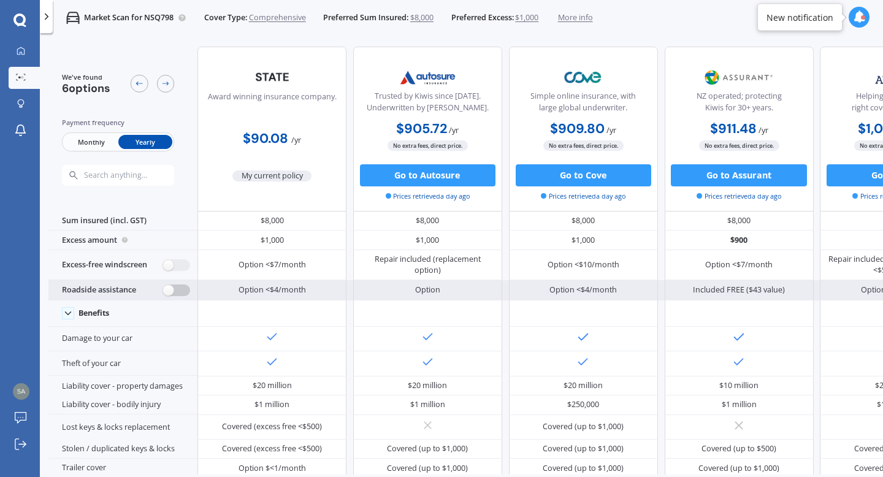
click at [180, 293] on label at bounding box center [176, 290] width 27 height 12
radio input "true"
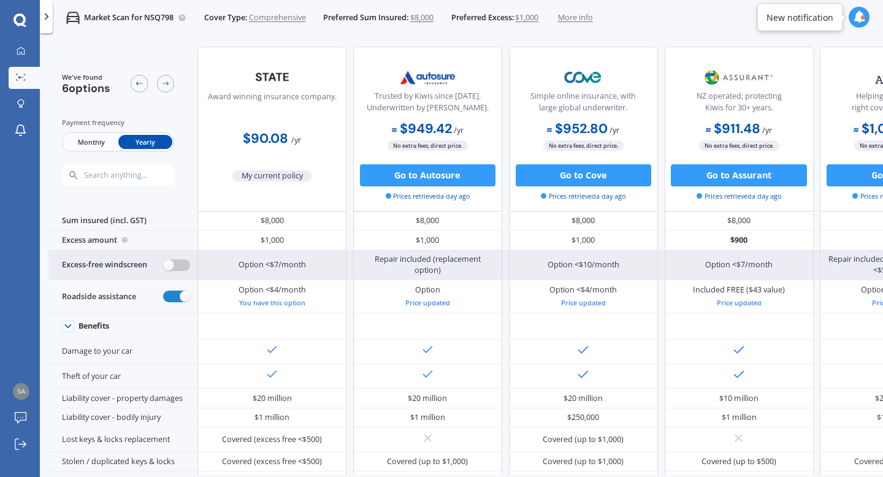
click at [180, 265] on label at bounding box center [176, 265] width 27 height 12
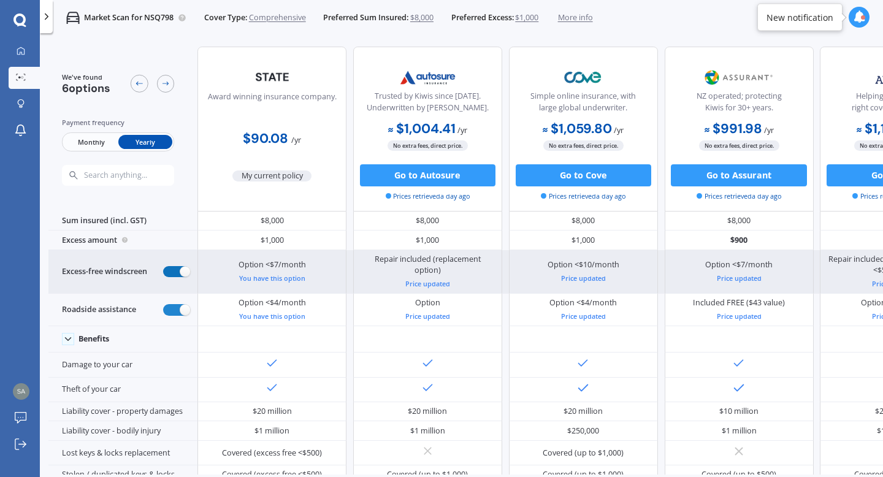
click at [180, 266] on label at bounding box center [176, 272] width 27 height 12
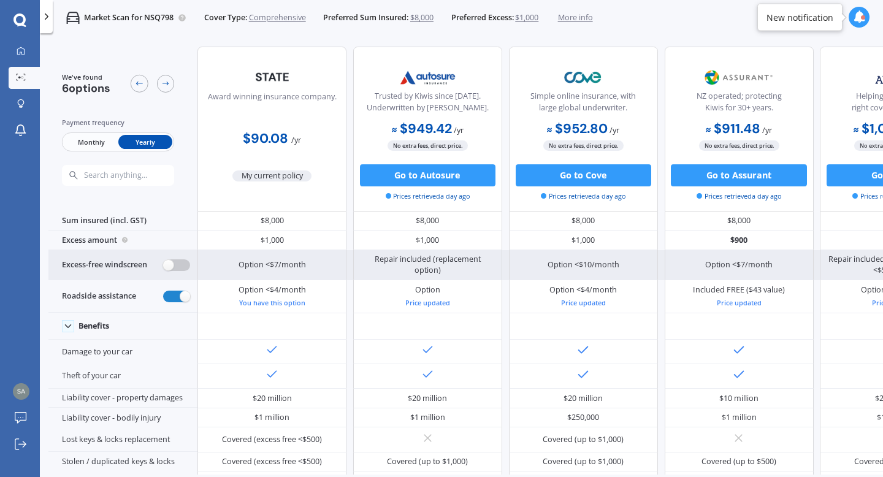
click at [180, 265] on label at bounding box center [176, 265] width 27 height 12
radio input "true"
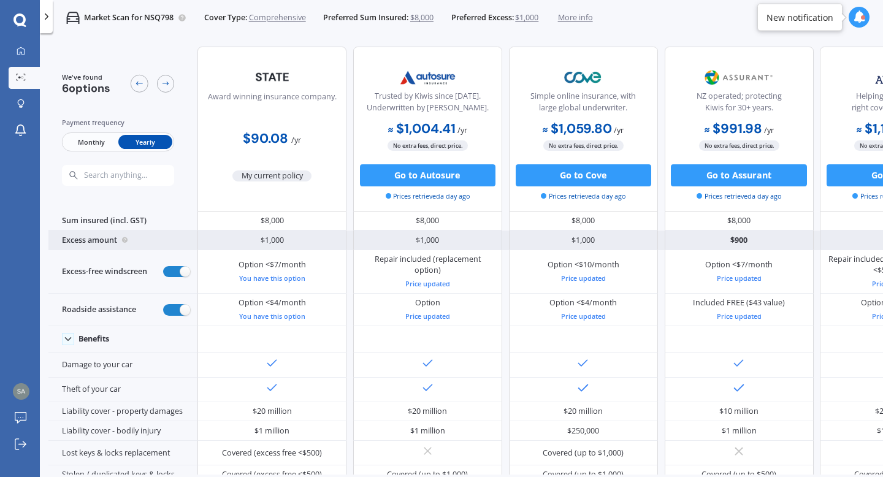
click at [139, 240] on div "Excess amount" at bounding box center [122, 241] width 149 height 20
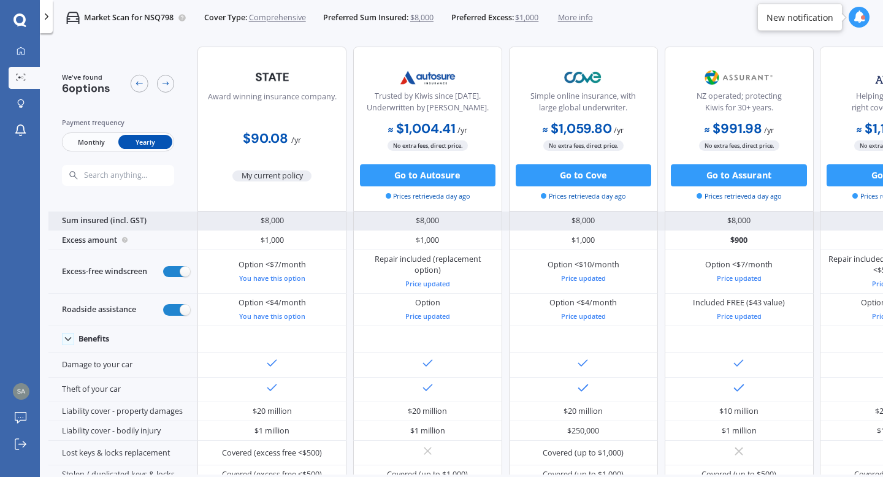
click at [147, 216] on div "Sum insured (incl. GST)" at bounding box center [122, 222] width 149 height 20
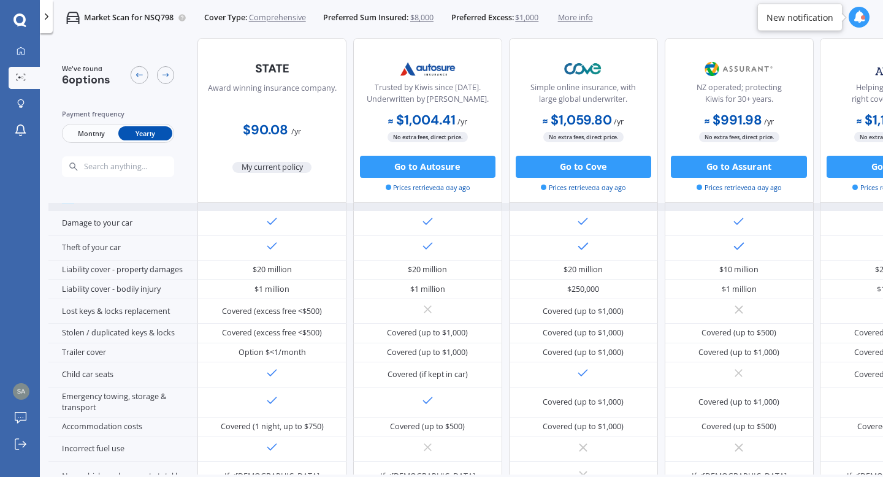
scroll to position [163, 0]
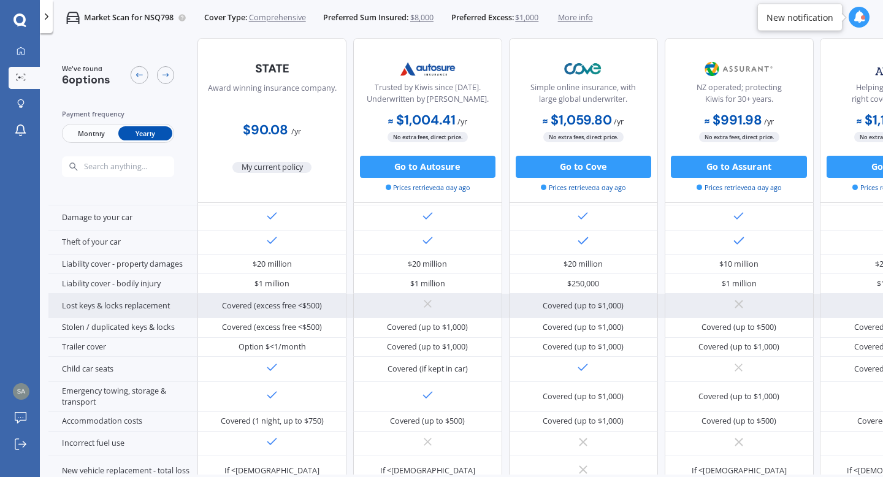
click at [173, 301] on div "Lost keys & locks replacement" at bounding box center [122, 306] width 149 height 25
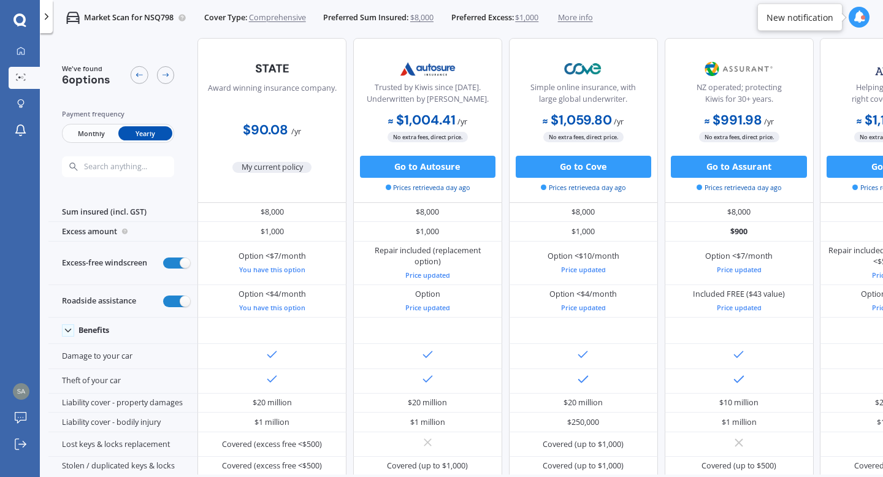
scroll to position [0, 0]
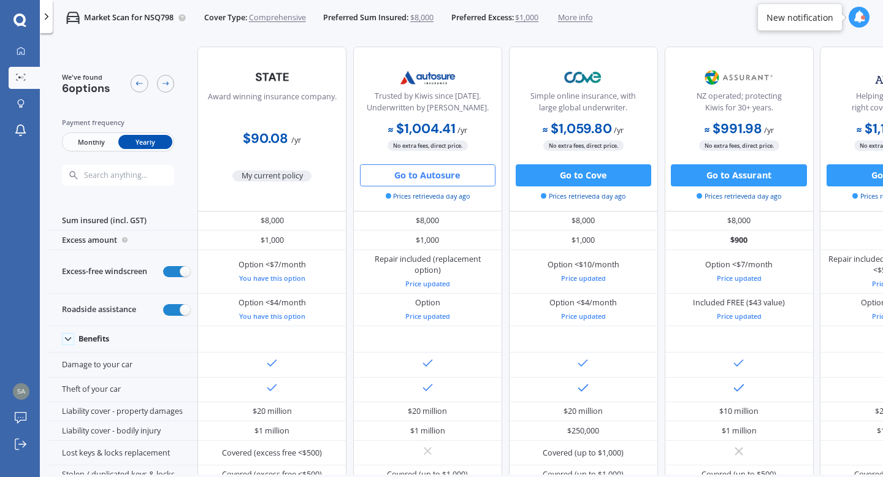
click at [439, 178] on button "Go to Autosure" at bounding box center [427, 175] width 135 height 22
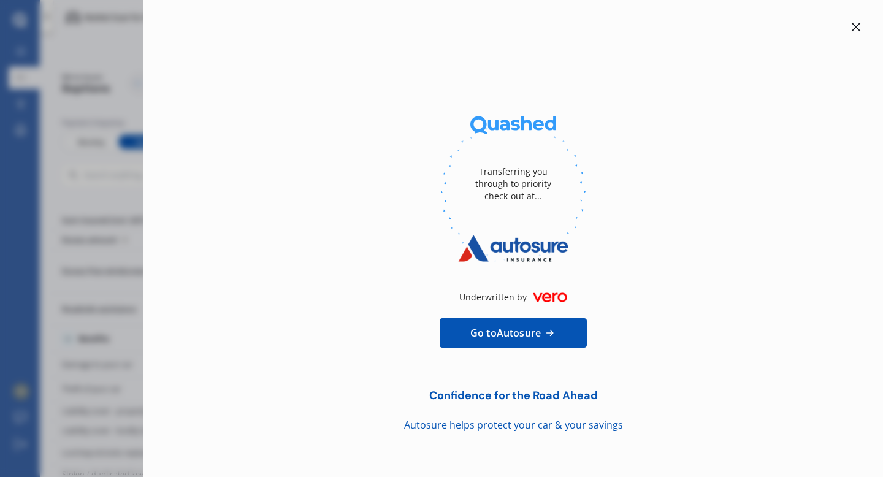
click at [858, 25] on icon at bounding box center [856, 27] width 9 height 9
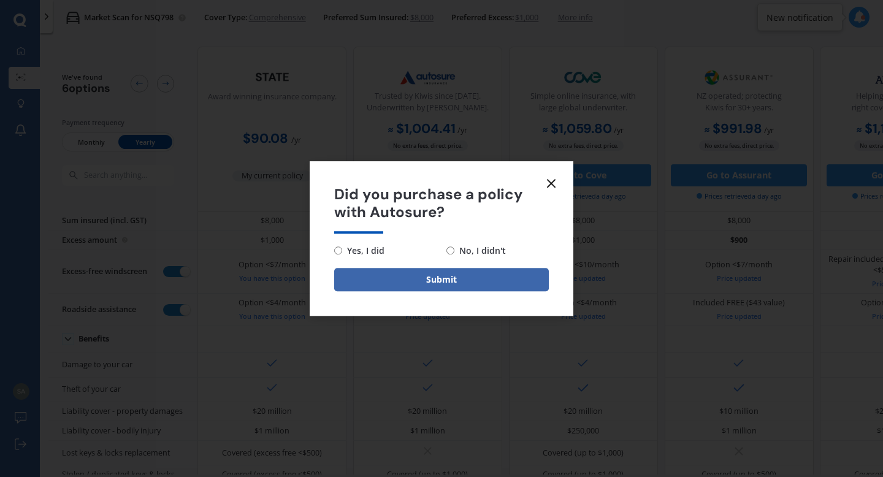
click at [473, 243] on span "No, I didn't" at bounding box center [480, 250] width 52 height 15
click at [454, 246] on input "No, I didn't" at bounding box center [450, 250] width 8 height 8
radio input "true"
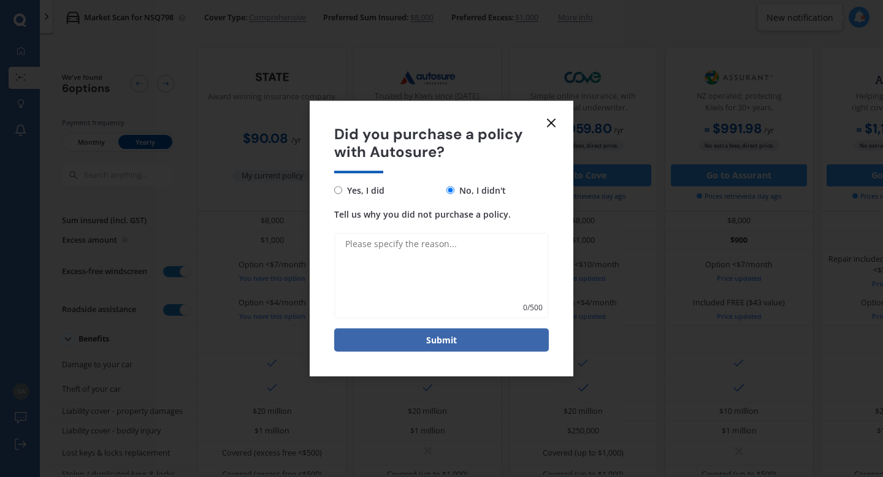
click at [559, 126] on form "Did you purchase a policy with Autosure? Yes, I did No, I didn't Tell us why yo…" at bounding box center [442, 238] width 264 height 275
click at [553, 122] on icon at bounding box center [551, 123] width 15 height 15
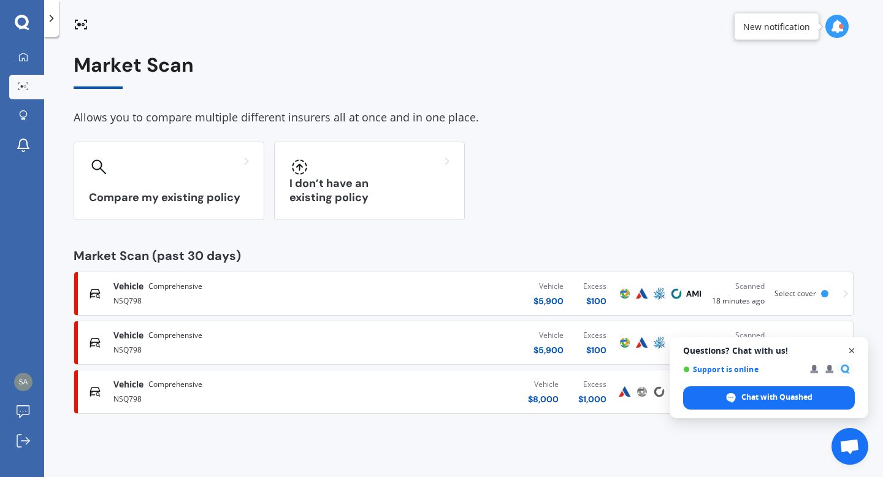
click at [853, 353] on span "Close chat" at bounding box center [851, 350] width 15 height 15
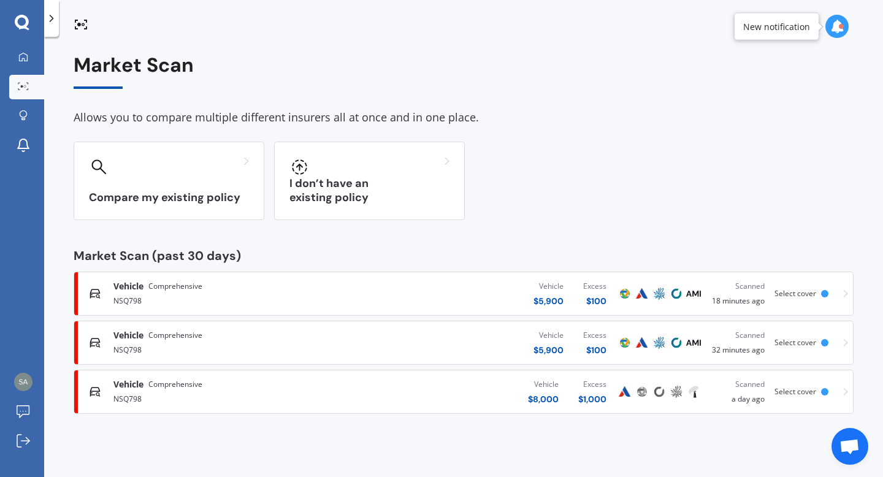
click at [662, 433] on div "Market Scan Allows you to compare multiple different insurers all at once and i…" at bounding box center [463, 259] width 839 height 440
click at [440, 292] on div "Vehicle $ 5,900 Excess $ 100" at bounding box center [485, 293] width 264 height 37
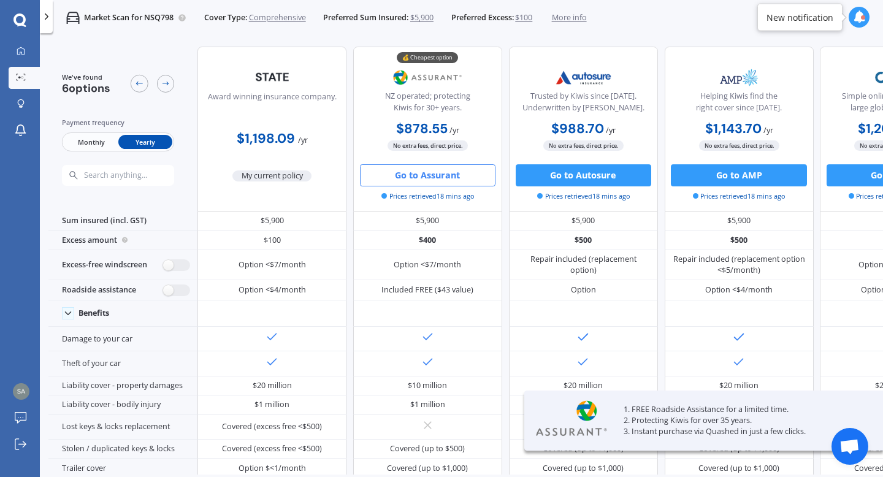
click at [430, 178] on button "Go to Assurant" at bounding box center [427, 175] width 135 height 22
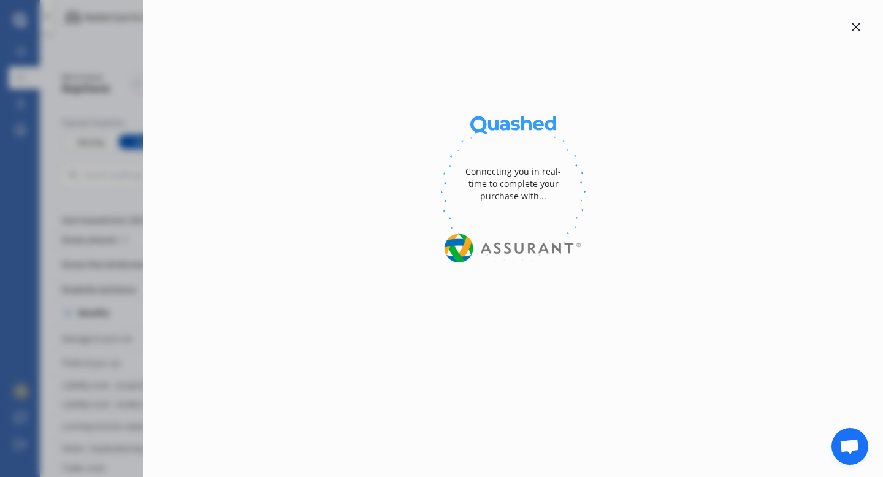
click at [858, 29] on icon at bounding box center [856, 27] width 9 height 9
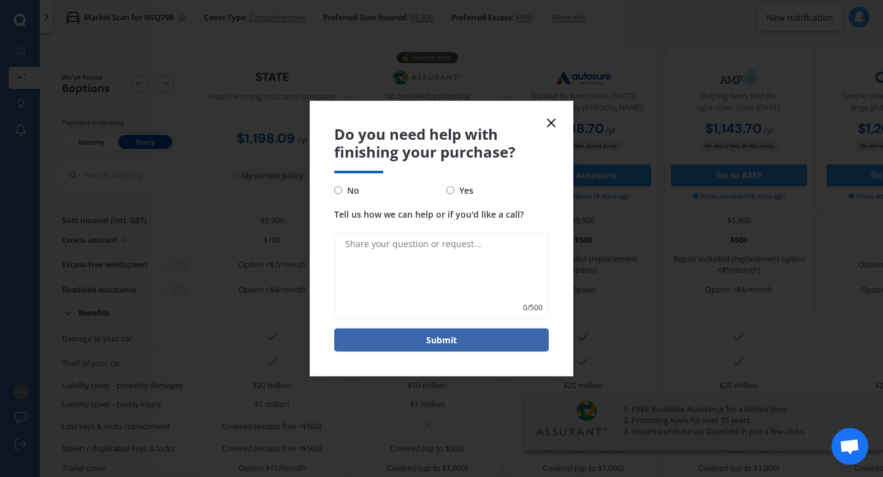
click at [549, 118] on icon at bounding box center [551, 123] width 15 height 15
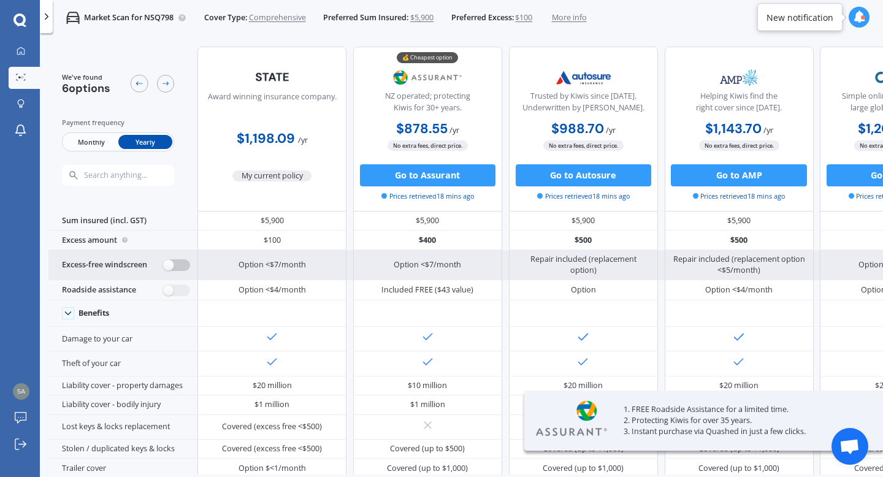
click at [176, 267] on label at bounding box center [176, 265] width 27 height 12
radio input "true"
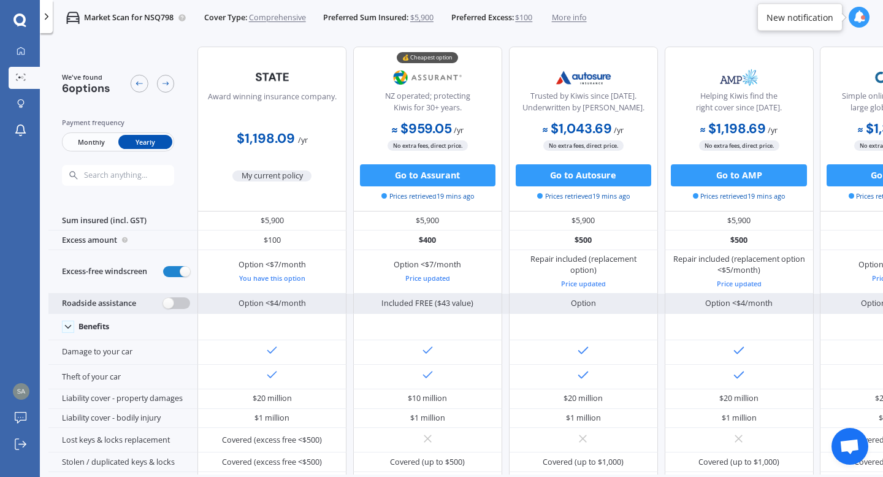
click at [178, 300] on label at bounding box center [176, 303] width 27 height 12
radio input "true"
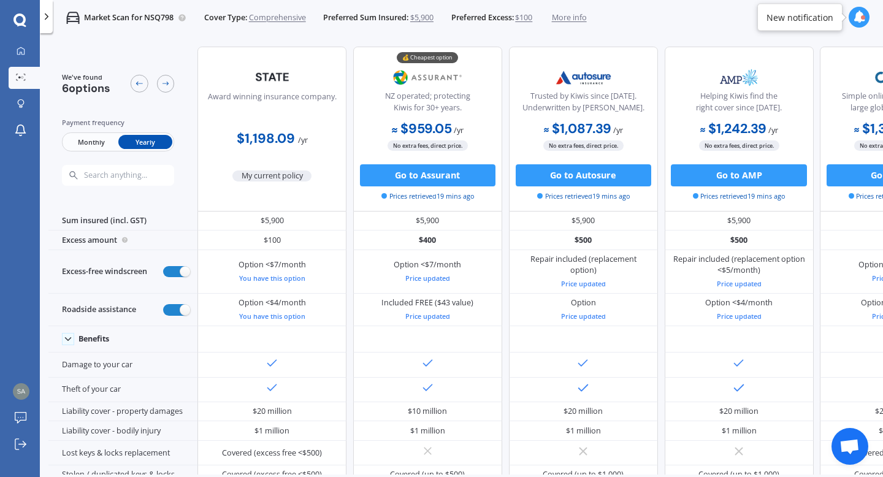
click at [0, 296] on div "My Dashboard Market Scan Explore insurance Notifications [PERSON_NAME] Submit f…" at bounding box center [20, 258] width 40 height 437
click at [0, 291] on div "My Dashboard Market Scan Explore insurance Notifications [PERSON_NAME] Submit f…" at bounding box center [20, 258] width 40 height 437
click at [17, 281] on div "My Dashboard Market Scan Explore insurance Notifications [PERSON_NAME] Submit f…" at bounding box center [20, 258] width 40 height 437
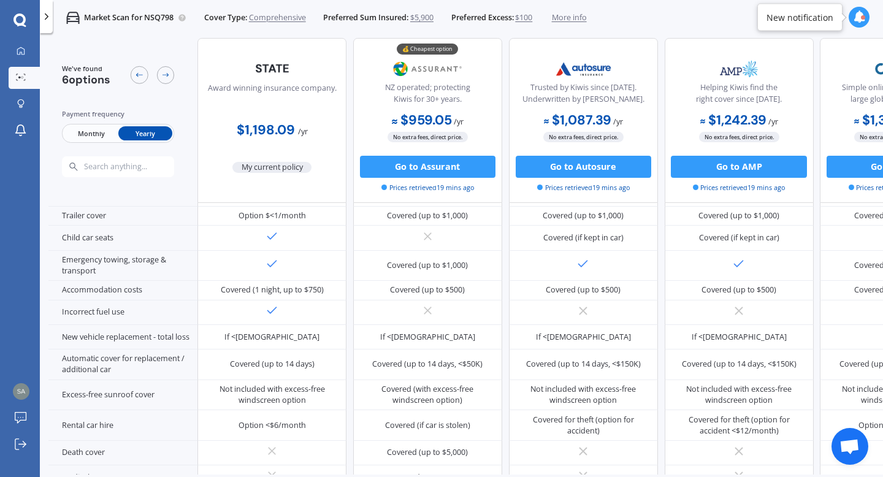
scroll to position [311, 0]
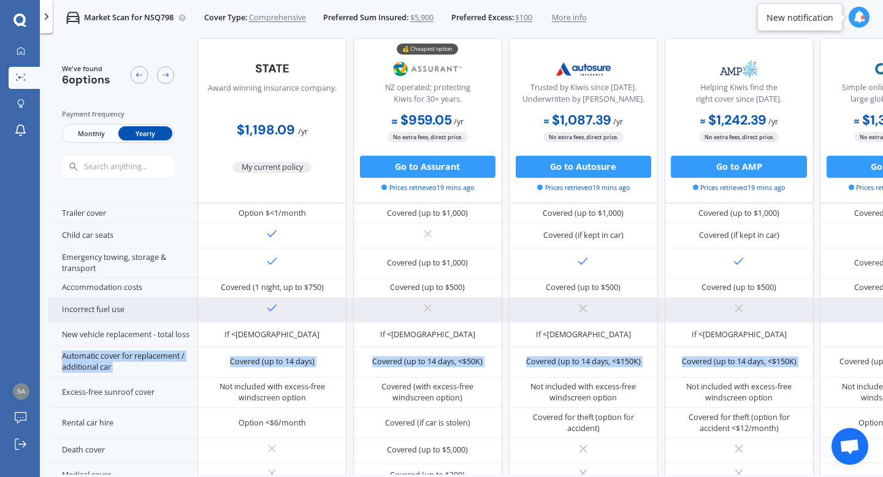
drag, startPoint x: 881, startPoint y: 220, endPoint x: 858, endPoint y: 313, distance: 95.9
click at [858, 316] on div "Benefits Damage to your car Theft of your car Liability cover - property damage…" at bounding box center [586, 356] width 1076 height 622
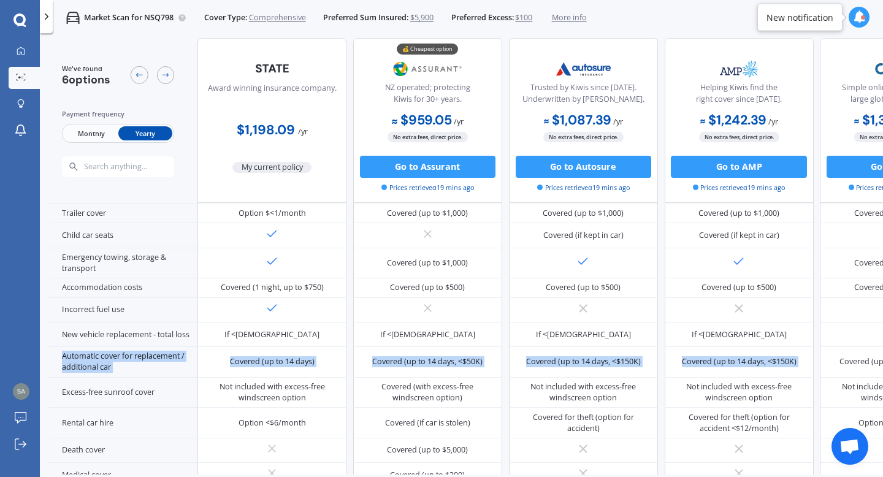
click at [882, 327] on div "We've found 6 options Payment frequency Monthly Yearly Award winning insurance …" at bounding box center [465, 256] width 834 height 437
drag, startPoint x: 882, startPoint y: 327, endPoint x: 879, endPoint y: 305, distance: 22.4
click at [882, 281] on div "We've found 6 options Payment frequency Monthly Yearly Award winning insurance …" at bounding box center [465, 256] width 834 height 437
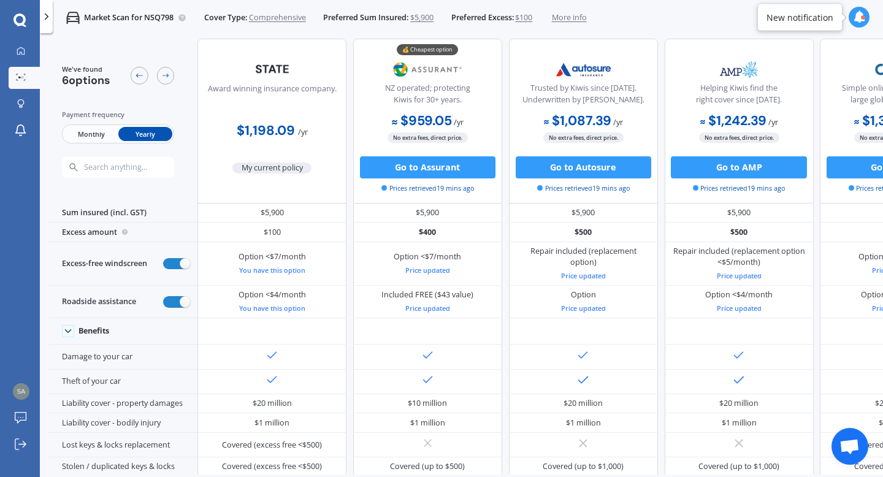
scroll to position [13, 0]
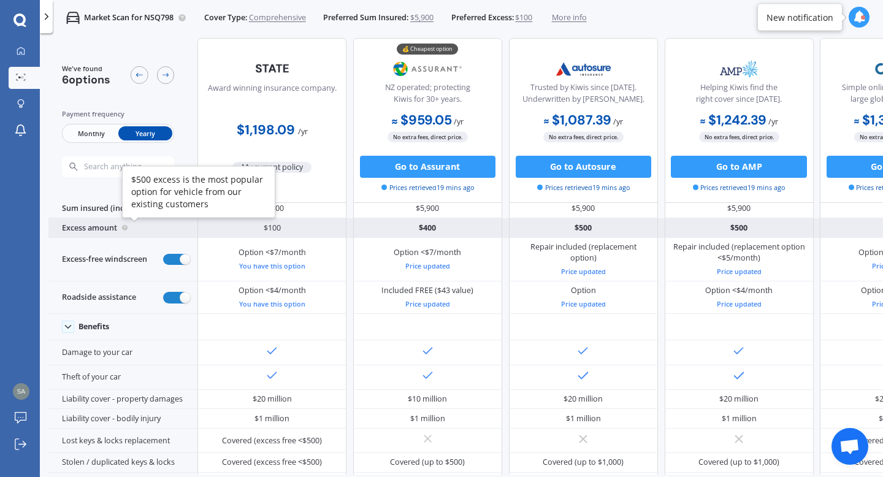
click at [123, 227] on circle at bounding box center [125, 228] width 6 height 6
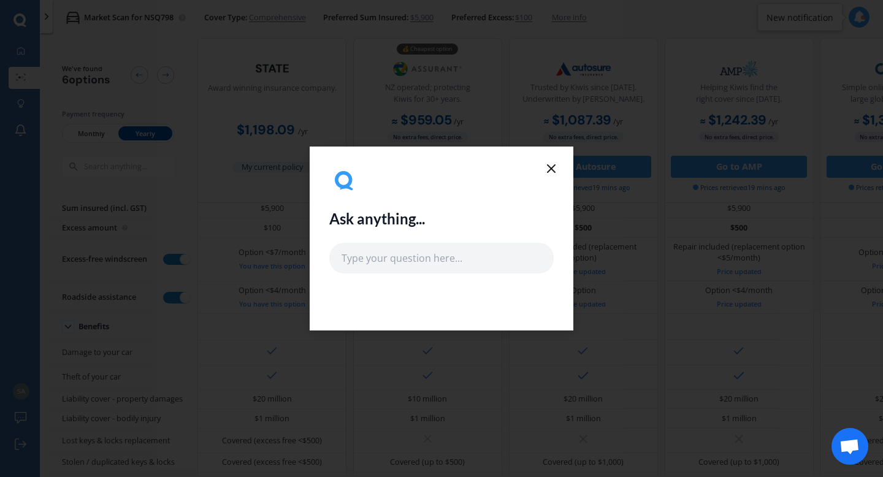
click at [555, 169] on icon at bounding box center [551, 168] width 15 height 15
